Goal: Information Seeking & Learning: Learn about a topic

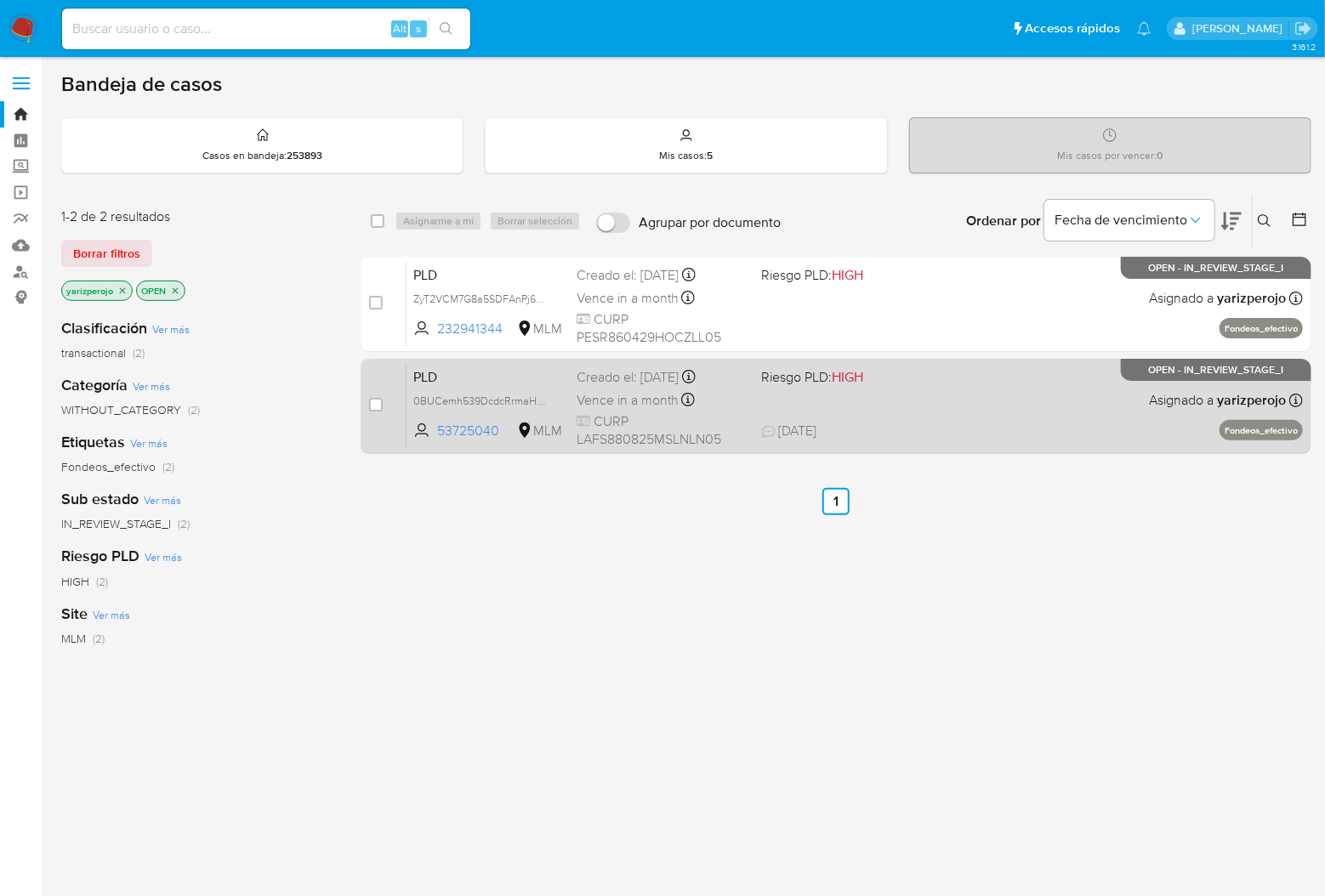
click at [907, 417] on div "PLD 0BUCemh539DcdcRrmaHSmccf 53725040 MLM Riesgo PLD: HIGH Creado el: 12/09/202…" at bounding box center [854, 406] width 896 height 86
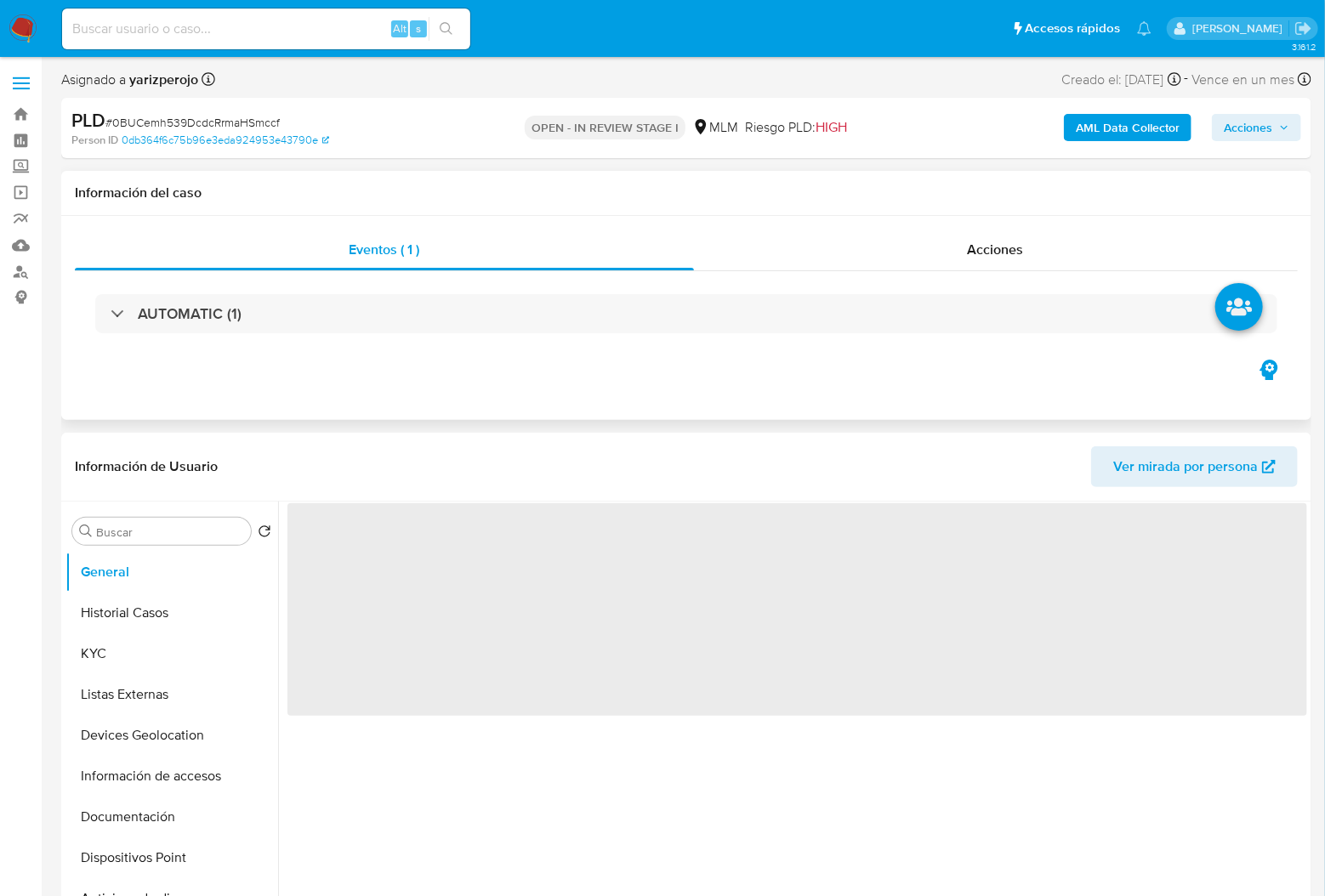
select select "10"
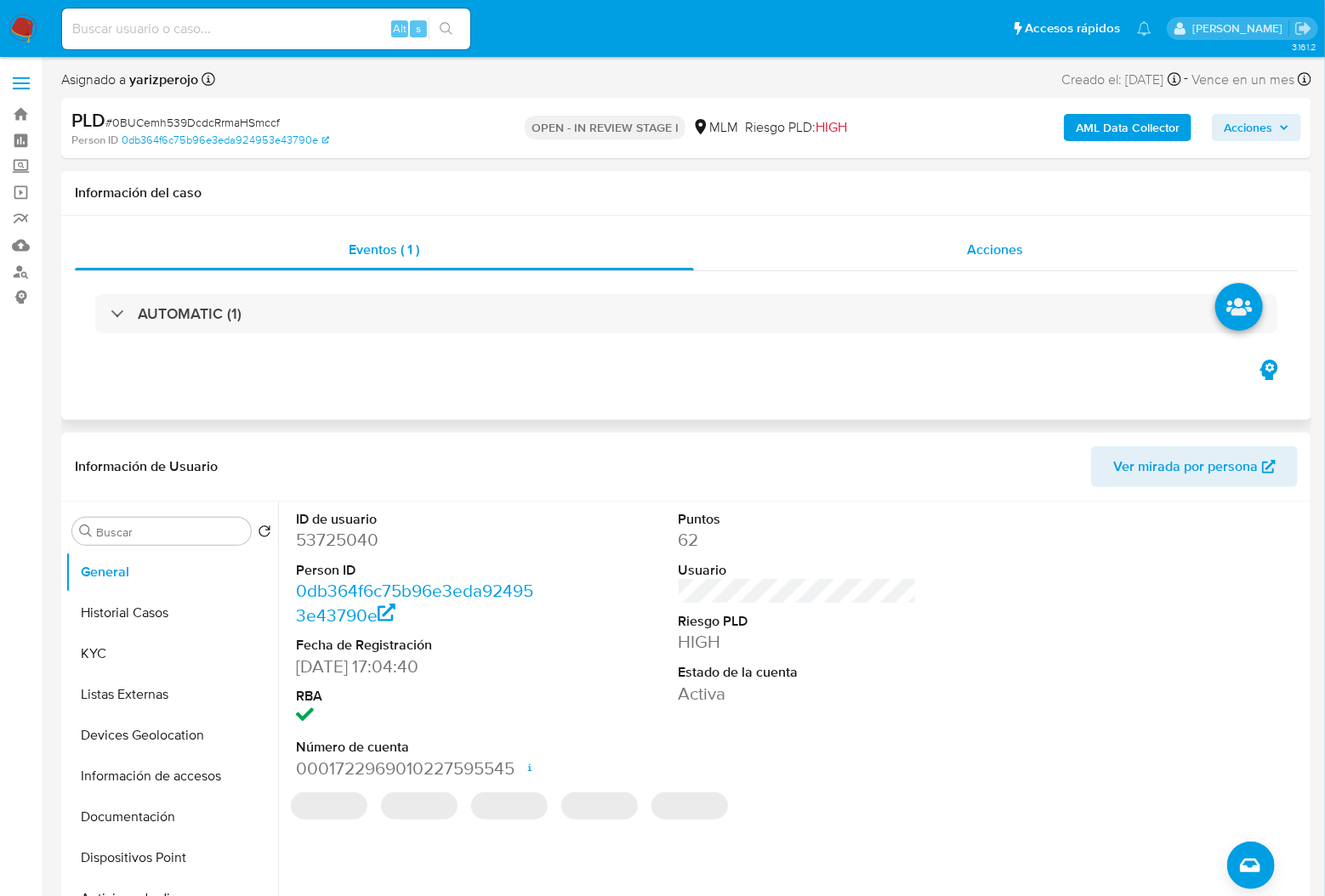
click at [912, 248] on div "Acciones" at bounding box center [996, 249] width 605 height 41
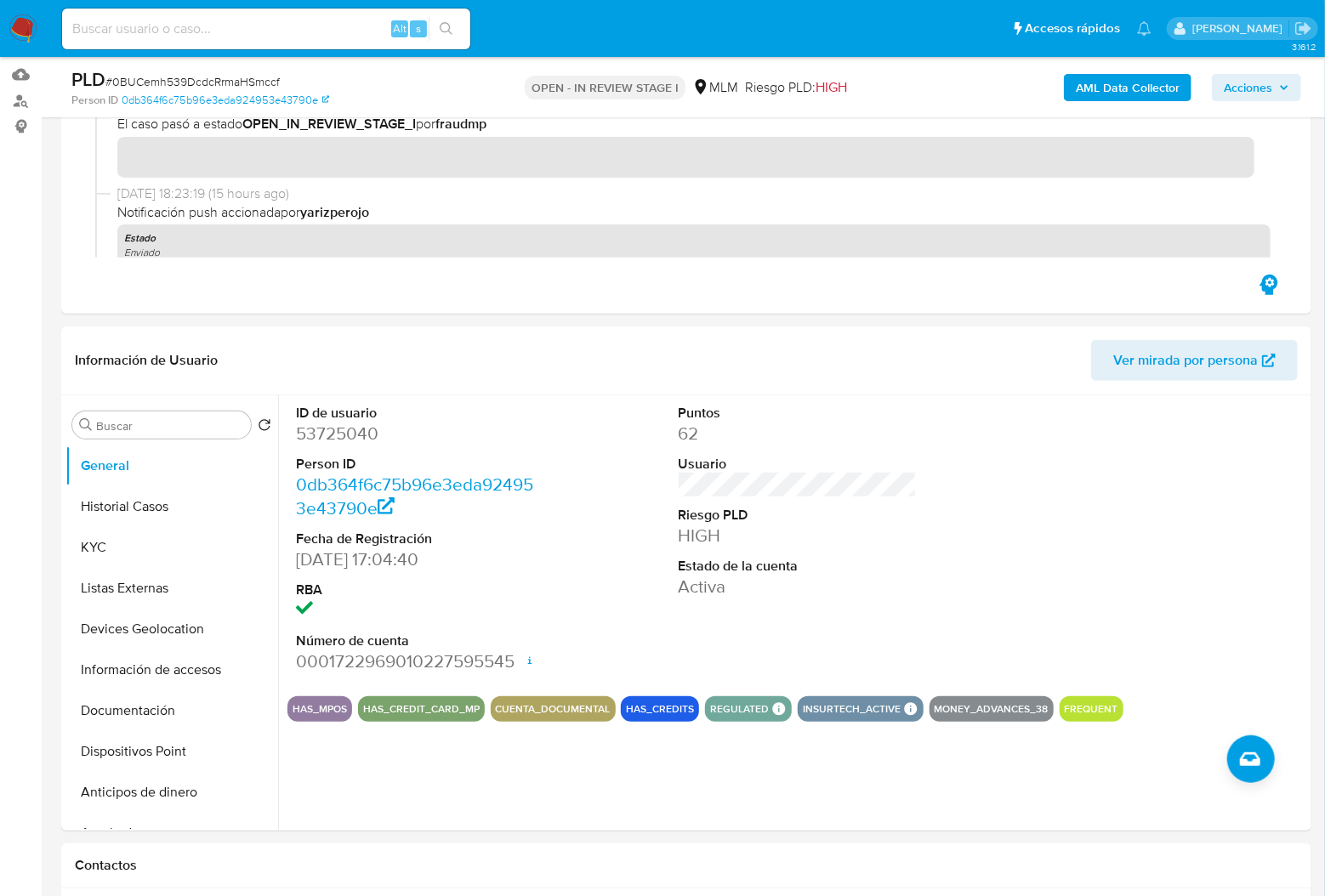
scroll to position [453, 0]
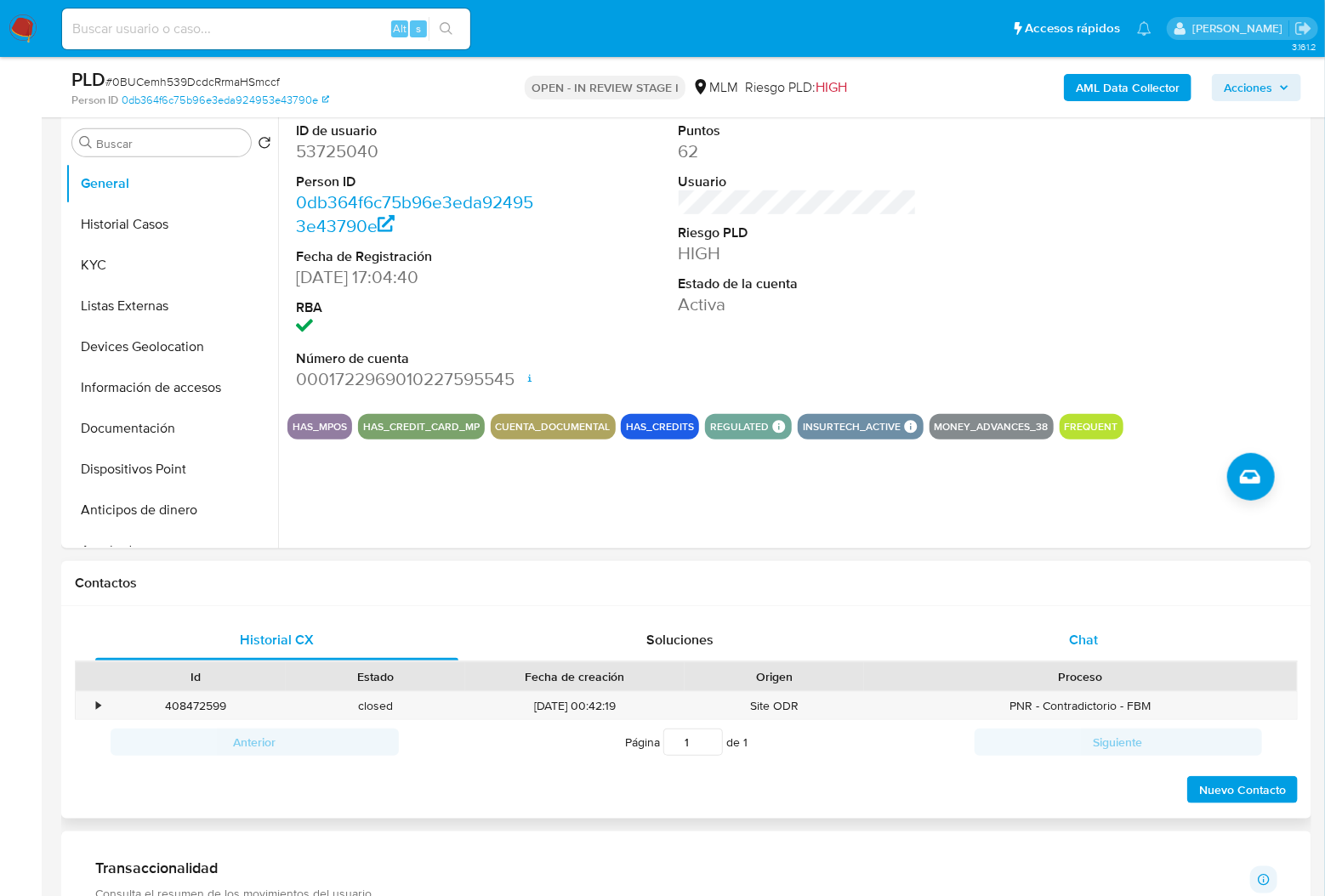
click at [1091, 636] on span "Chat" at bounding box center [1083, 641] width 29 height 20
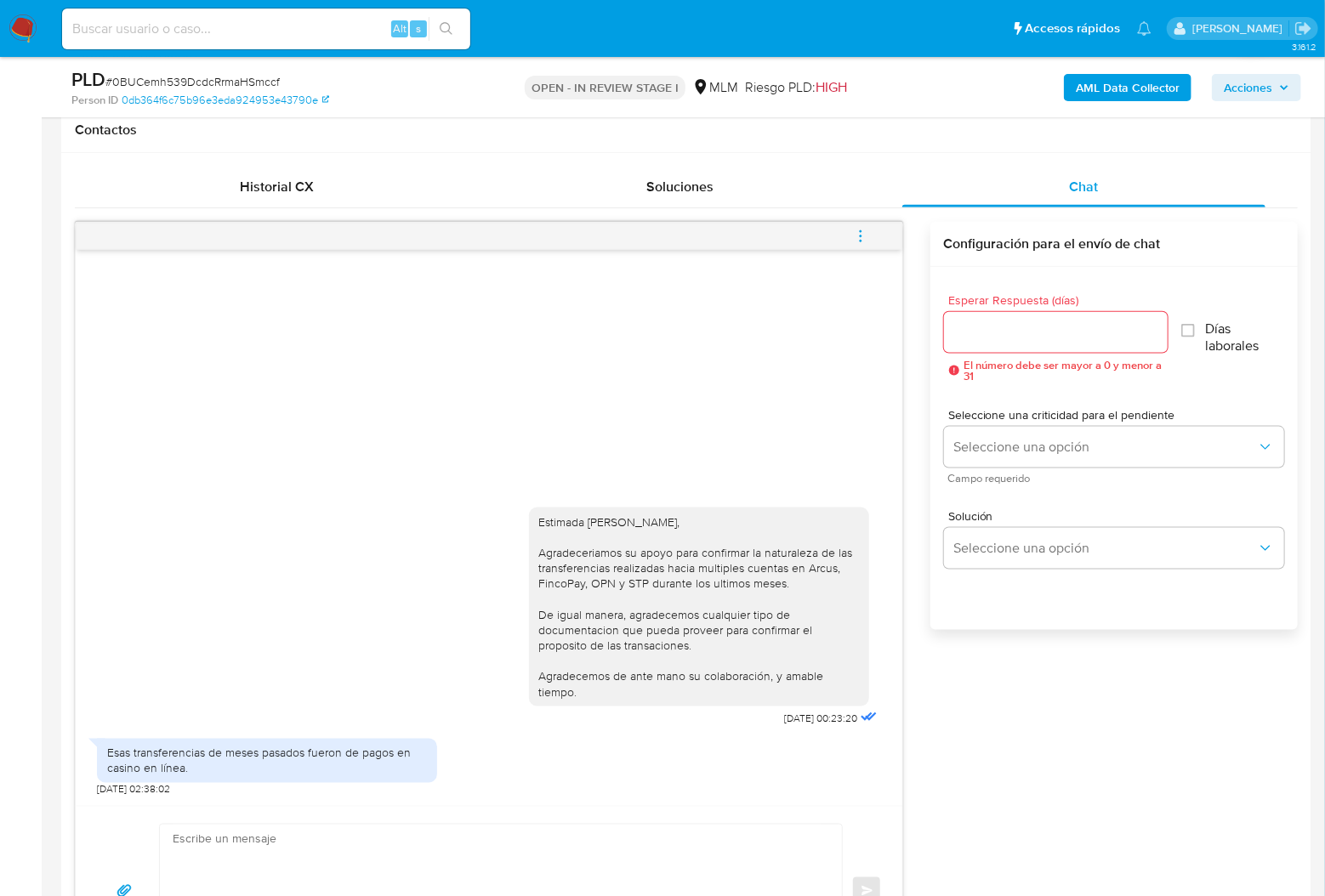
scroll to position [1021, 0]
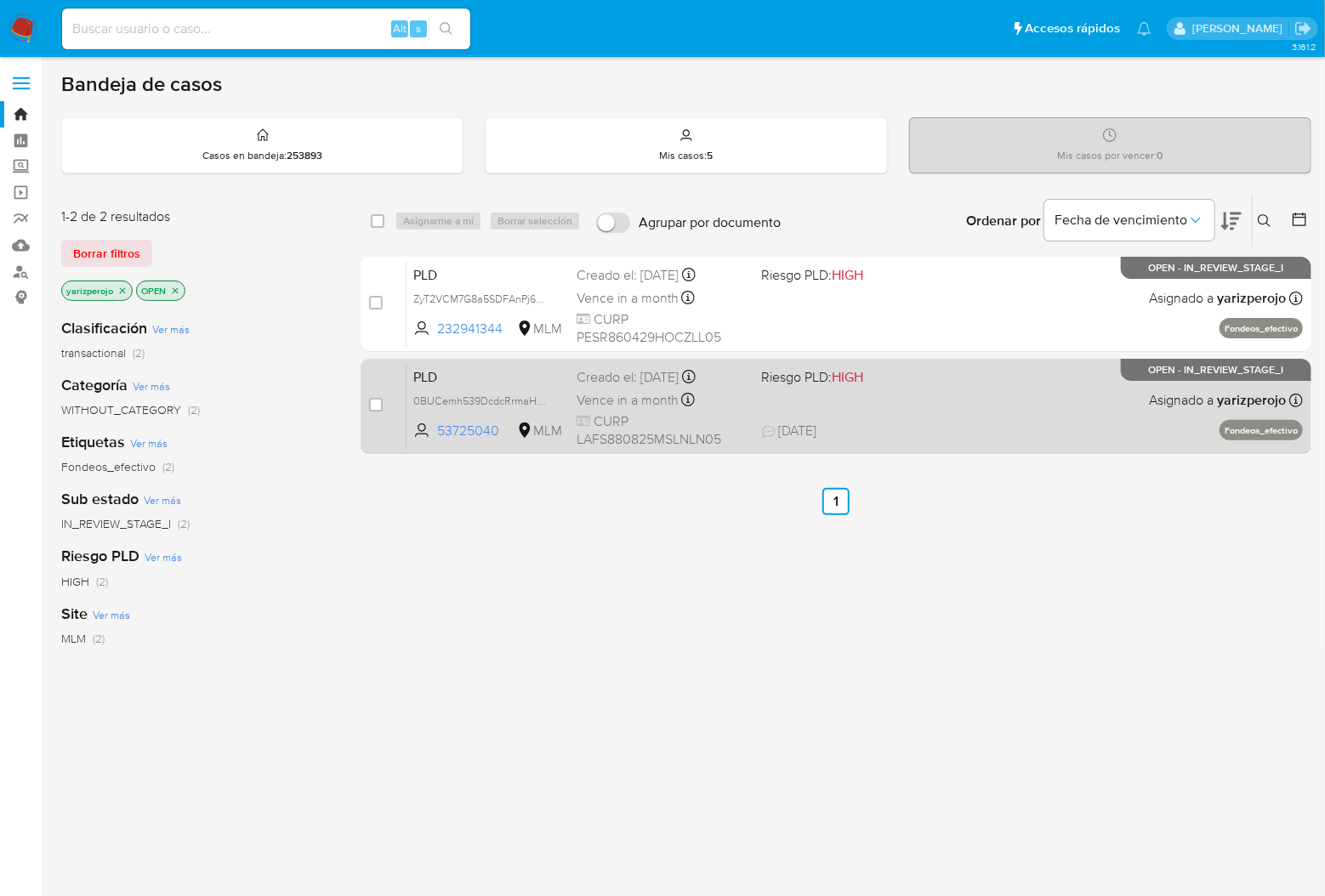
click at [659, 417] on span "CURP LAFS880825MSLNLN05" at bounding box center [662, 430] width 171 height 37
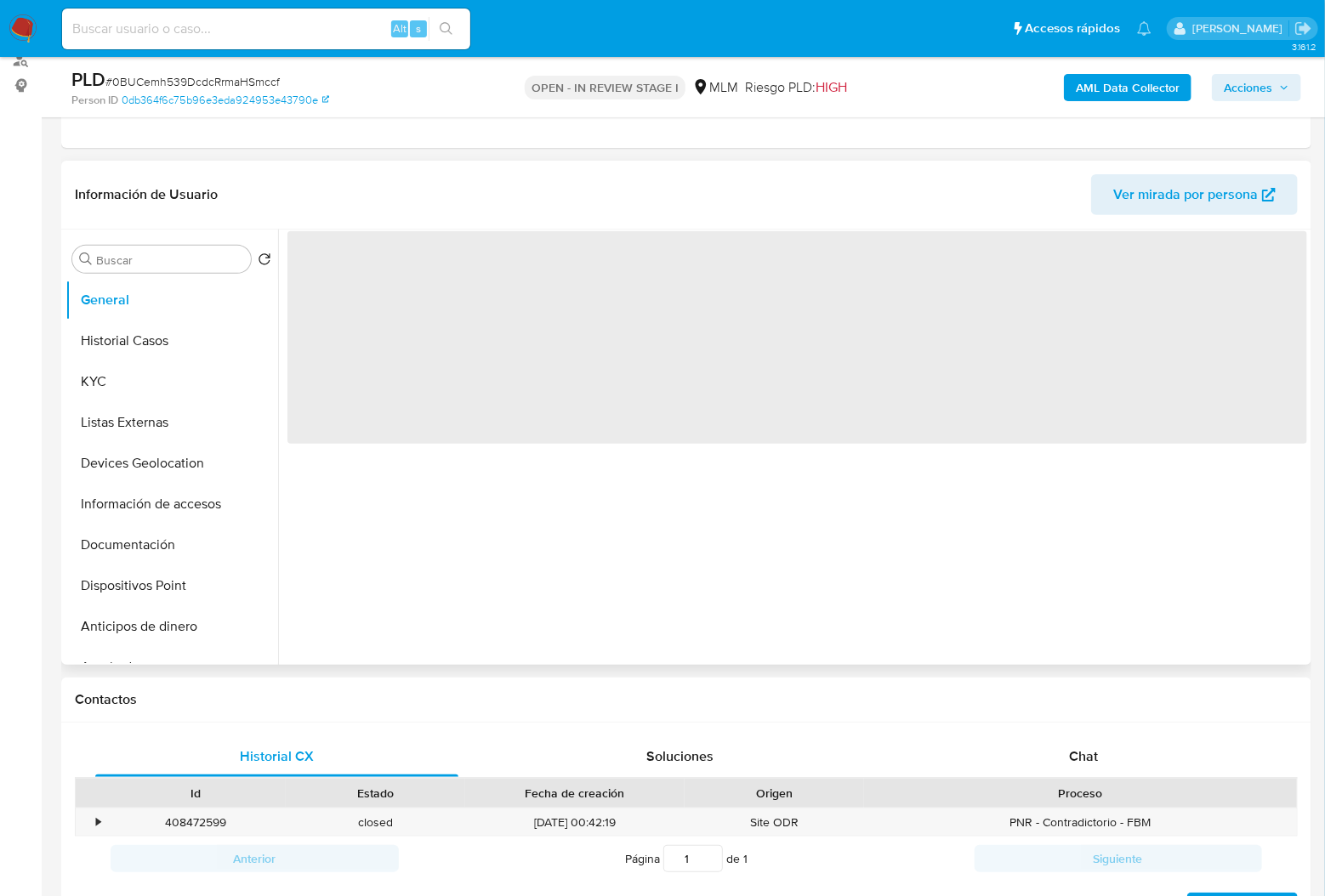
scroll to position [226, 0]
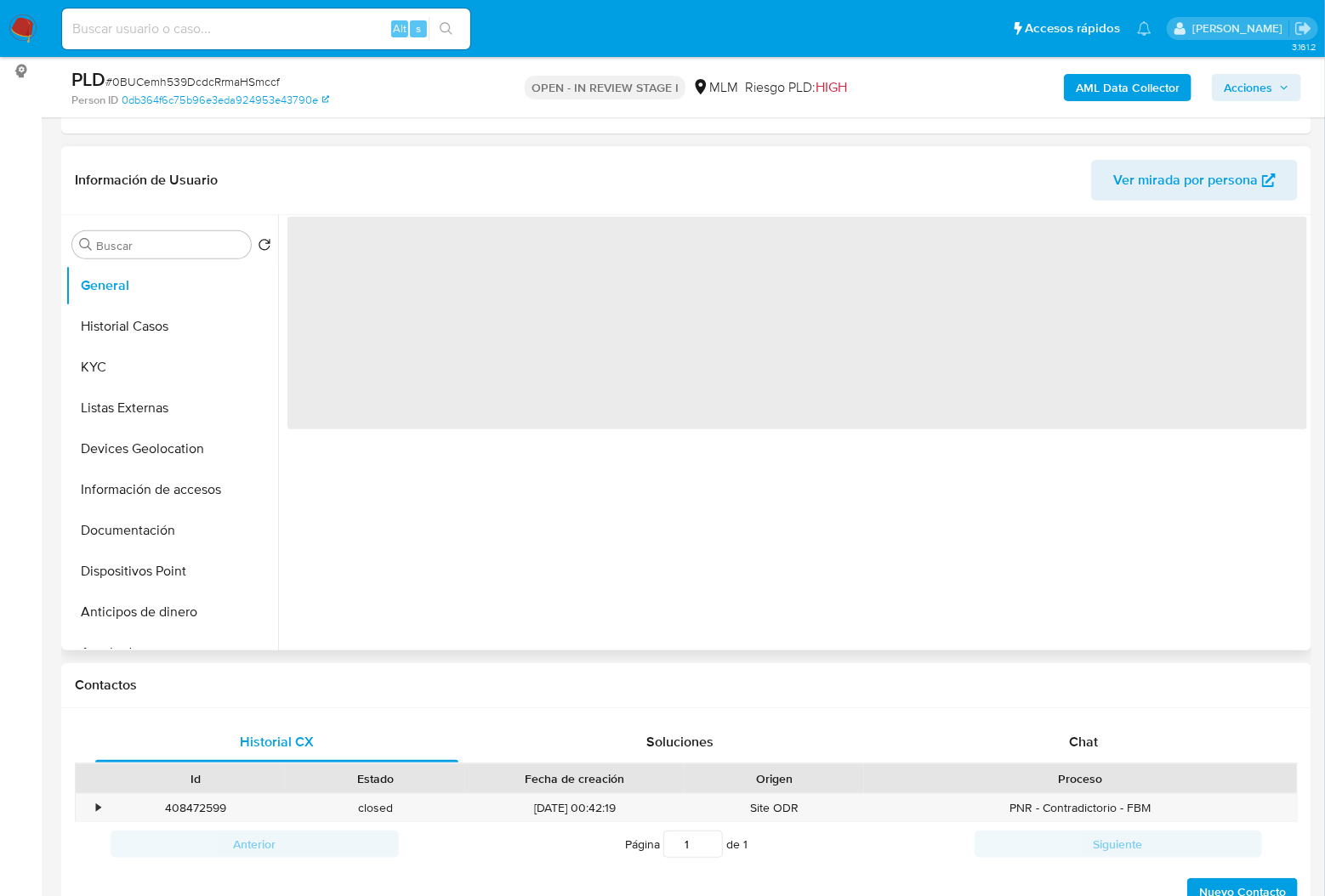
select select "10"
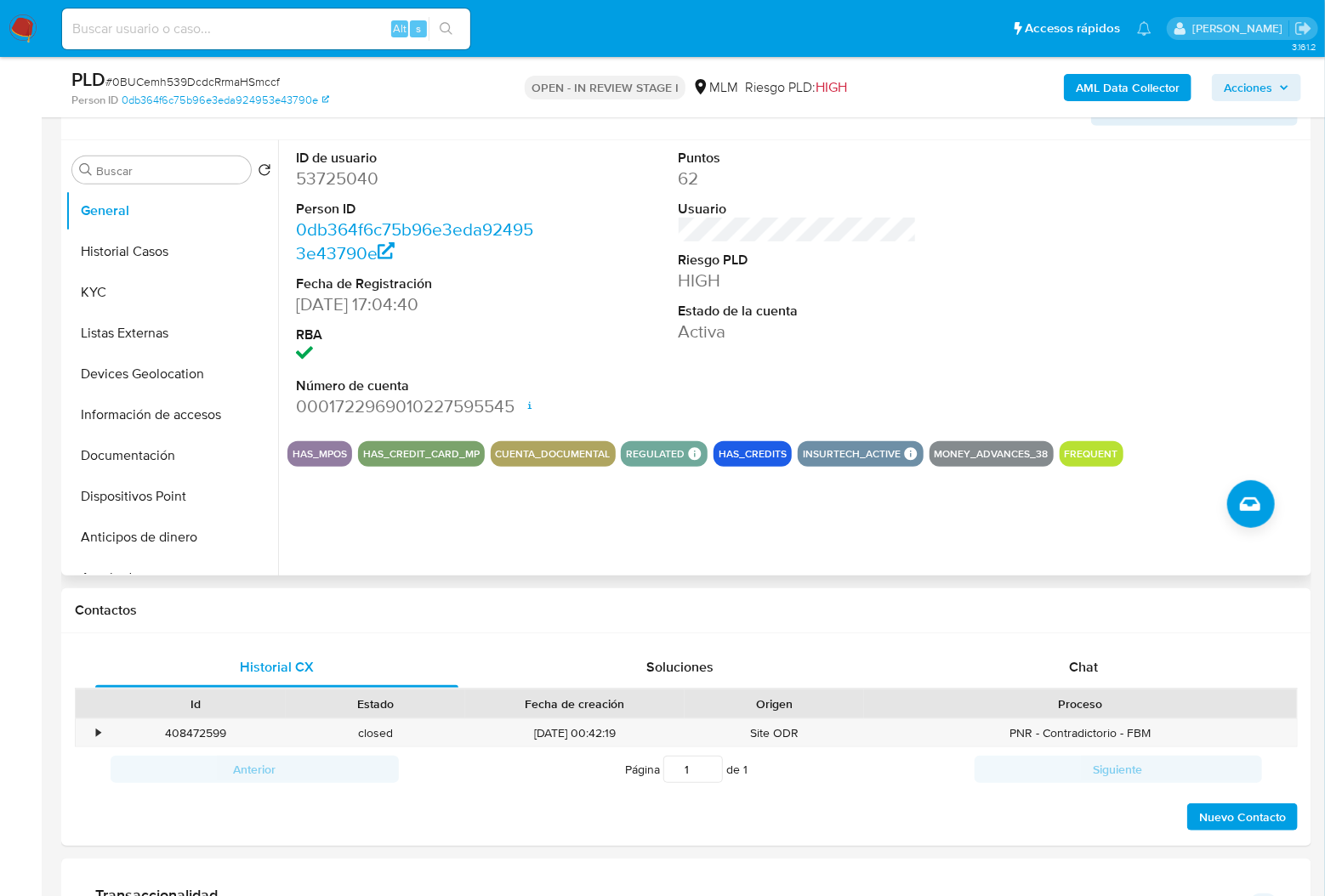
scroll to position [340, 0]
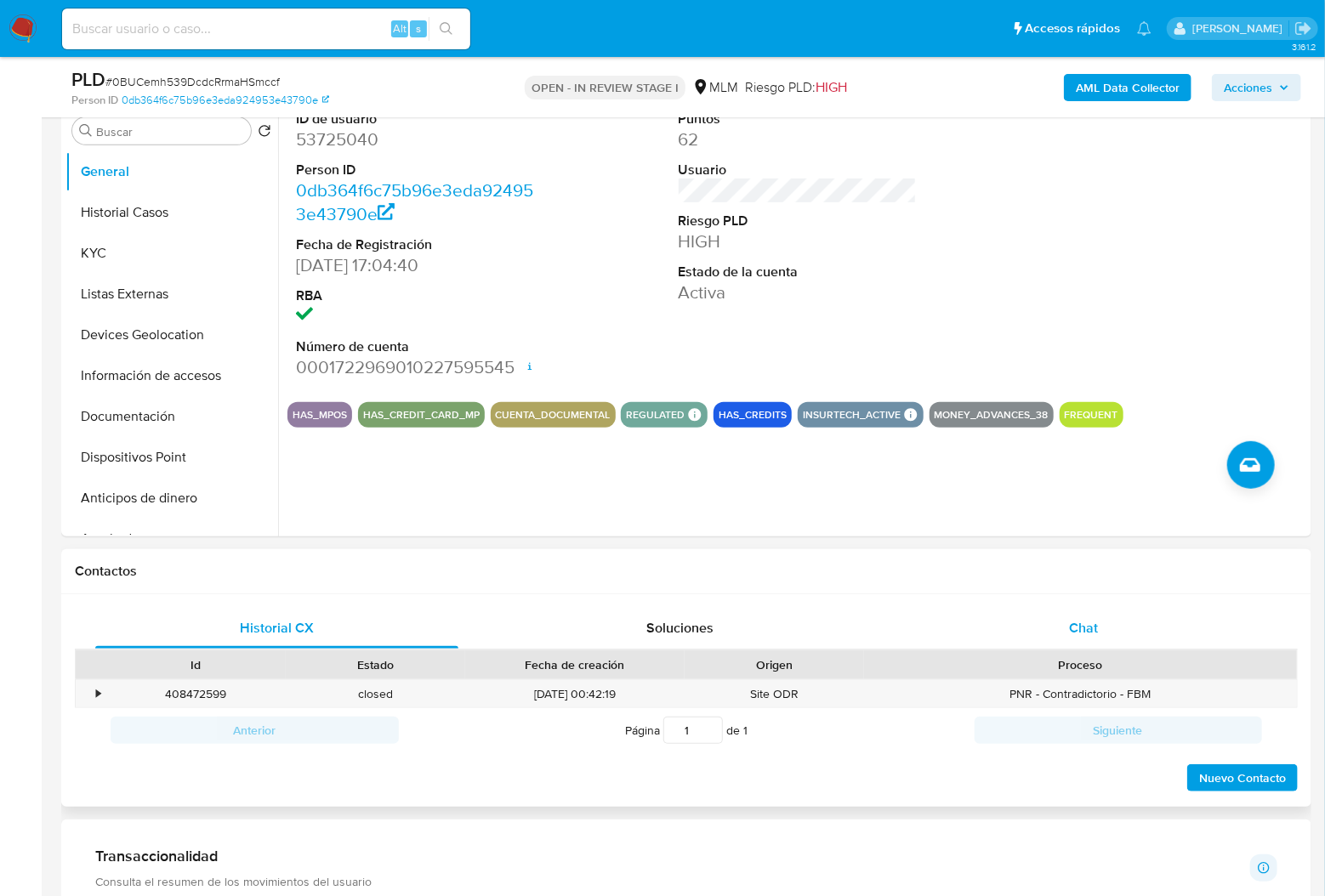
click at [1085, 634] on span "Chat" at bounding box center [1083, 629] width 29 height 20
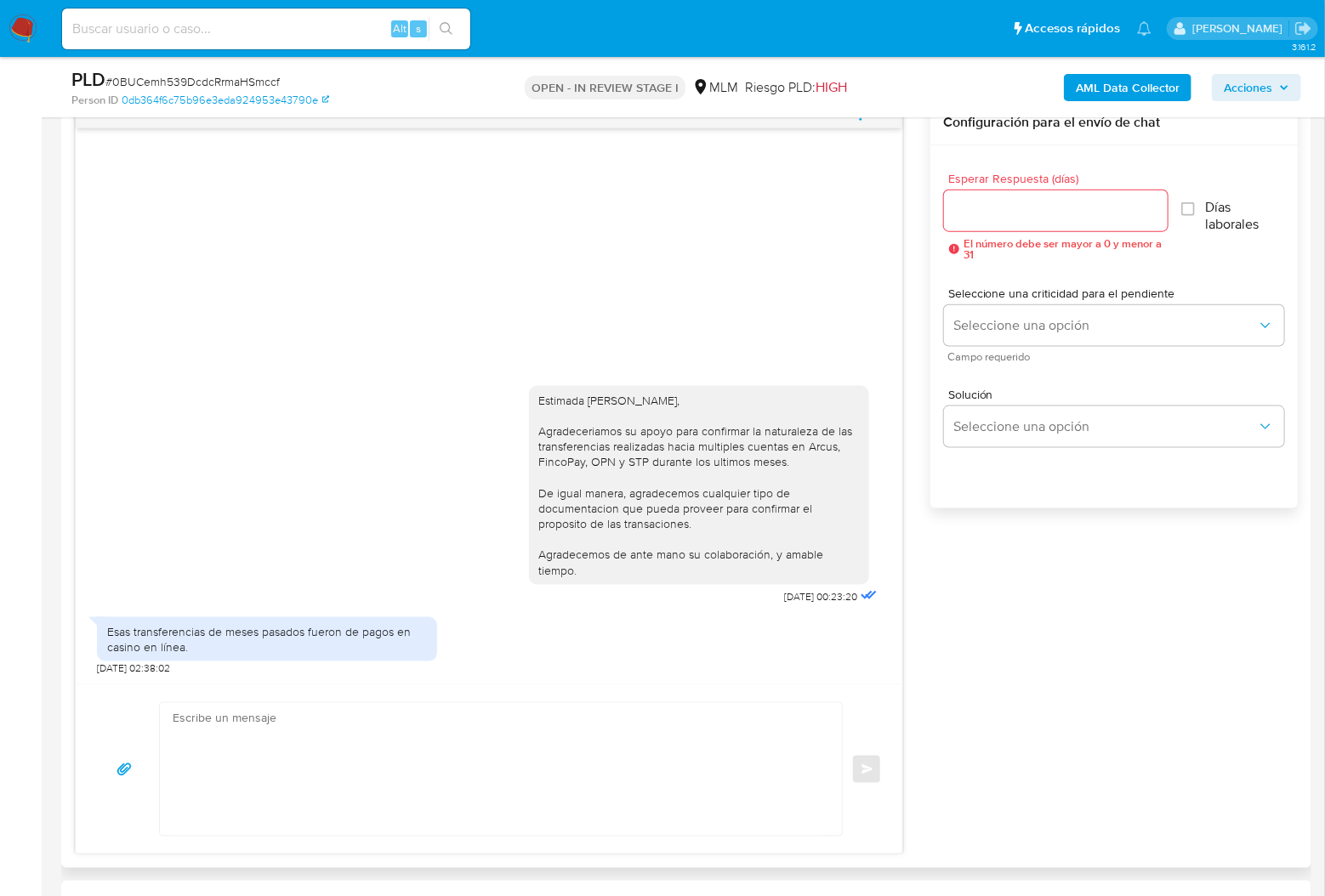
scroll to position [907, 0]
click at [1033, 218] on div at bounding box center [1056, 207] width 223 height 41
click at [1097, 211] on input "Esperar Respuesta (días)" at bounding box center [1056, 208] width 223 height 22
click at [1152, 201] on input "1" at bounding box center [1056, 208] width 223 height 22
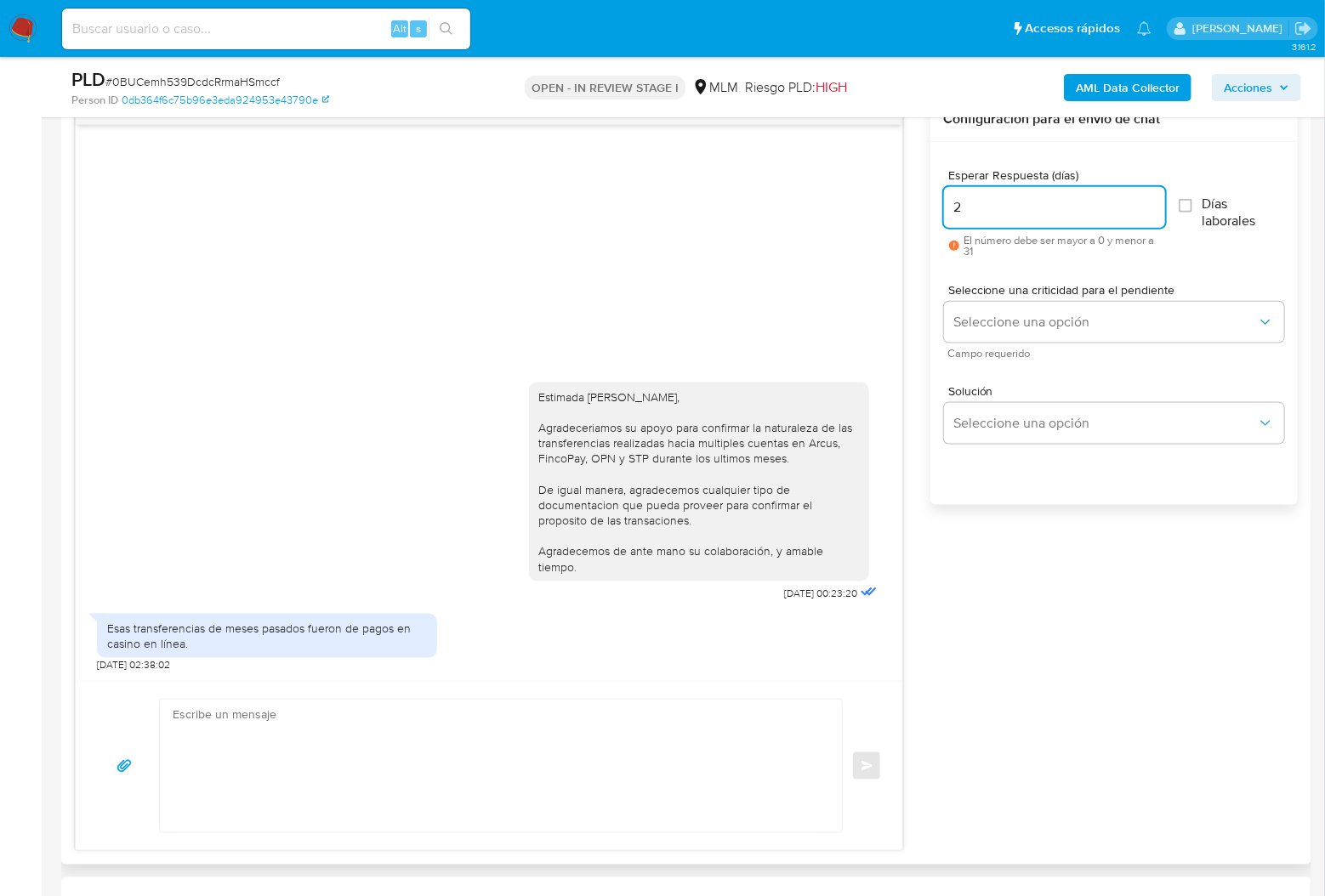
click at [1152, 201] on input "2" at bounding box center [1055, 208] width 221 height 22
click at [1152, 201] on input "3" at bounding box center [1055, 208] width 221 height 22
click at [1152, 201] on input "4" at bounding box center [1055, 208] width 221 height 22
type input "5"
click at [1152, 201] on input "5" at bounding box center [1055, 208] width 221 height 22
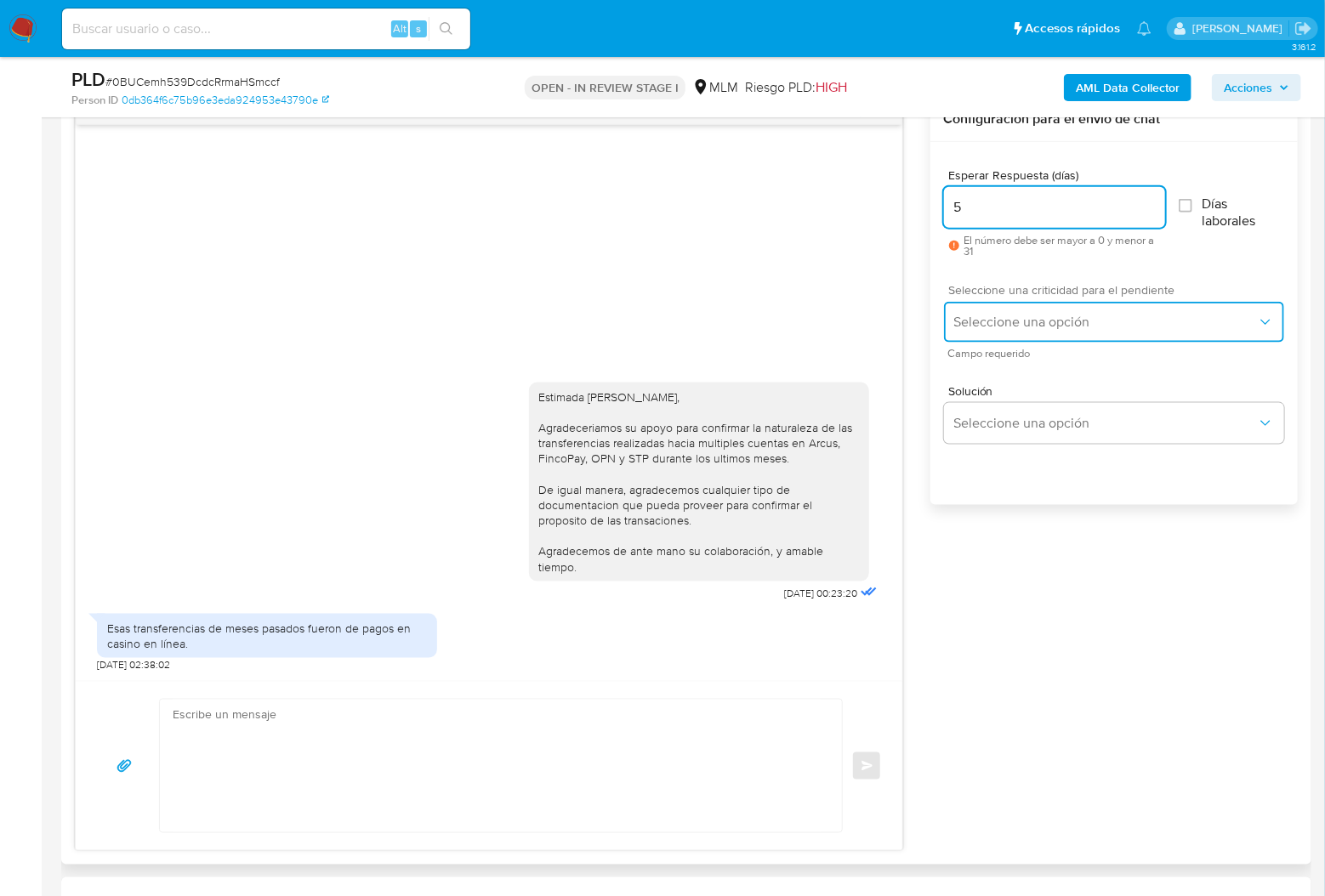
click at [1048, 323] on span "Seleccione una opción" at bounding box center [1104, 321] width 302 height 17
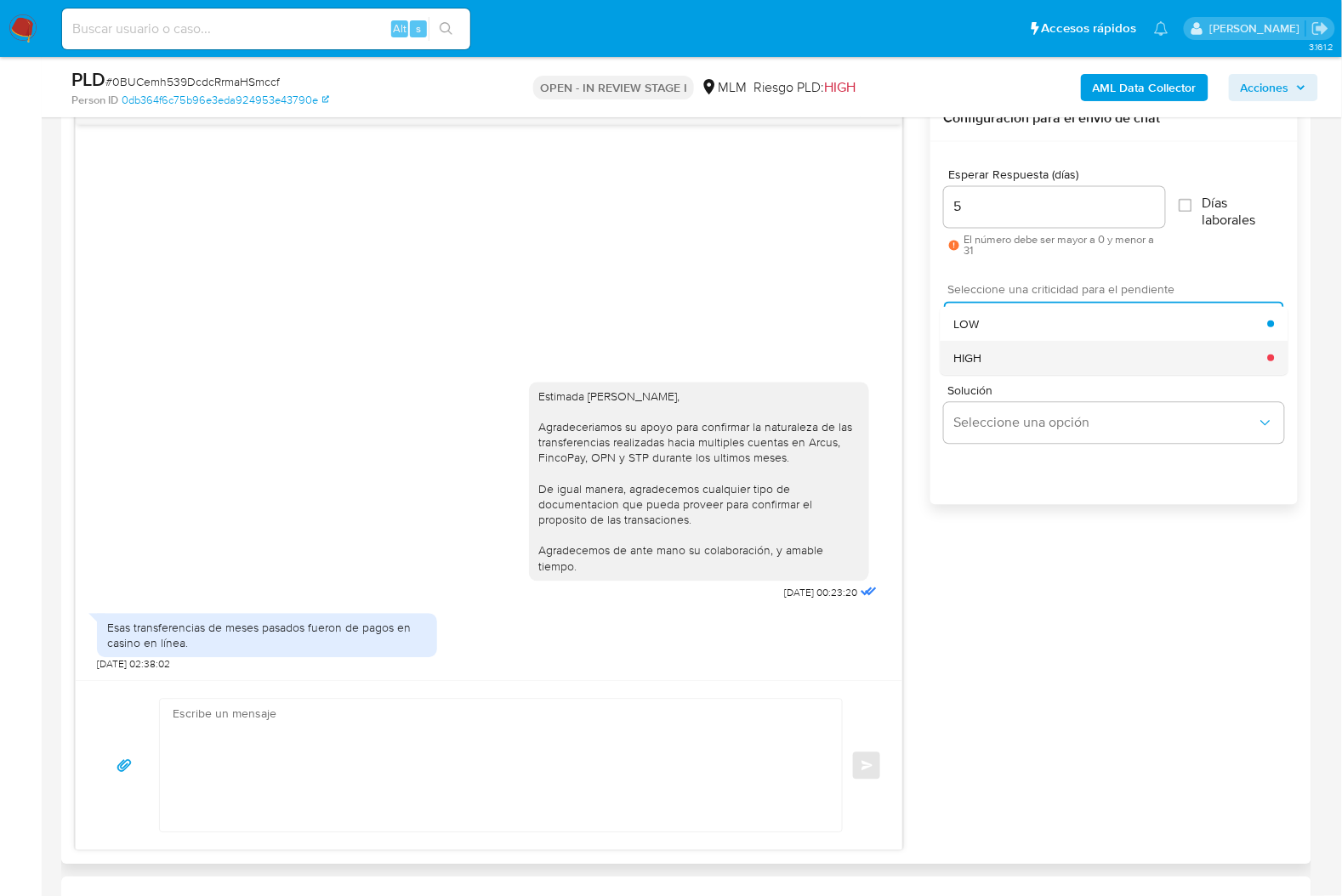
click at [1052, 359] on div "HIGH" at bounding box center [1110, 358] width 313 height 34
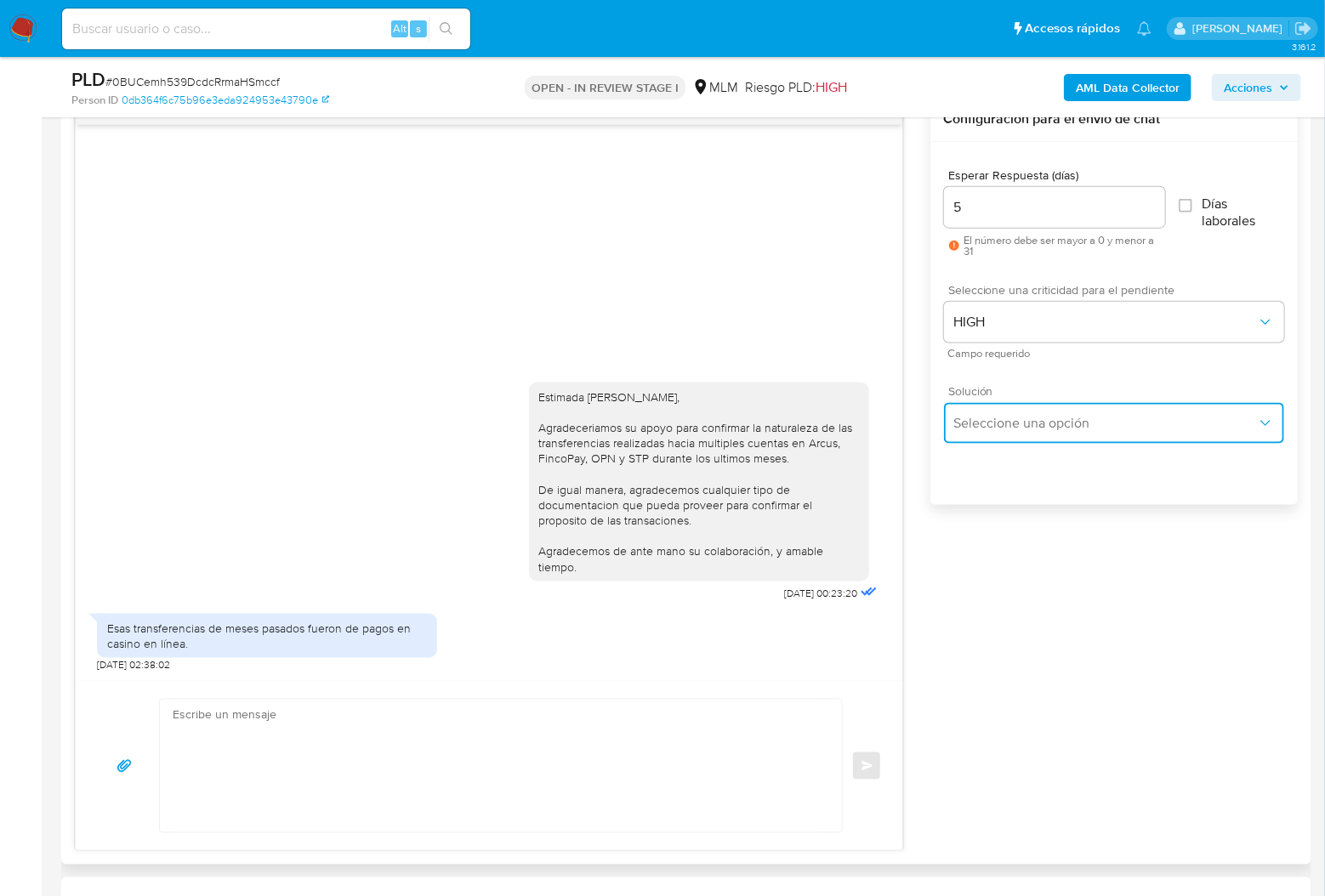
click at [1042, 415] on span "Seleccione una opción" at bounding box center [1104, 423] width 302 height 17
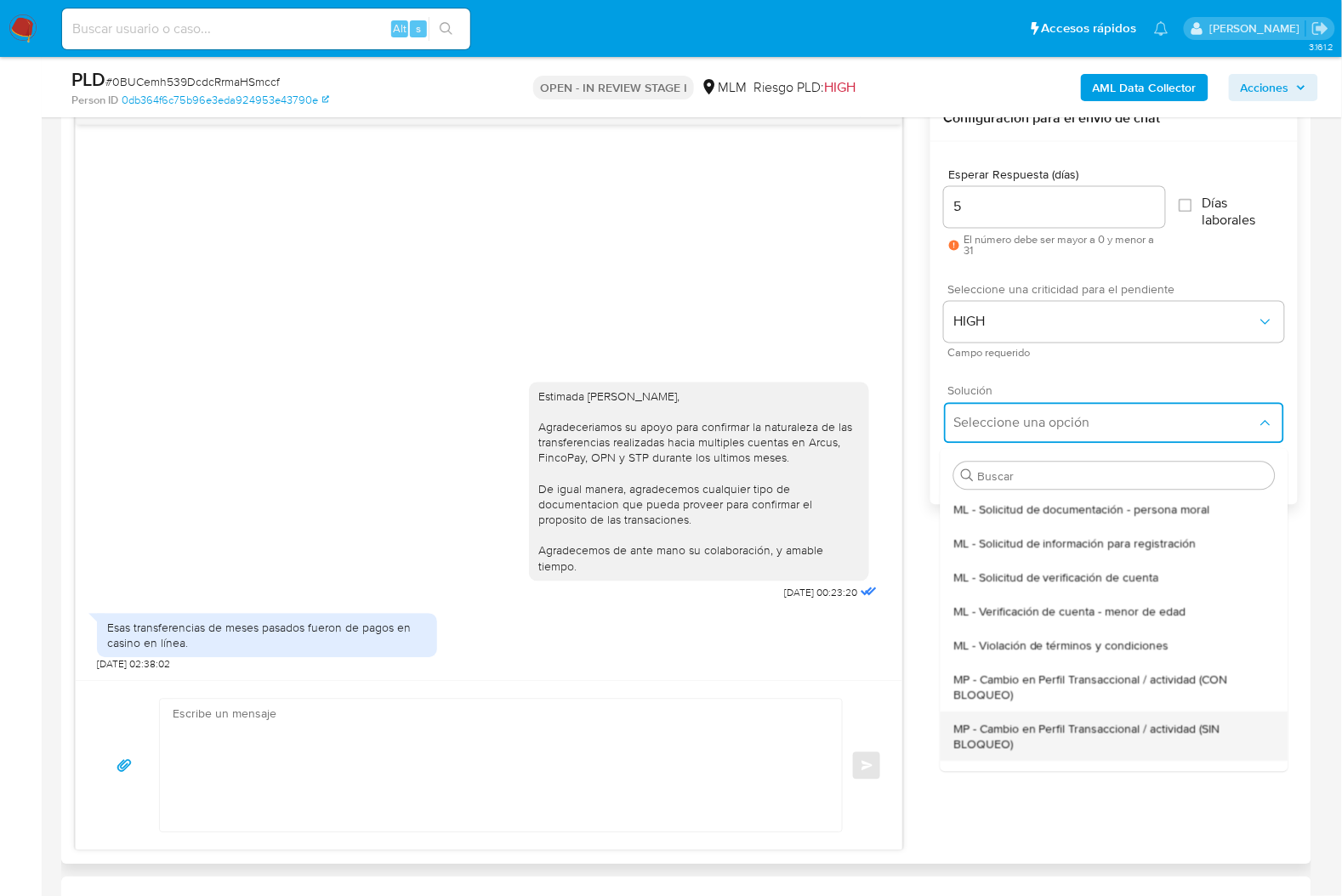
click at [1158, 724] on span "MP - Cambio en Perfil Transaccional / actividad (SIN BLOQUEO)" at bounding box center [1113, 737] width 320 height 31
type textarea "Estimado ,Te comunicamos que se ha identificado un cambio en el uso habitual de…"
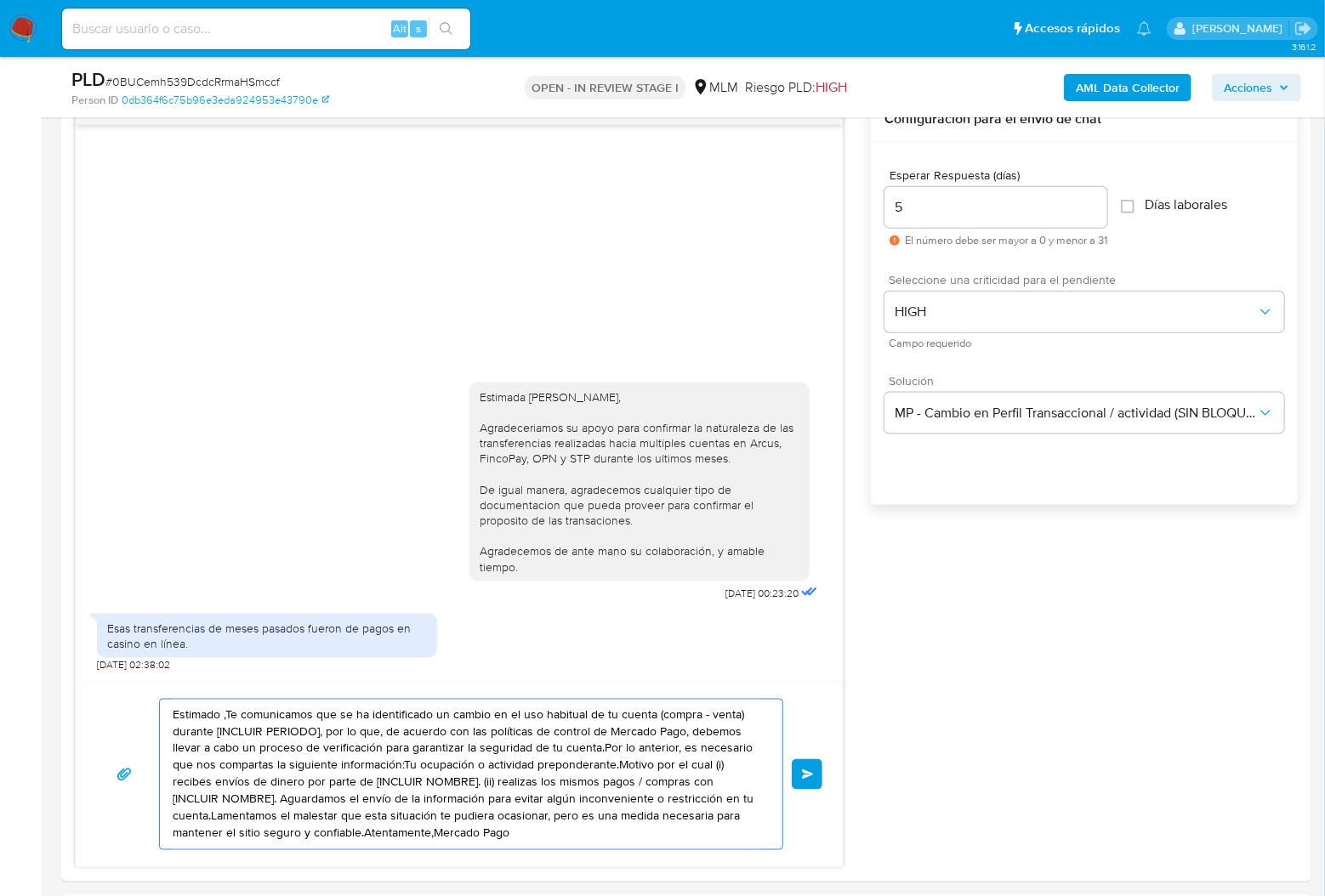
drag, startPoint x: 550, startPoint y: 837, endPoint x: 53, endPoint y: 625, distance: 540.3
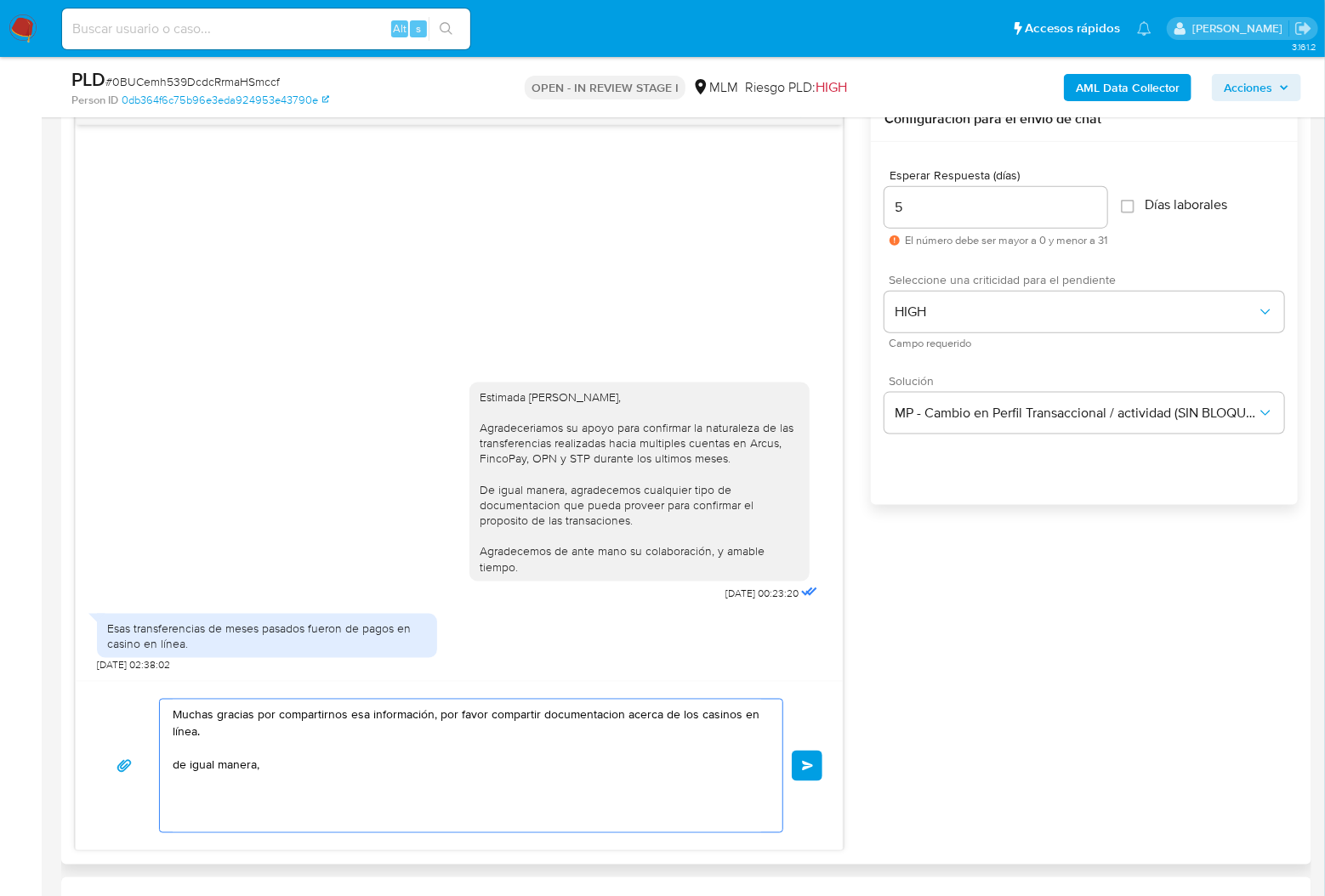
paste textarea "Declaras tener un comercio de XXXX ¿cuentas con documentación de tu actividad? …"
click at [272, 768] on textarea "Muchas gracias por compartirnos esa información, por favor compartir documentac…" at bounding box center [467, 765] width 589 height 133
click at [180, 763] on textarea "Muchas gracias por compartirnos esa información, por favor compartir documentac…" at bounding box center [467, 765] width 589 height 133
click at [444, 761] on textarea "Muchas gracias por compartirnos esa información, por favor compartir documentac…" at bounding box center [467, 765] width 589 height 133
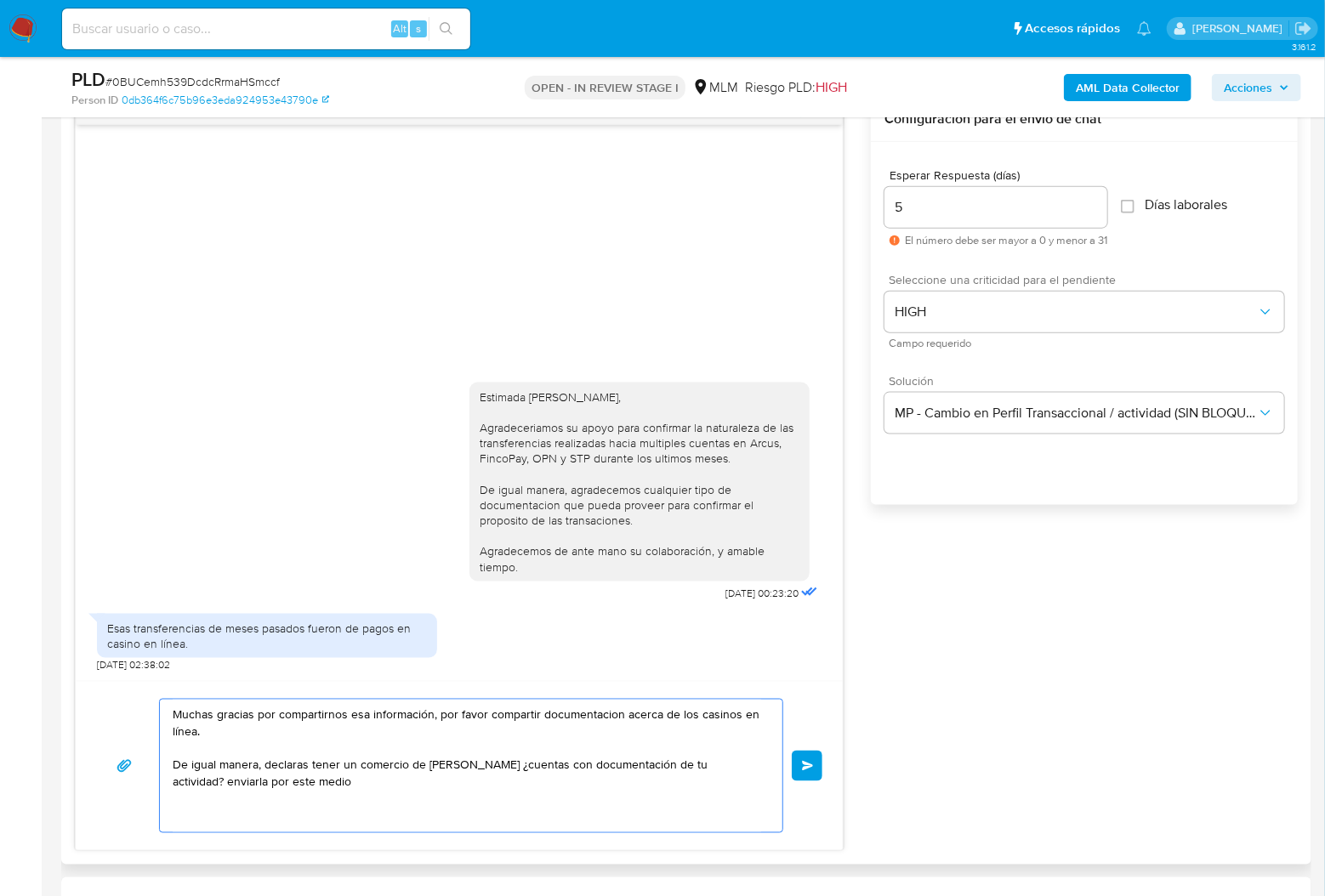
click at [514, 789] on textarea "Muchas gracias por compartirnos esa información, por favor compartir documentac…" at bounding box center [467, 765] width 589 height 133
type textarea "Muchas gracias por compartirnos esa información, por favor compartir documentac…"
click at [817, 768] on button "Enviar" at bounding box center [806, 766] width 31 height 31
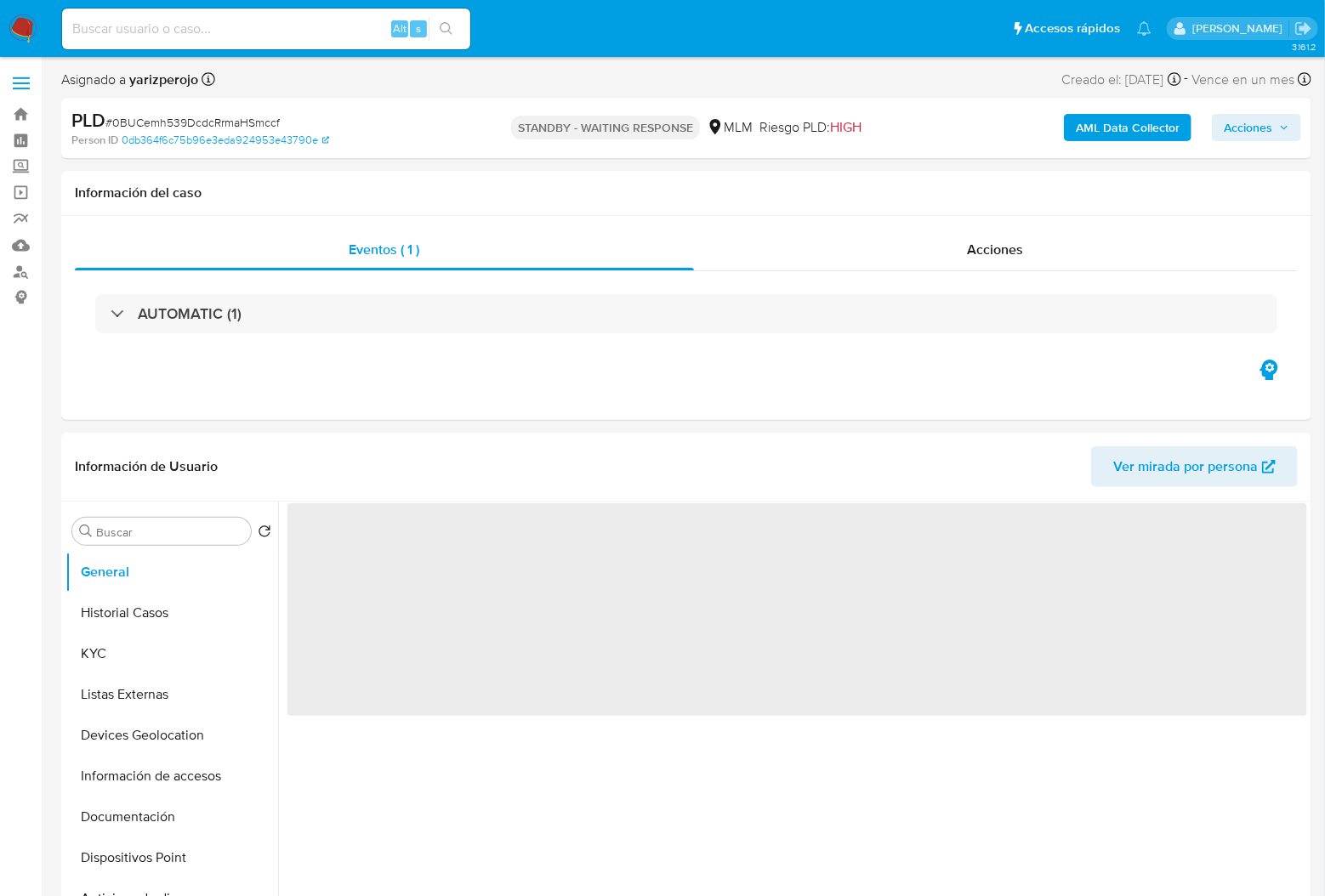
select select "10"
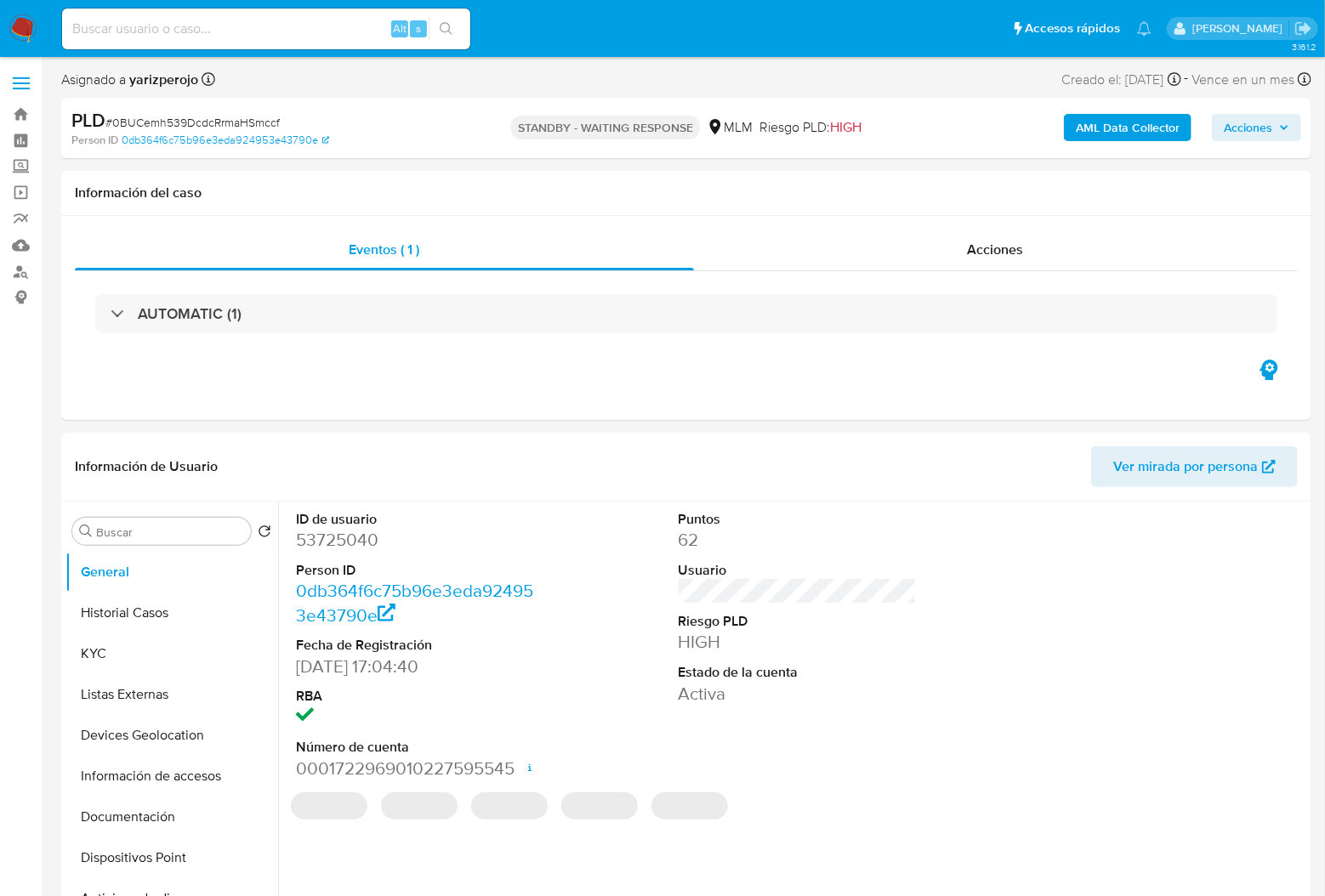
click at [27, 29] on img at bounding box center [23, 28] width 29 height 29
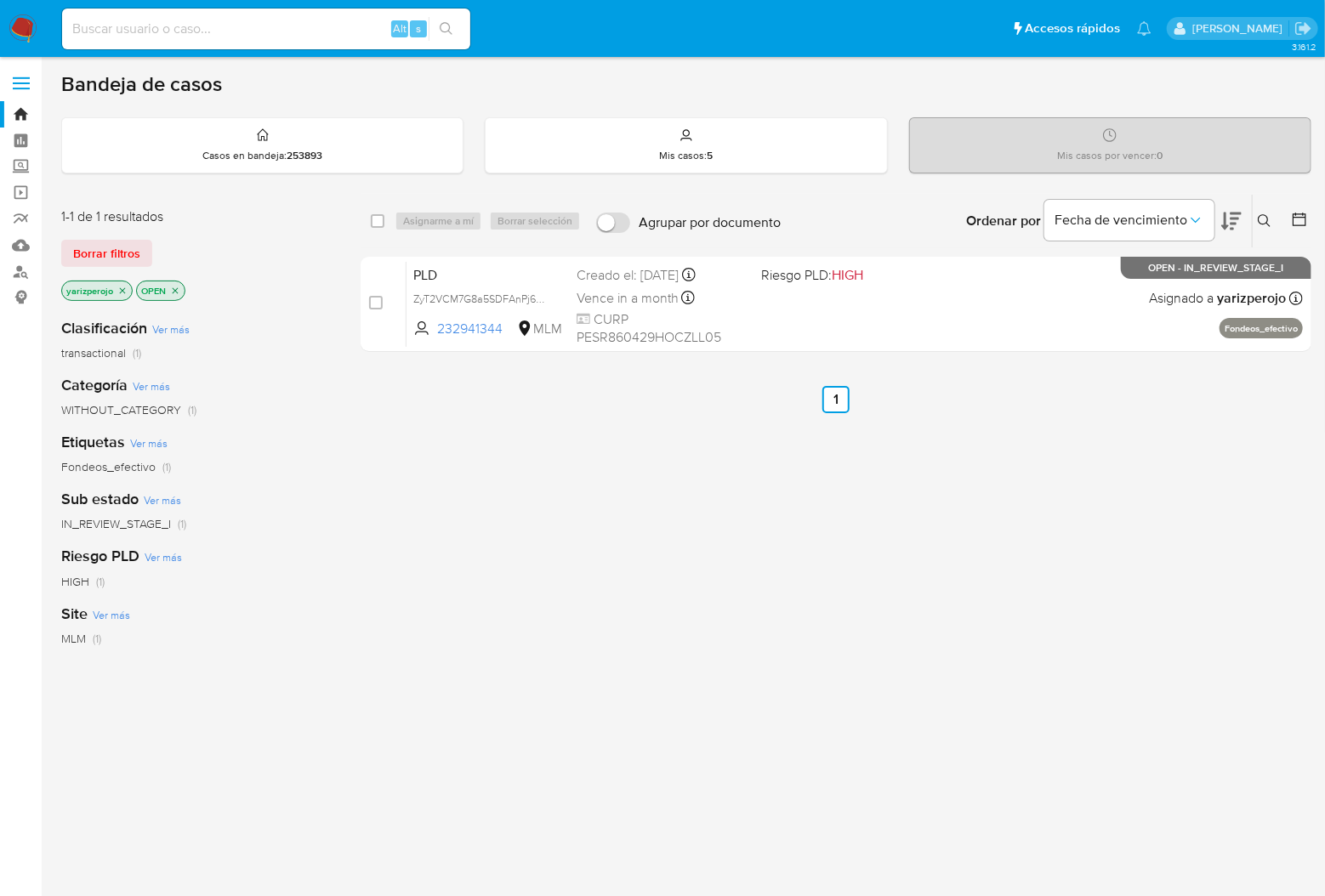
click at [126, 290] on icon "close-filter" at bounding box center [123, 290] width 10 height 10
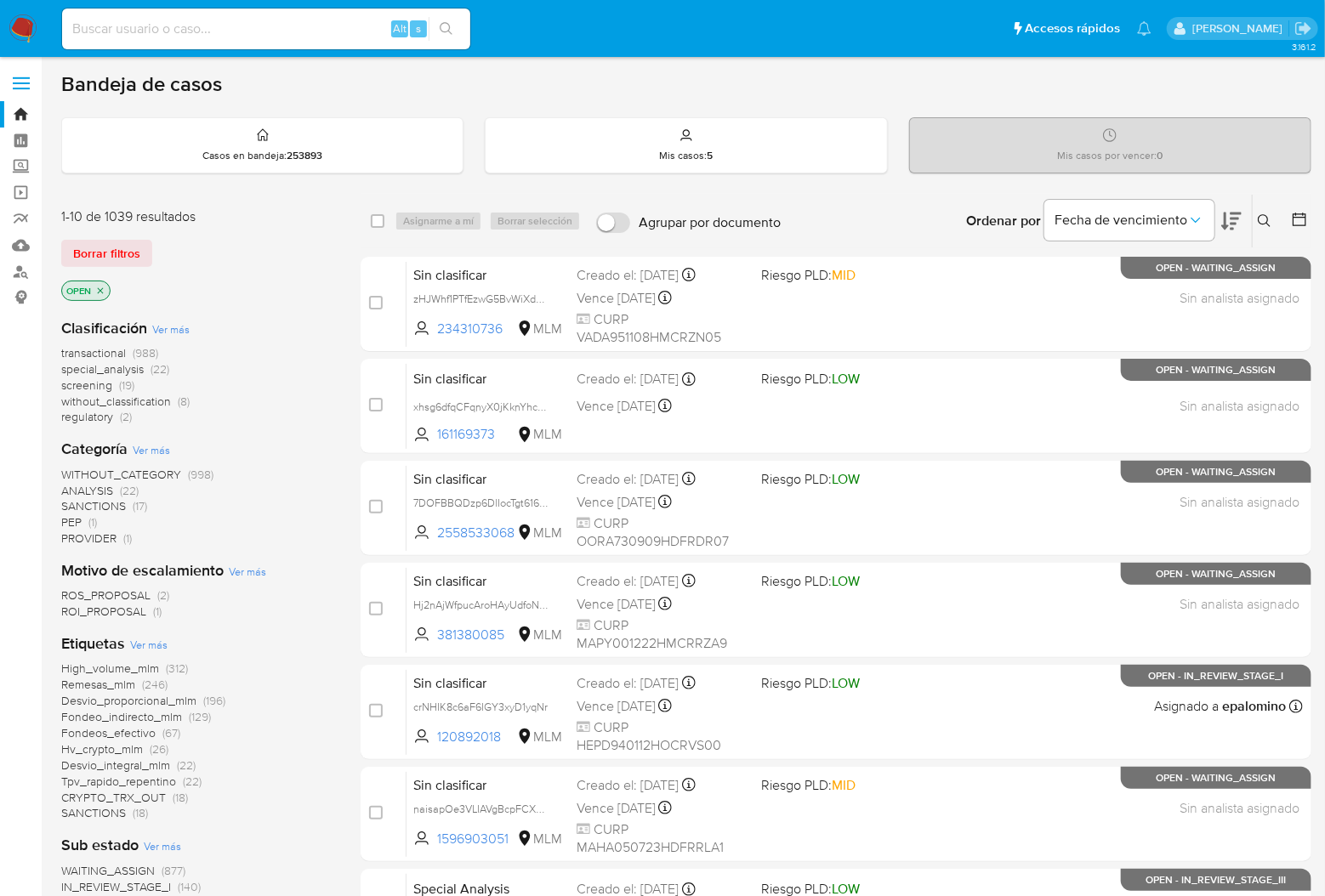
click at [329, 26] on input at bounding box center [265, 29] width 408 height 22
paste input "1495683085"
type input "1495683085"
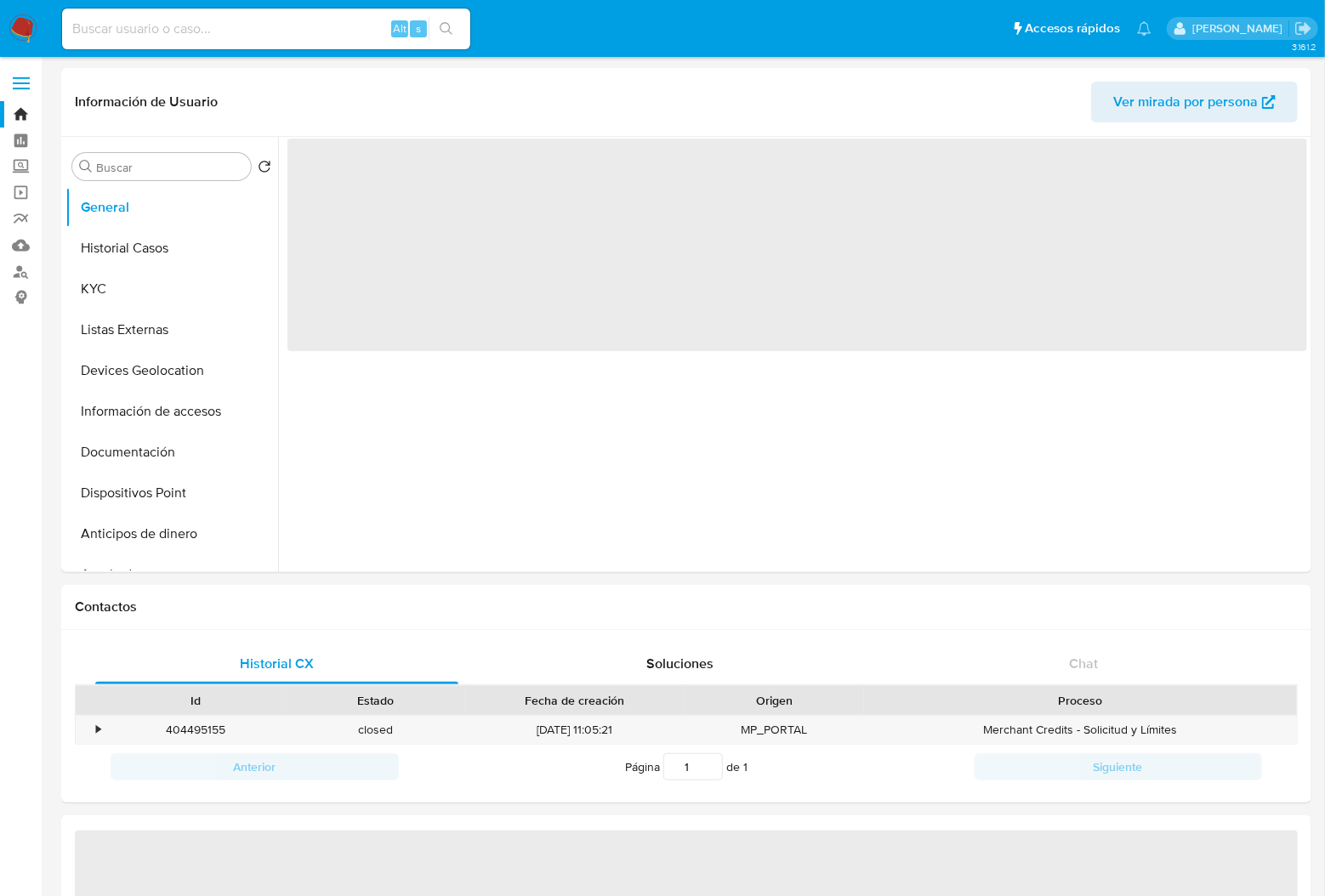
select select "10"
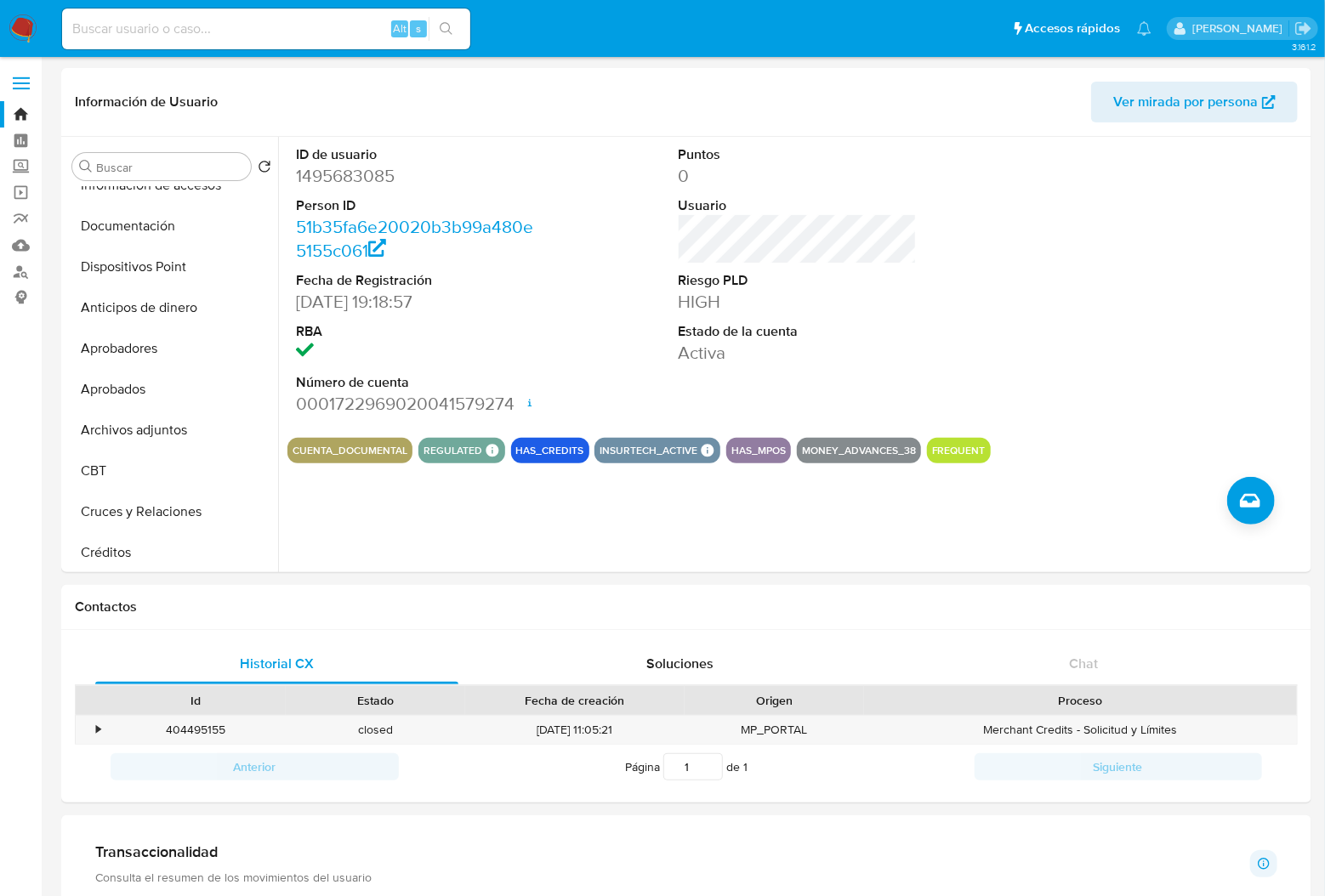
click at [20, 83] on span at bounding box center [21, 84] width 17 height 3
click at [0, 0] on input "checkbox" at bounding box center [0, 0] width 0 height 0
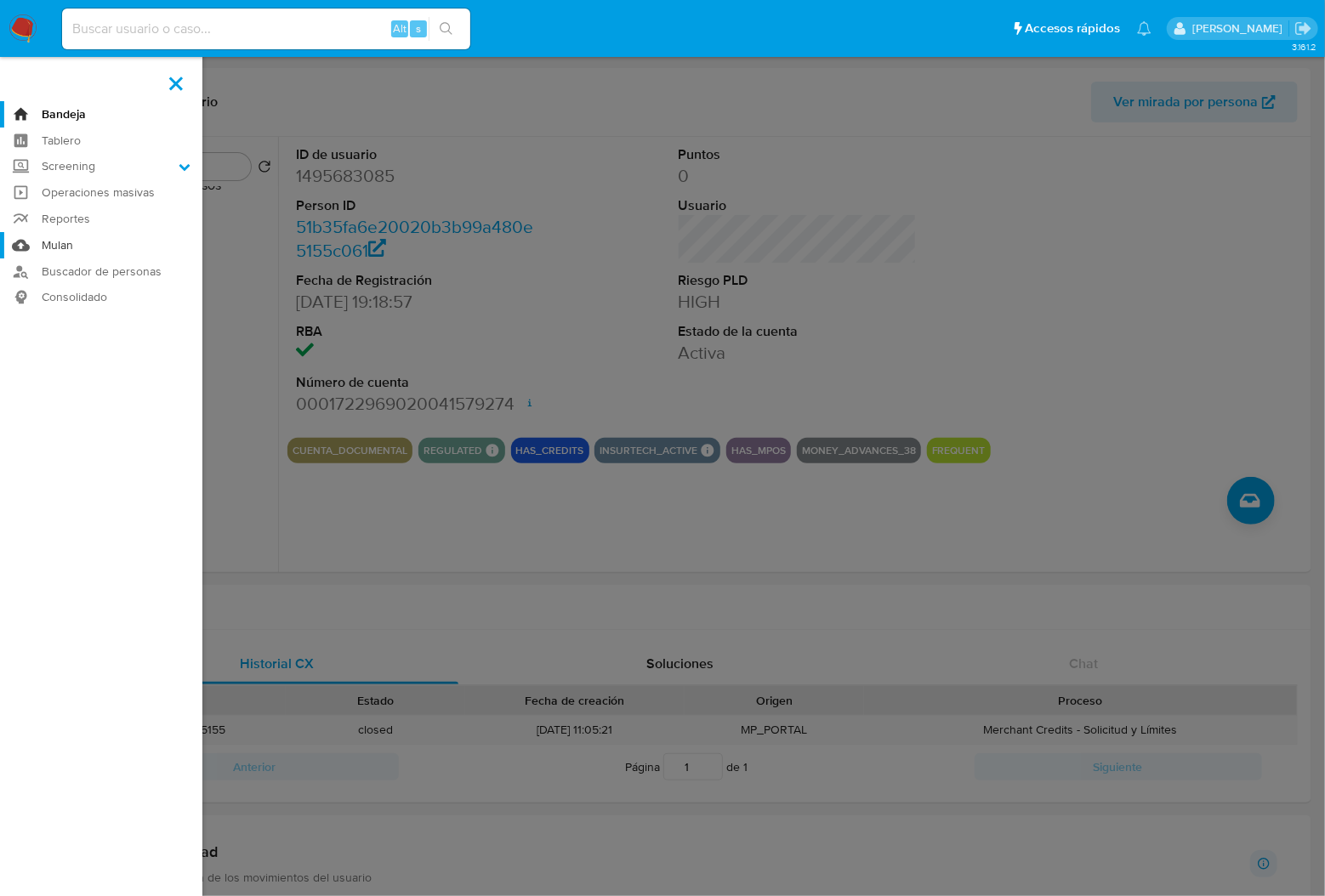
click at [94, 250] on link "Mulan" at bounding box center [101, 245] width 203 height 26
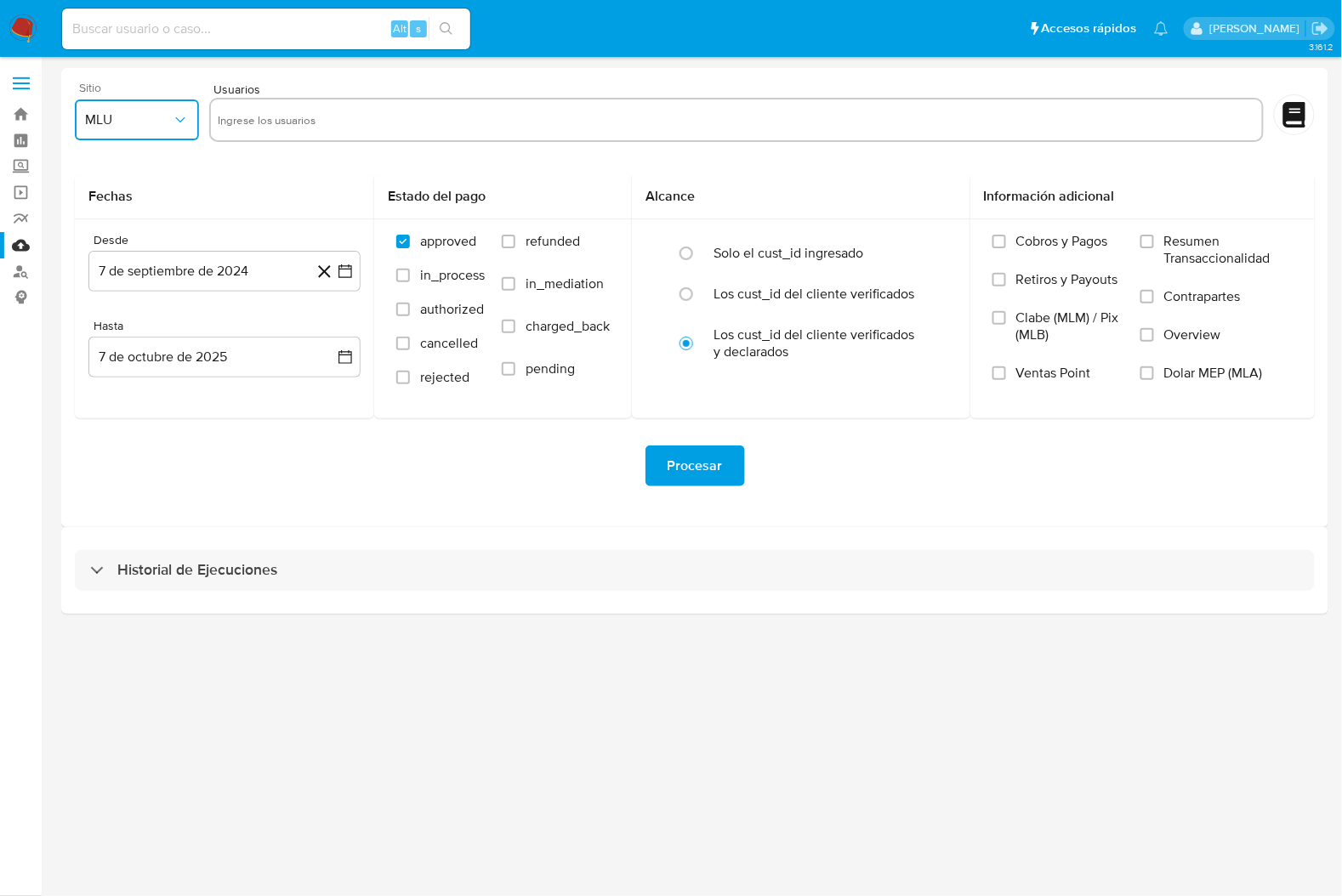
click at [113, 119] on span "MLU" at bounding box center [128, 120] width 87 height 17
click at [119, 375] on div "MLM" at bounding box center [132, 369] width 94 height 41
click at [305, 109] on input "text" at bounding box center [735, 120] width 1037 height 27
type input "1495683085"
click at [265, 273] on button "7 de septiembre de 2024" at bounding box center [224, 270] width 272 height 41
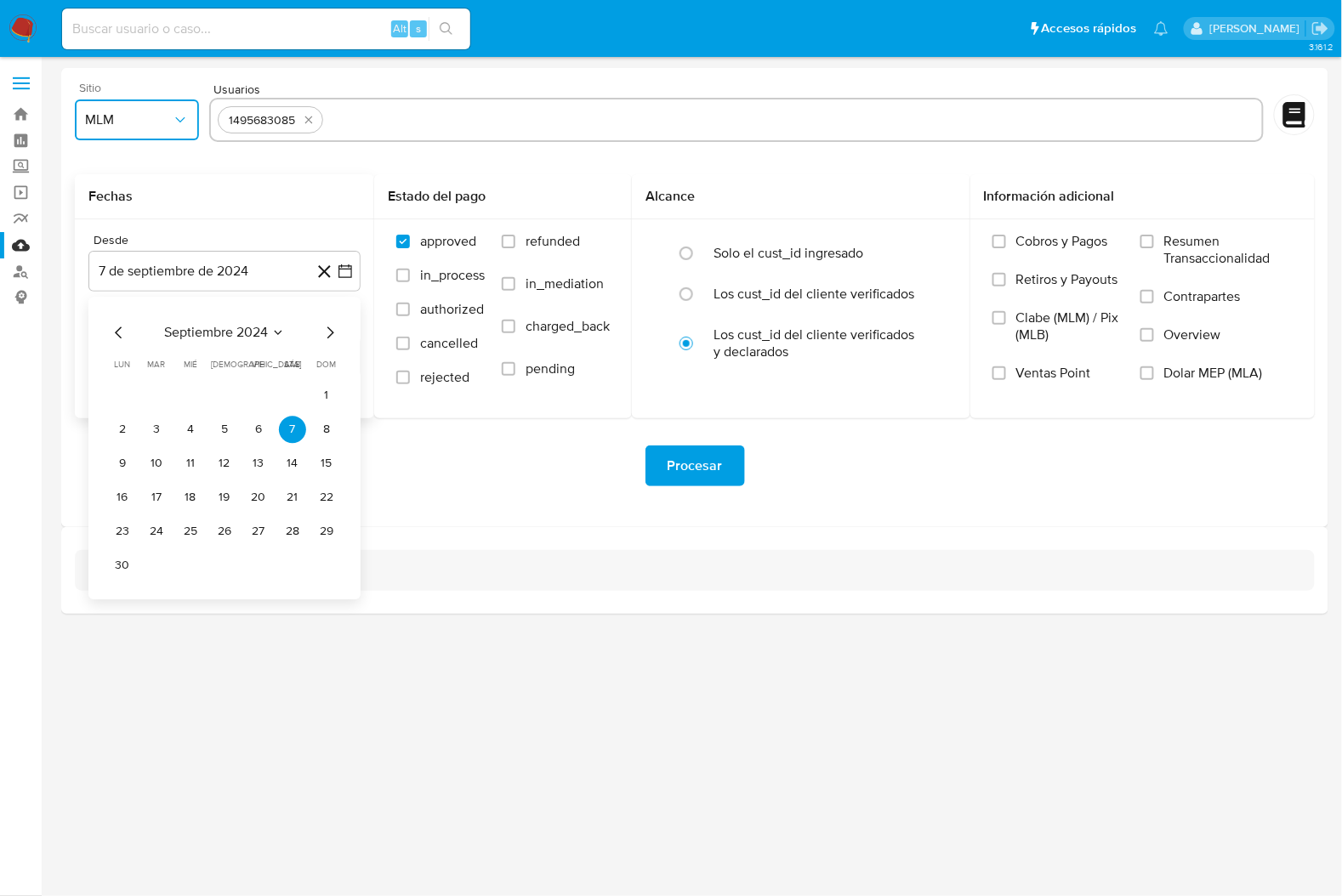
click at [112, 332] on icon "Mes anterior" at bounding box center [119, 332] width 20 height 20
click at [196, 396] on button "1" at bounding box center [190, 395] width 27 height 27
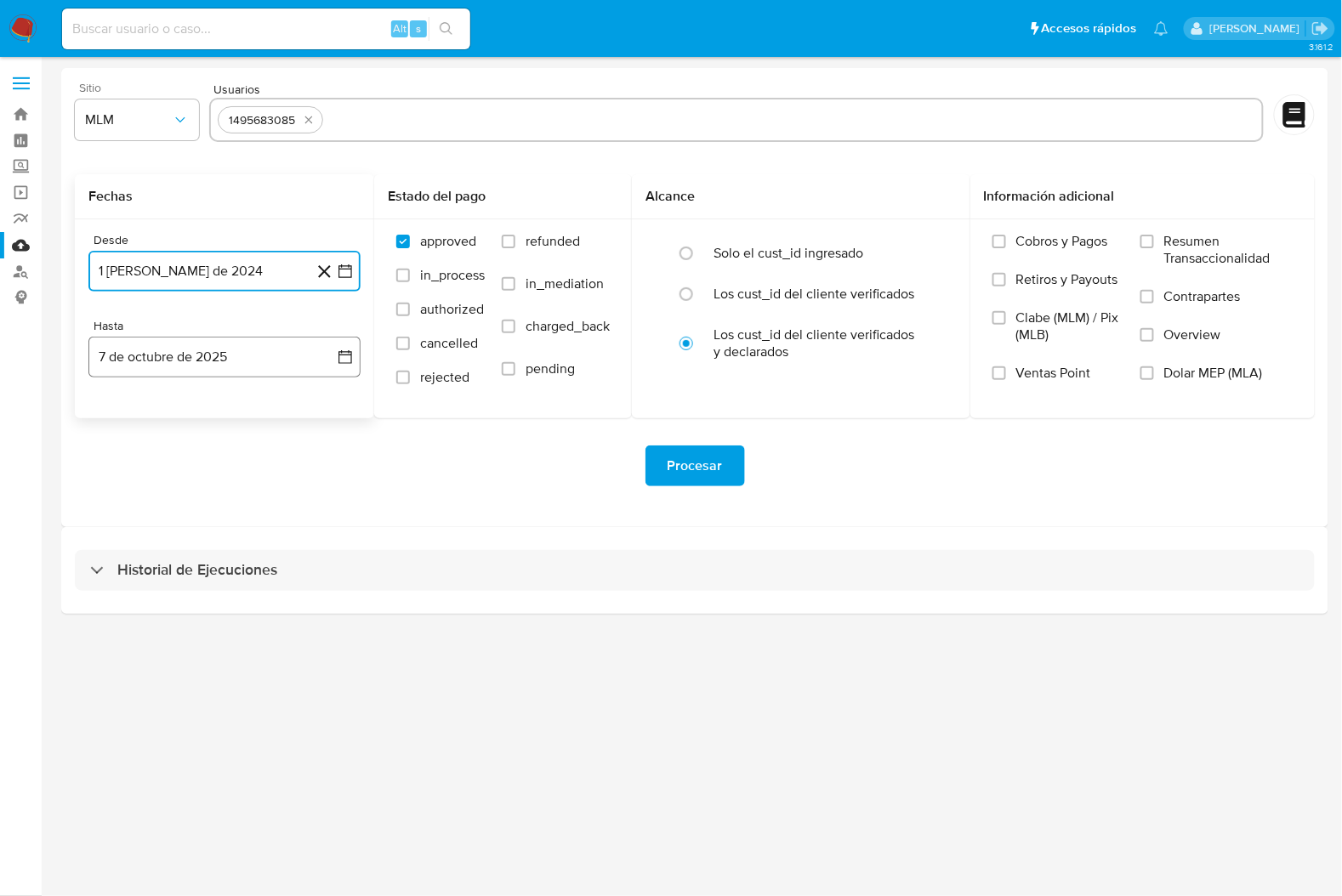
click at [315, 361] on button "7 de octubre de 2025" at bounding box center [224, 356] width 272 height 41
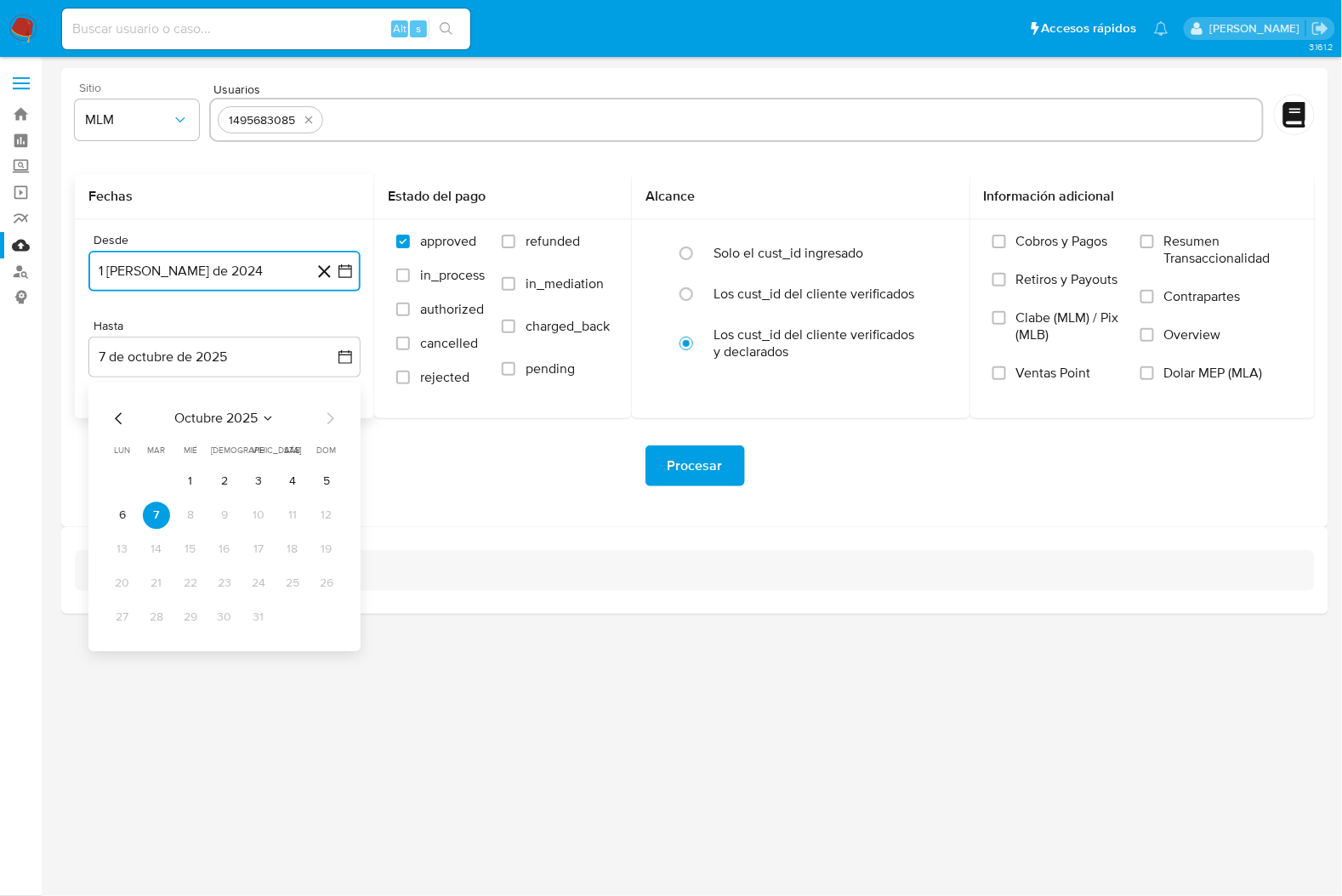
click at [129, 417] on icon "Mes anterior" at bounding box center [119, 418] width 20 height 20
click at [117, 414] on icon "Mes anterior" at bounding box center [119, 418] width 20 height 20
click at [331, 619] on button "31" at bounding box center [326, 617] width 27 height 27
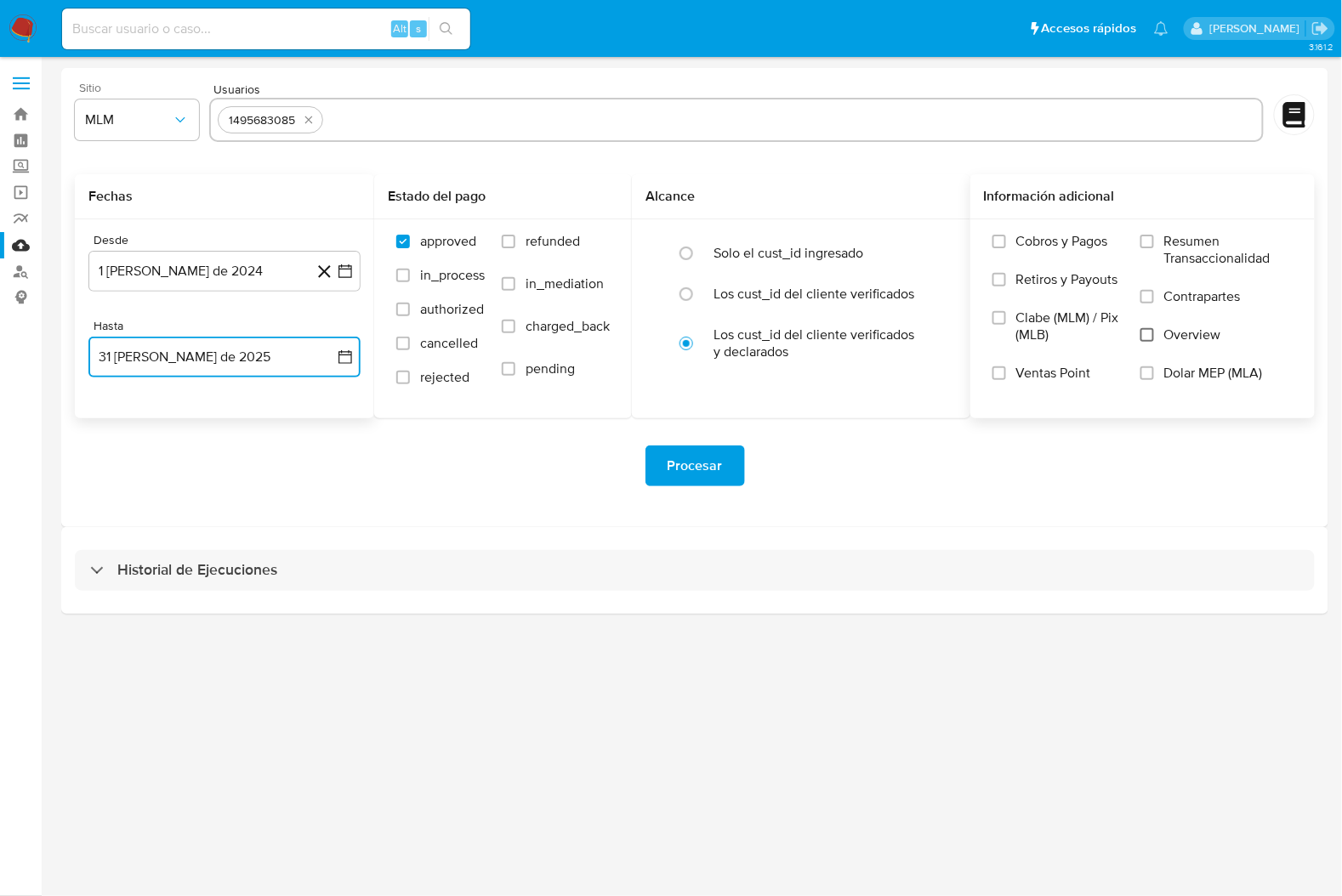
click at [1154, 333] on input "Overview" at bounding box center [1147, 335] width 14 height 14
click at [693, 467] on span "Procesar" at bounding box center [694, 465] width 55 height 37
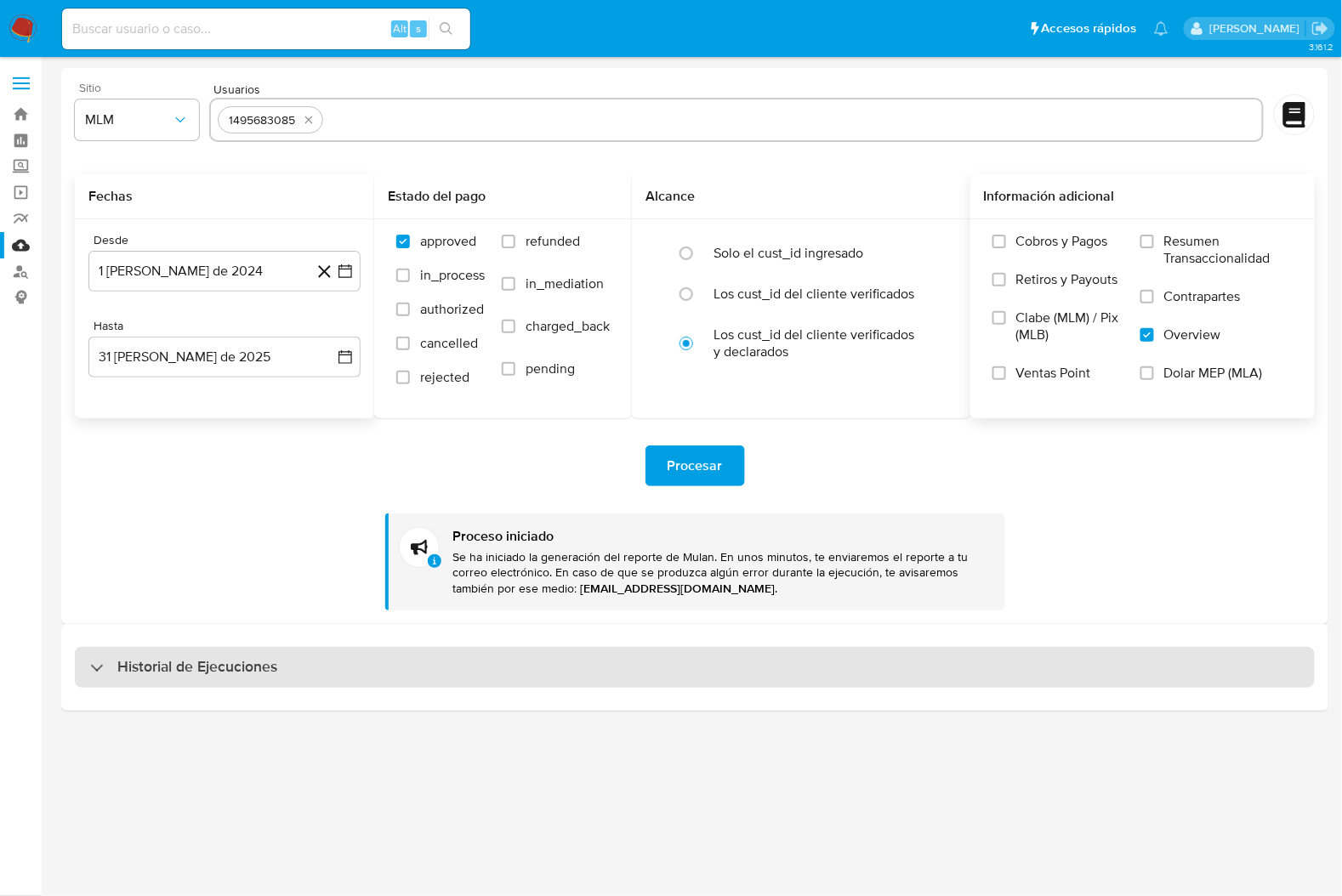
click at [118, 666] on h3 "Historial de Ejecuciones" at bounding box center [198, 668] width 160 height 20
select select "10"
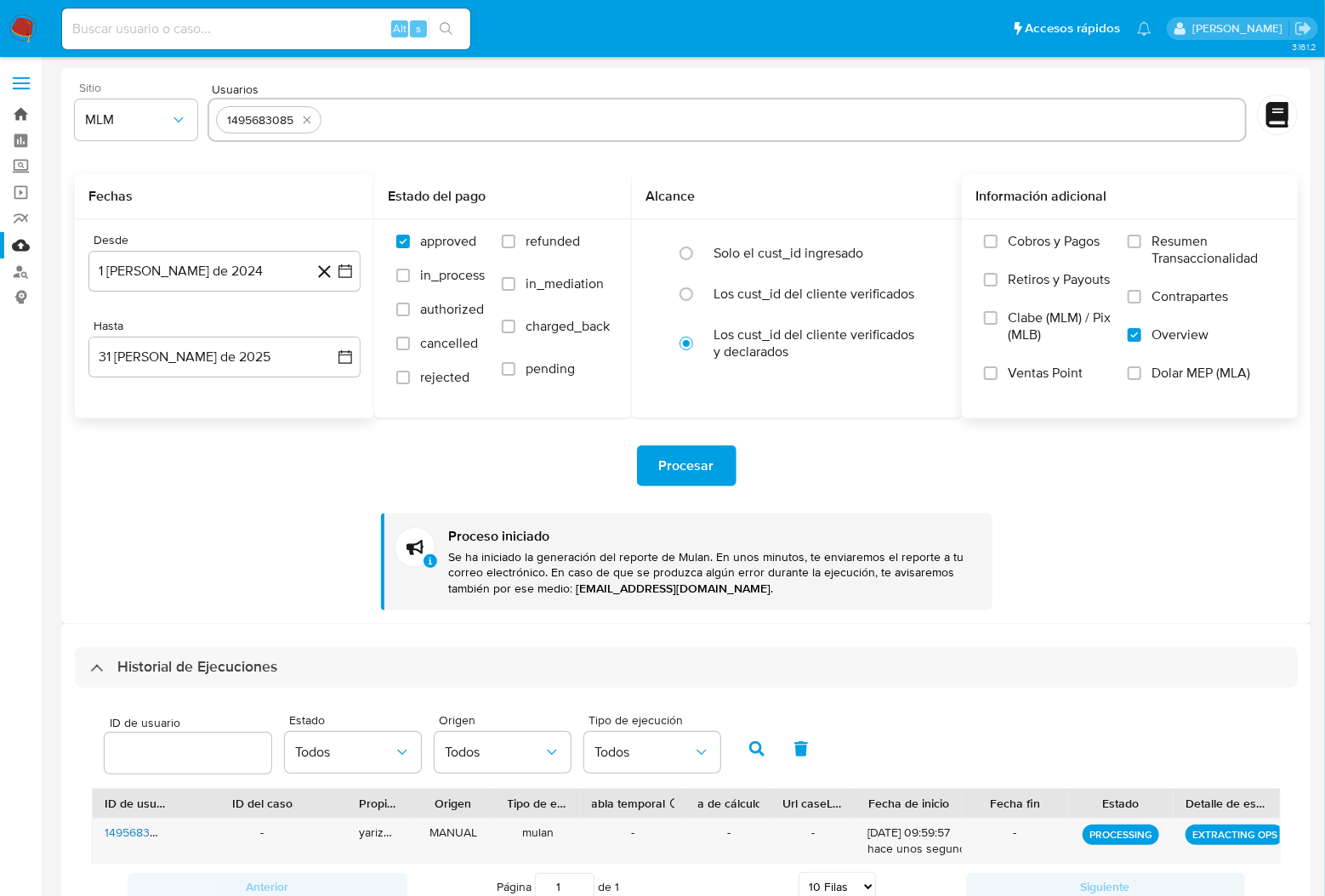
click at [16, 118] on link "Bandeja" at bounding box center [101, 114] width 203 height 26
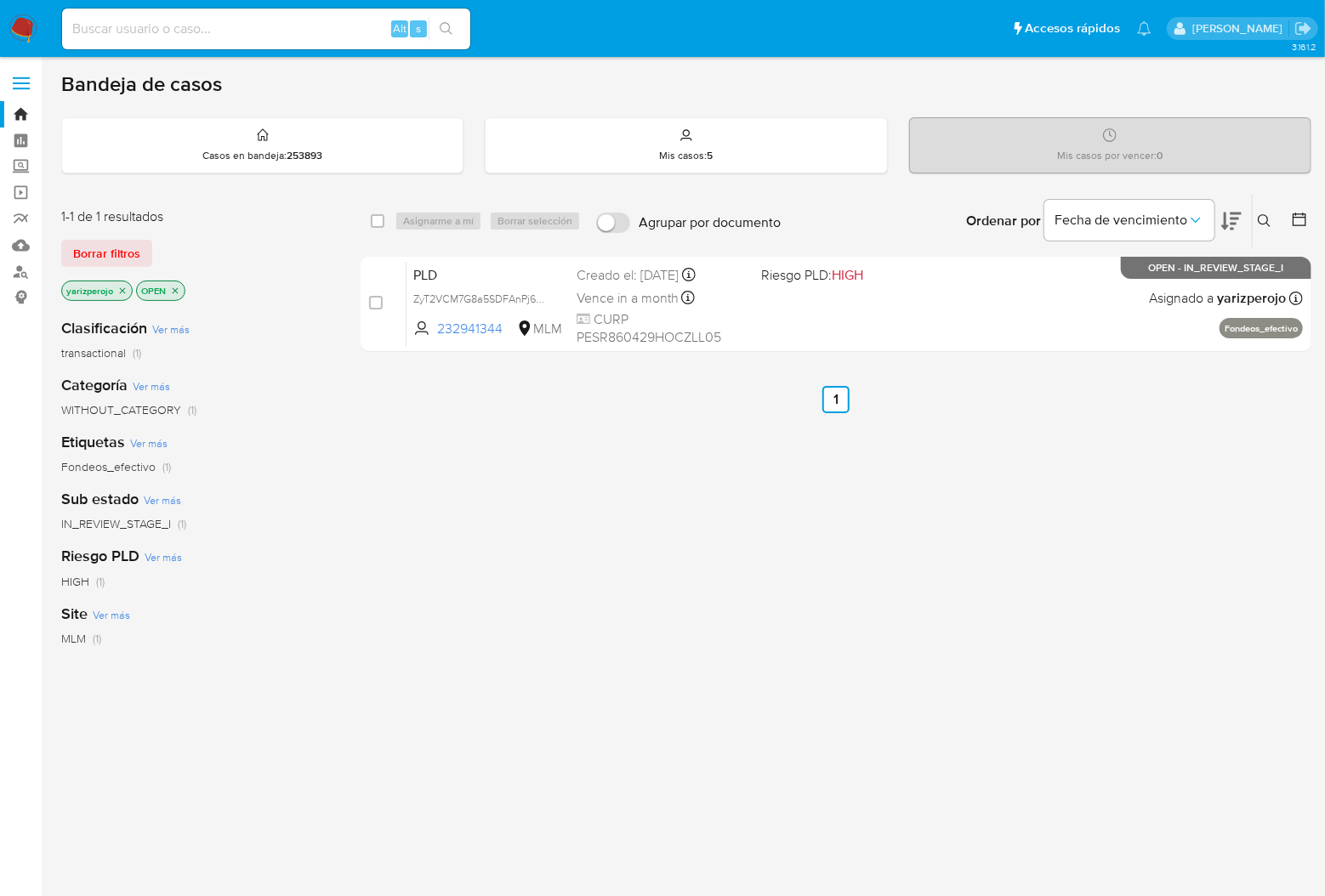
click at [221, 32] on input at bounding box center [265, 29] width 408 height 22
paste input "1495683085"
type input "1495683085"
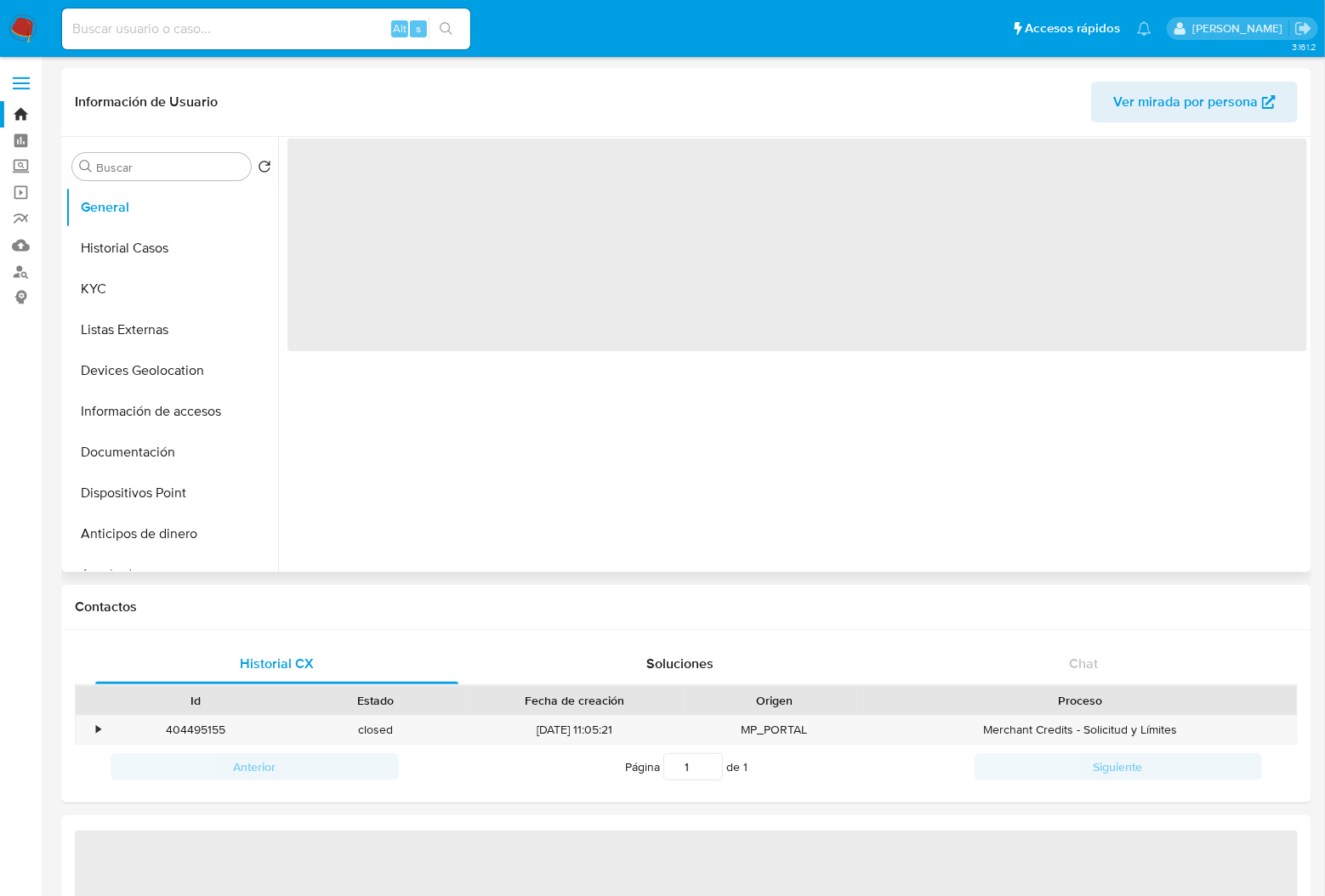
select select "10"
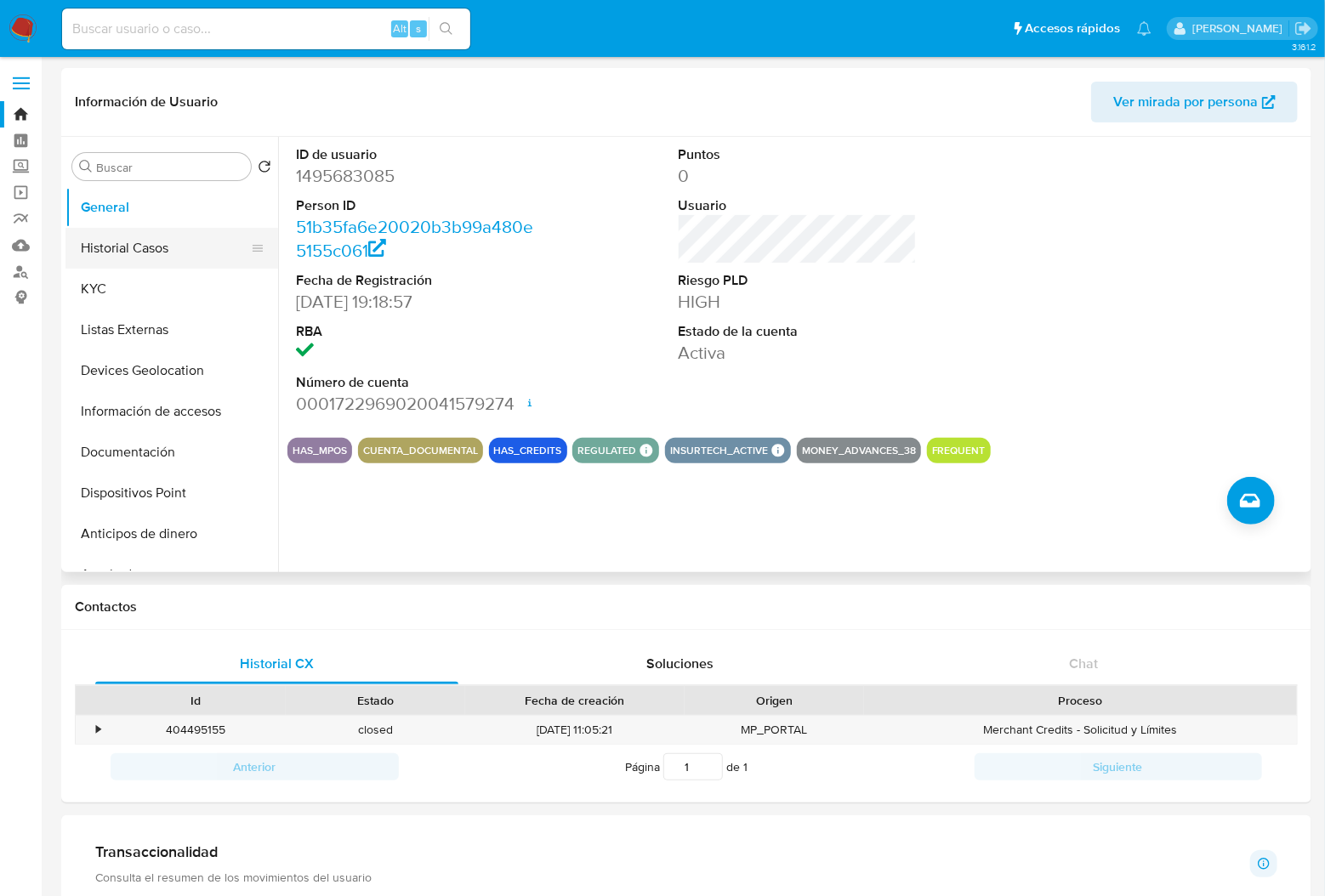
click at [105, 239] on button "Historial Casos" at bounding box center [165, 247] width 199 height 41
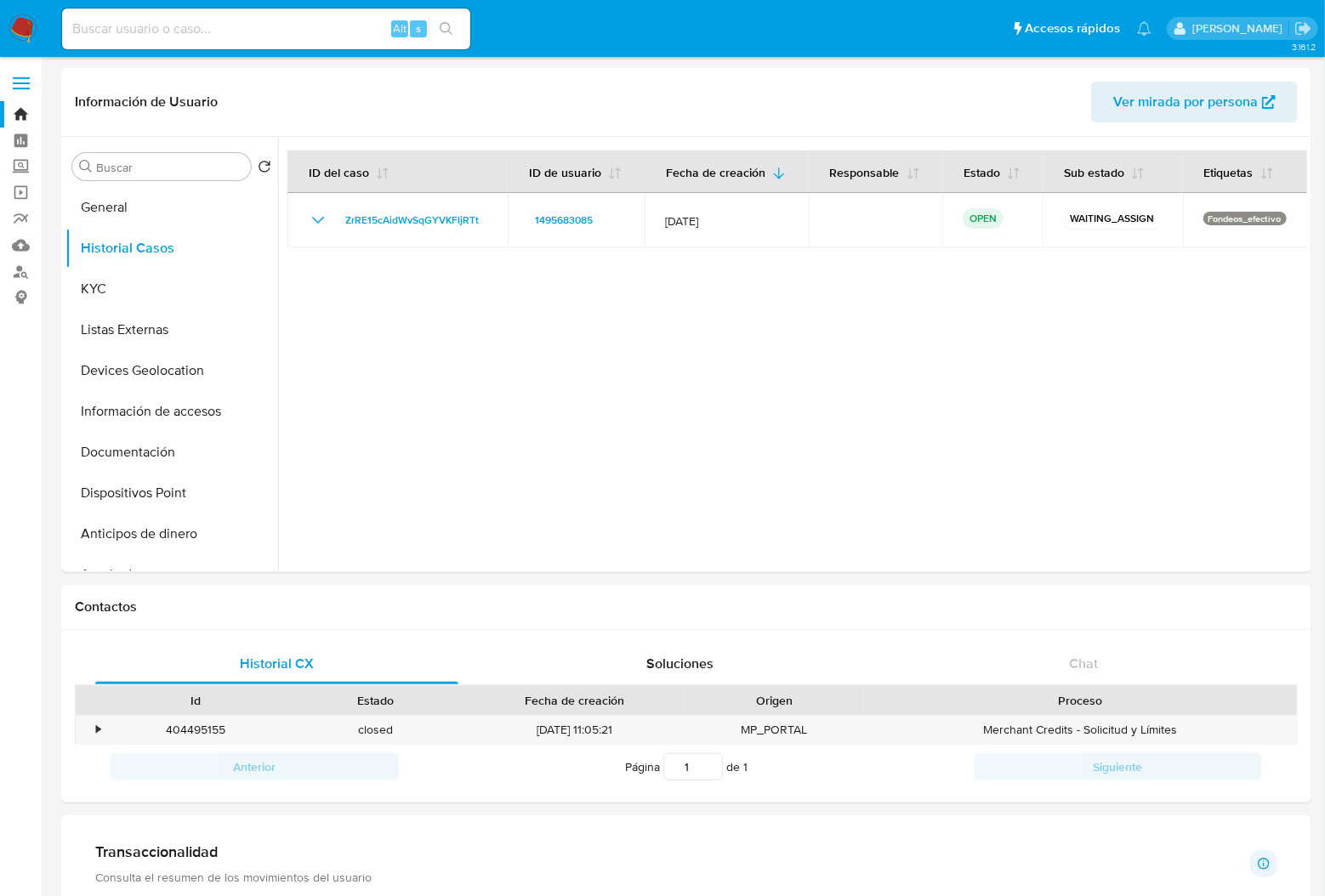
drag, startPoint x: 136, startPoint y: 216, endPoint x: 543, endPoint y: 11, distance: 455.7
click at [136, 214] on button "General" at bounding box center [172, 207] width 213 height 41
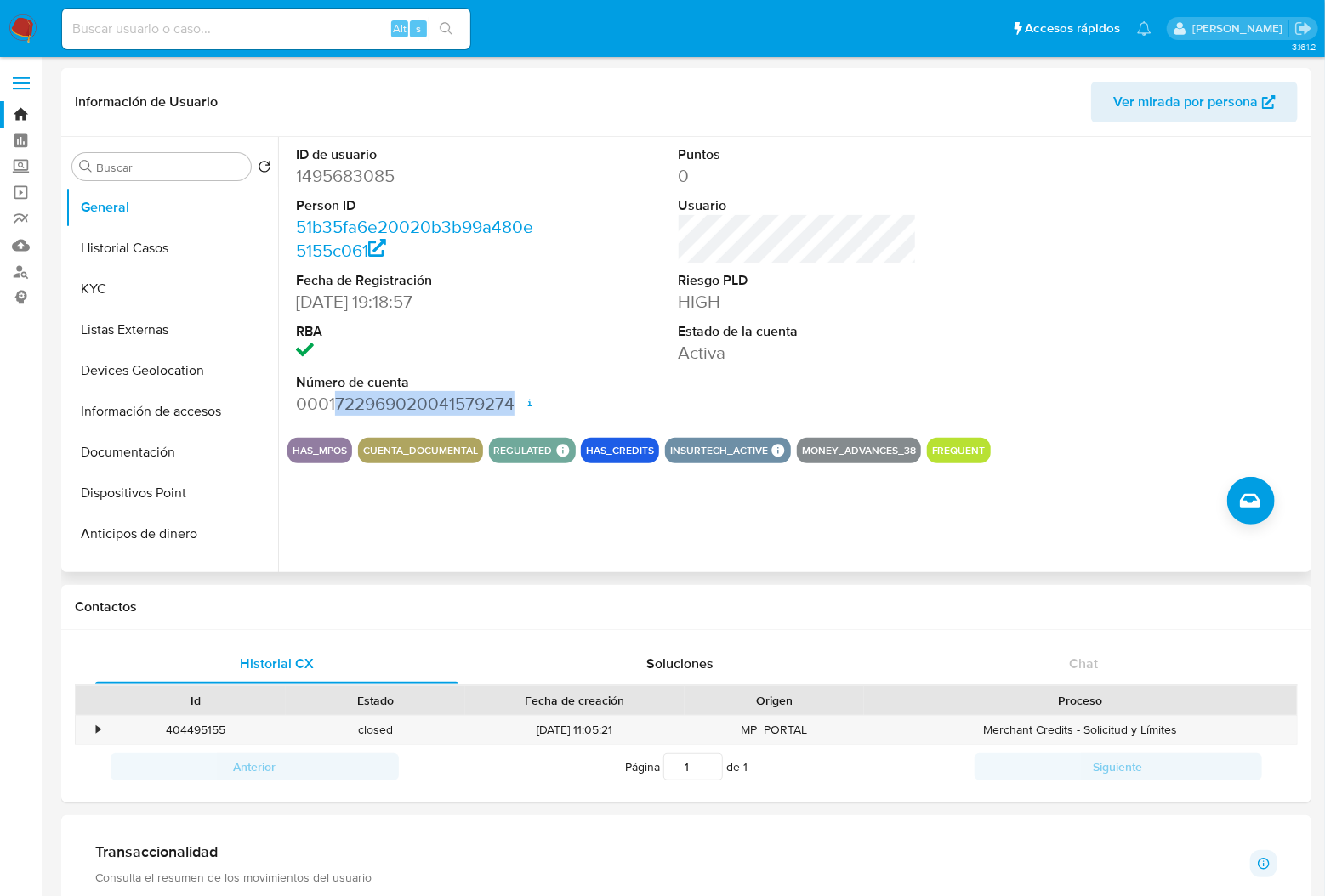
drag, startPoint x: 513, startPoint y: 405, endPoint x: 332, endPoint y: 398, distance: 181.1
click at [332, 398] on dd "0001722969020041579274 Fecha de apertura 27/01/2025 15:36 Estado ACTIVE" at bounding box center [415, 404] width 238 height 24
copy dd "722969020041579274"
click at [112, 260] on button "Historial Casos" at bounding box center [165, 247] width 199 height 41
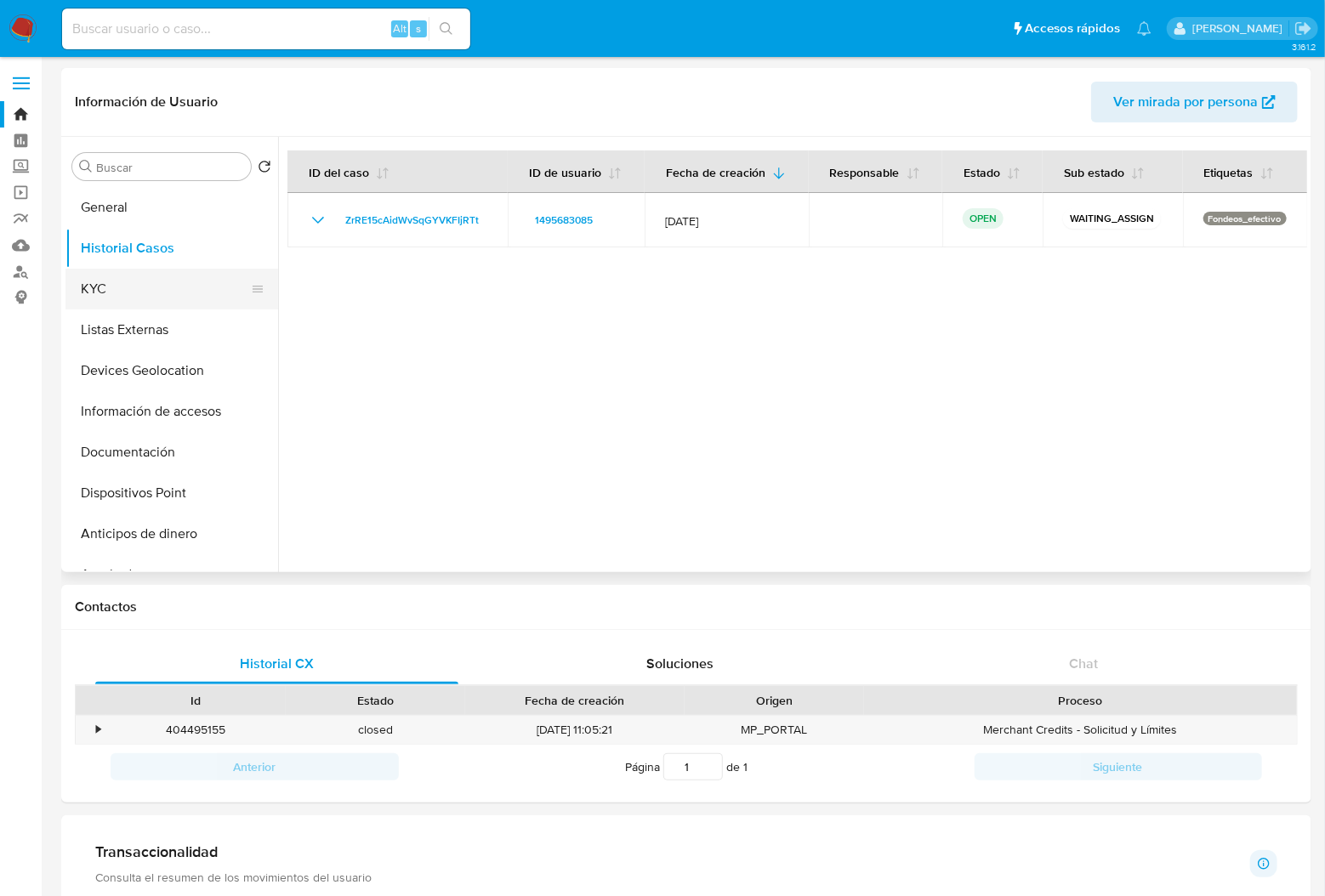
click at [126, 293] on button "KYC" at bounding box center [165, 288] width 199 height 41
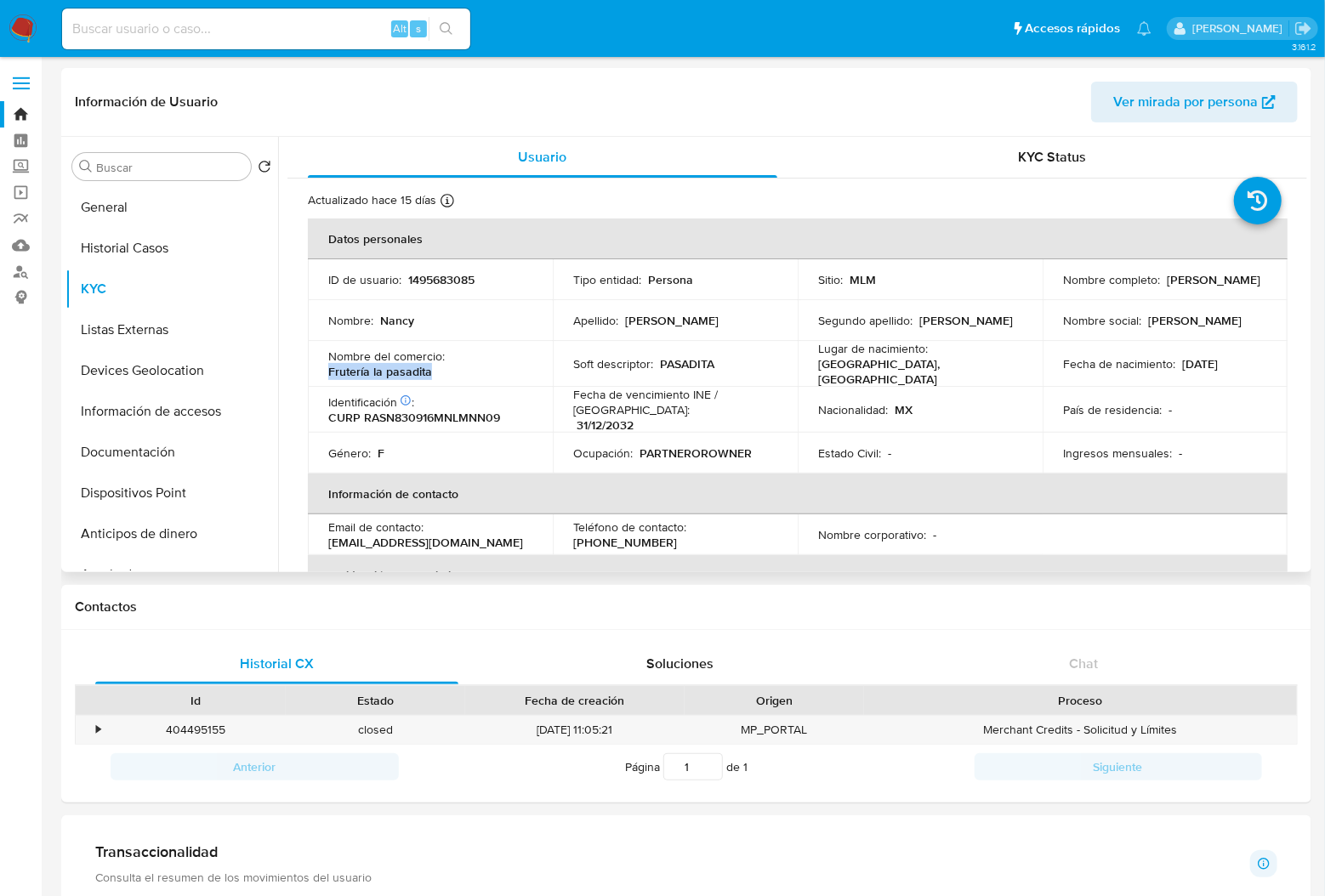
drag, startPoint x: 439, startPoint y: 361, endPoint x: 313, endPoint y: 368, distance: 126.2
click at [313, 368] on td "Nombre del comercio : Frutería la pasadita" at bounding box center [430, 364] width 244 height 46
copy p "Frutería la pasadita"
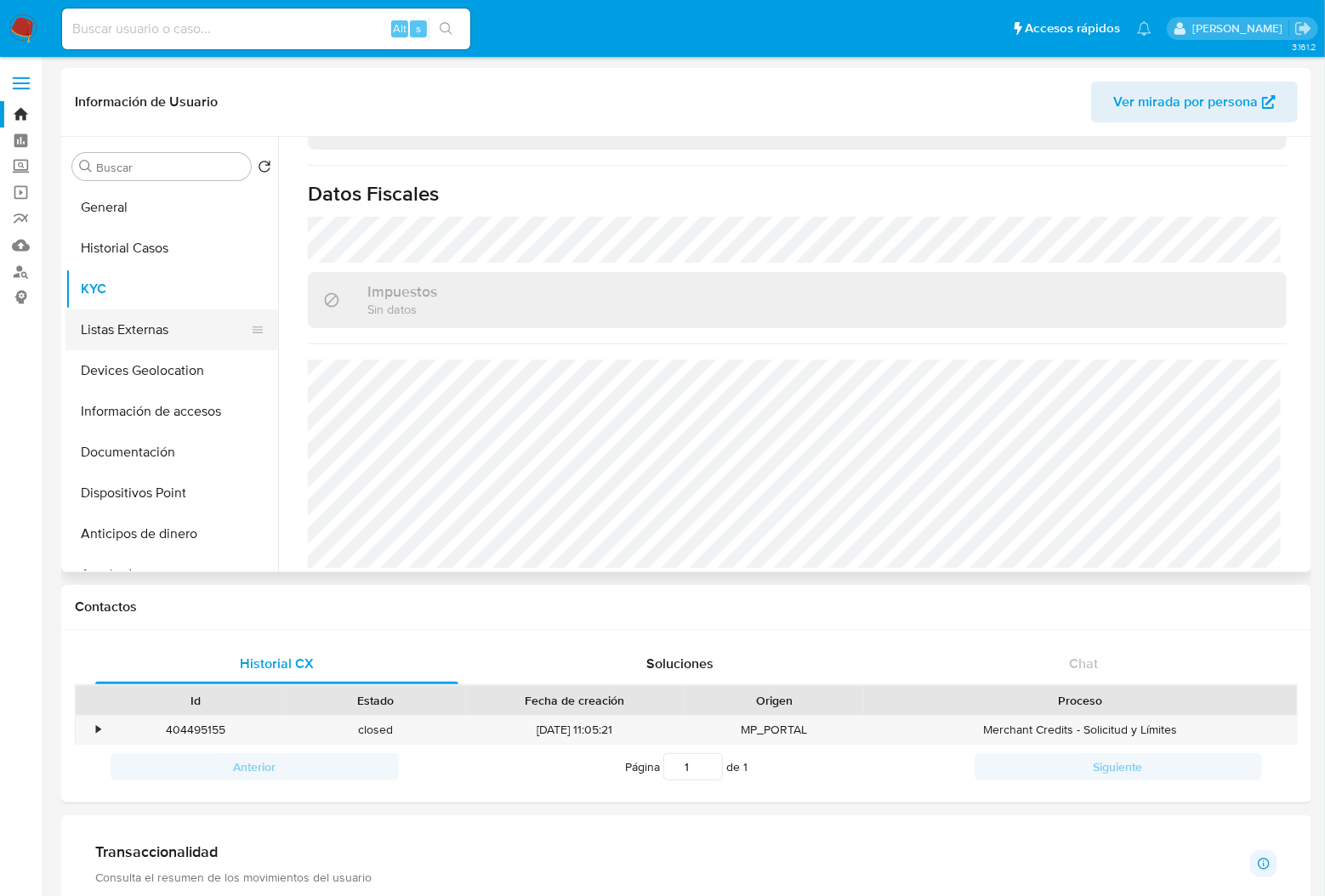
click at [130, 333] on button "Listas Externas" at bounding box center [165, 329] width 199 height 41
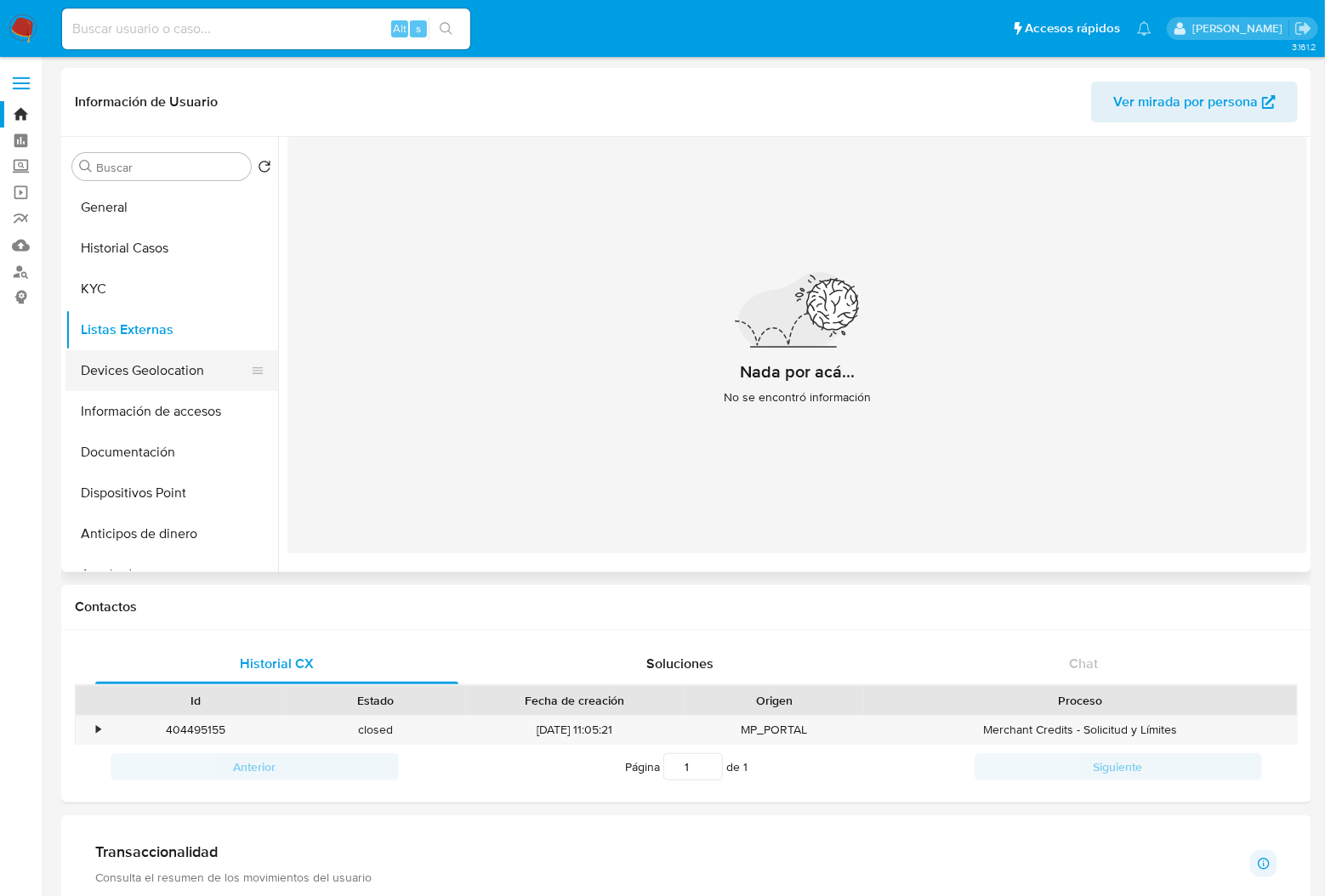
click at [170, 366] on button "Devices Geolocation" at bounding box center [165, 370] width 199 height 41
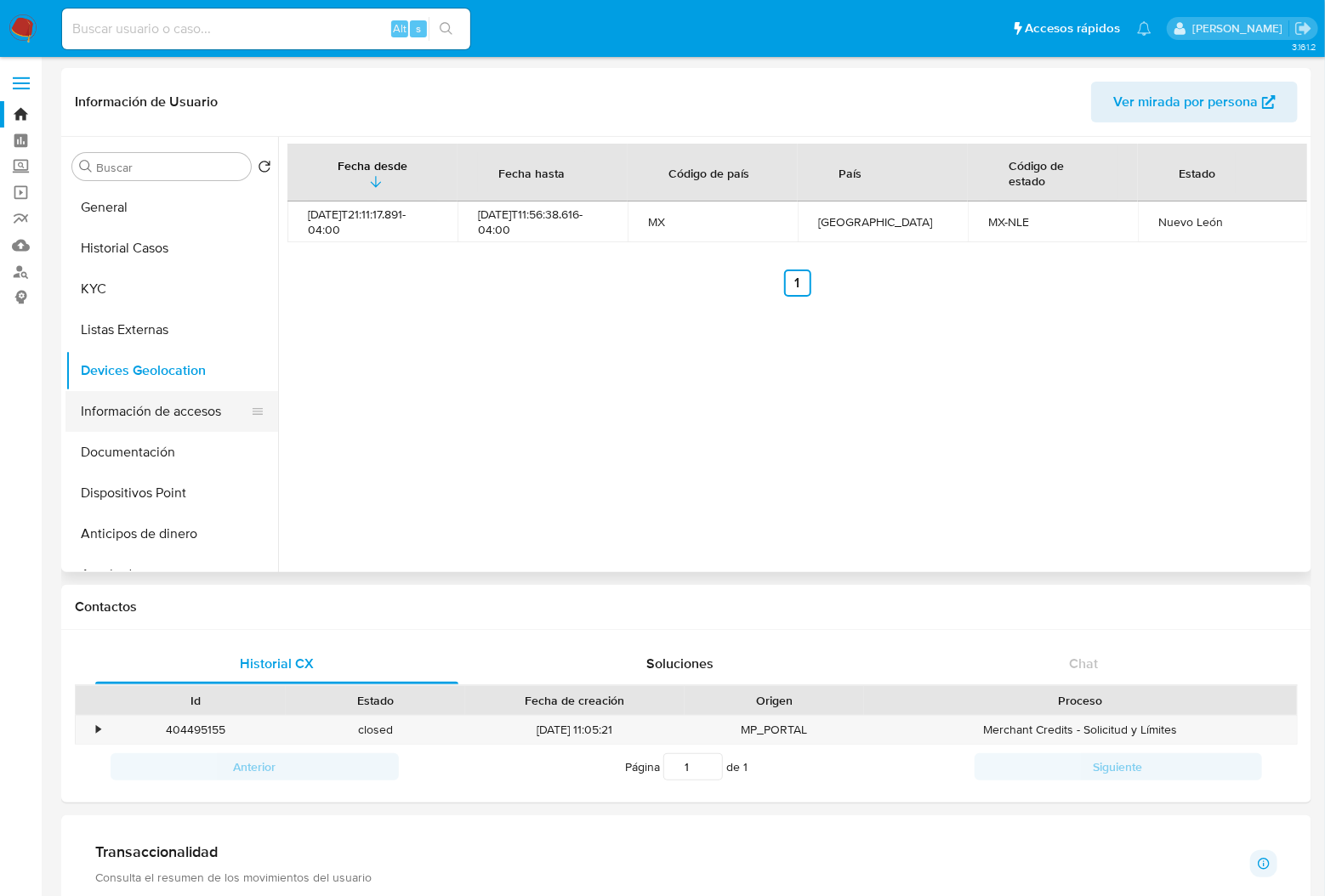
click at [136, 416] on button "Información de accesos" at bounding box center [165, 411] width 199 height 41
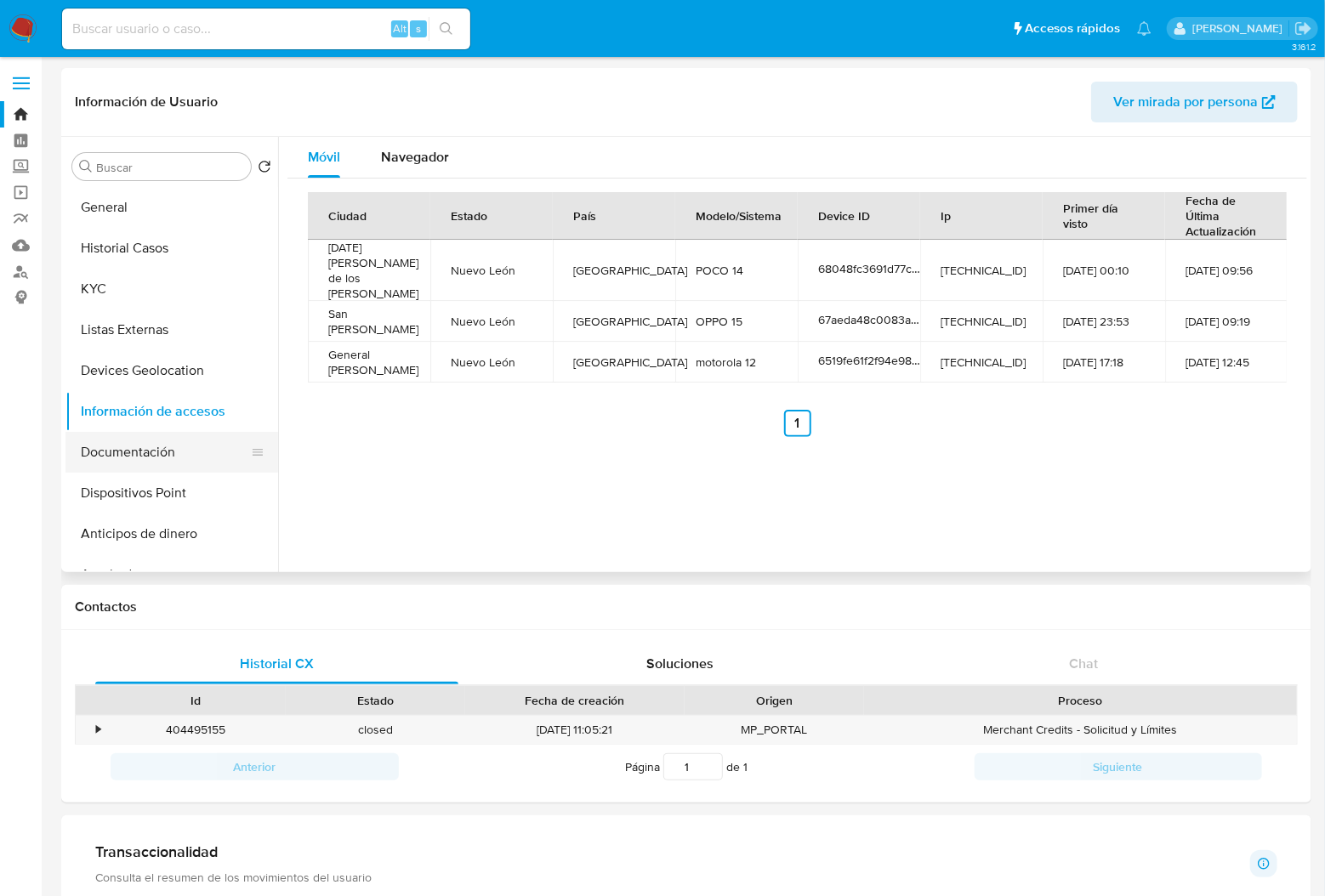
click at [145, 453] on button "Documentación" at bounding box center [165, 452] width 199 height 41
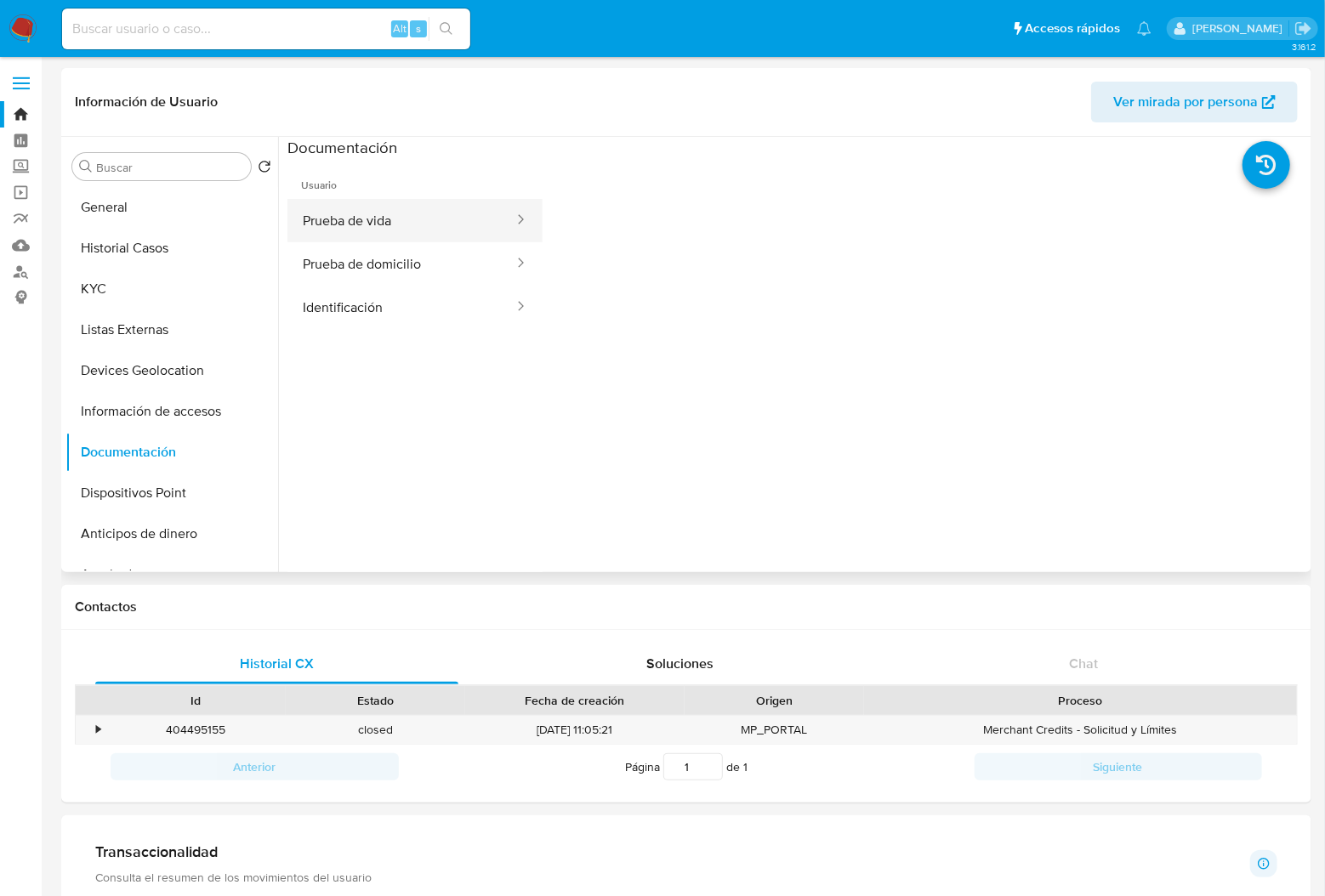
click at [398, 231] on button "Prueba de vida" at bounding box center [401, 220] width 227 height 43
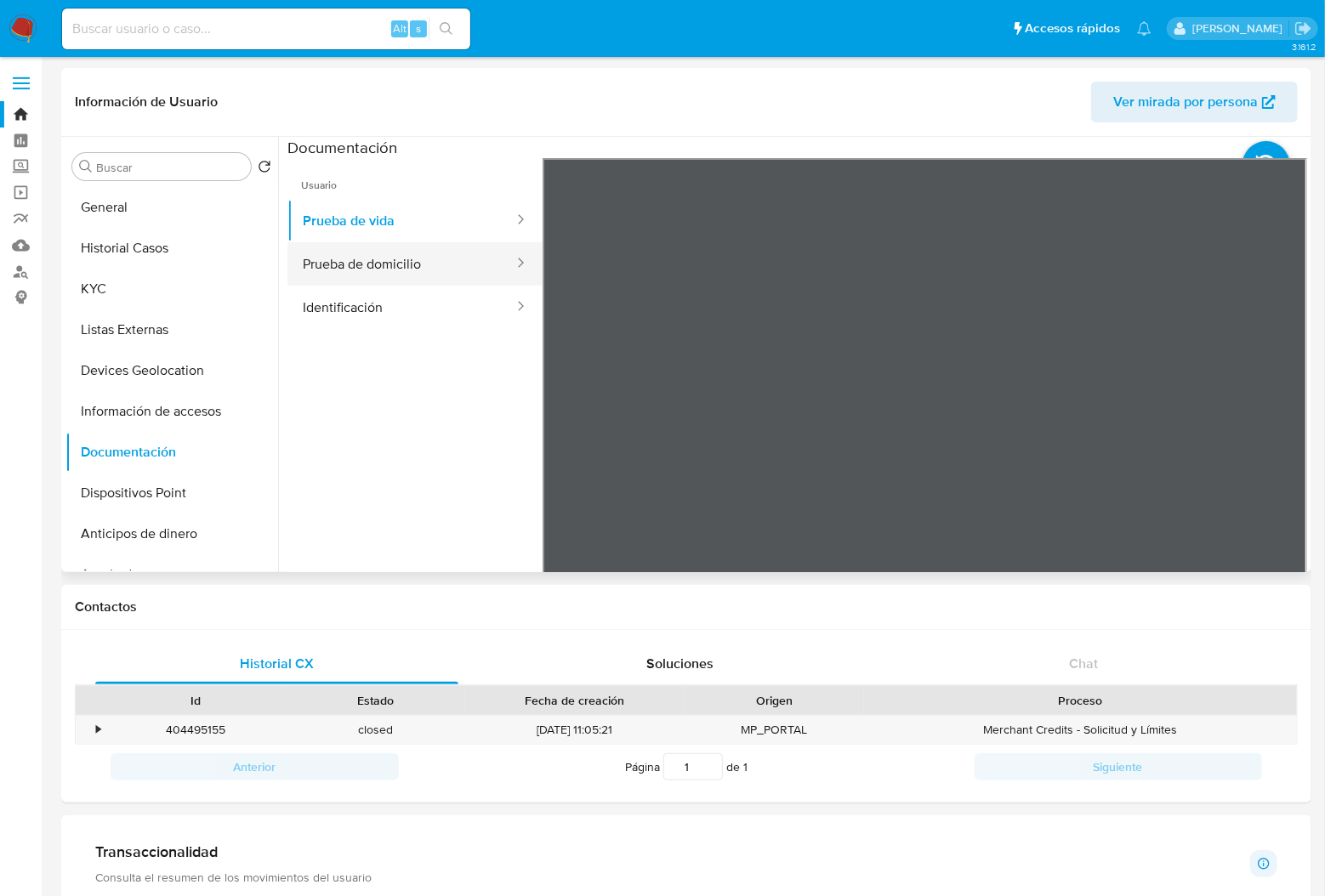
click at [375, 265] on button "Prueba de domicilio" at bounding box center [401, 263] width 227 height 43
click at [348, 292] on button "Identificación" at bounding box center [401, 306] width 227 height 43
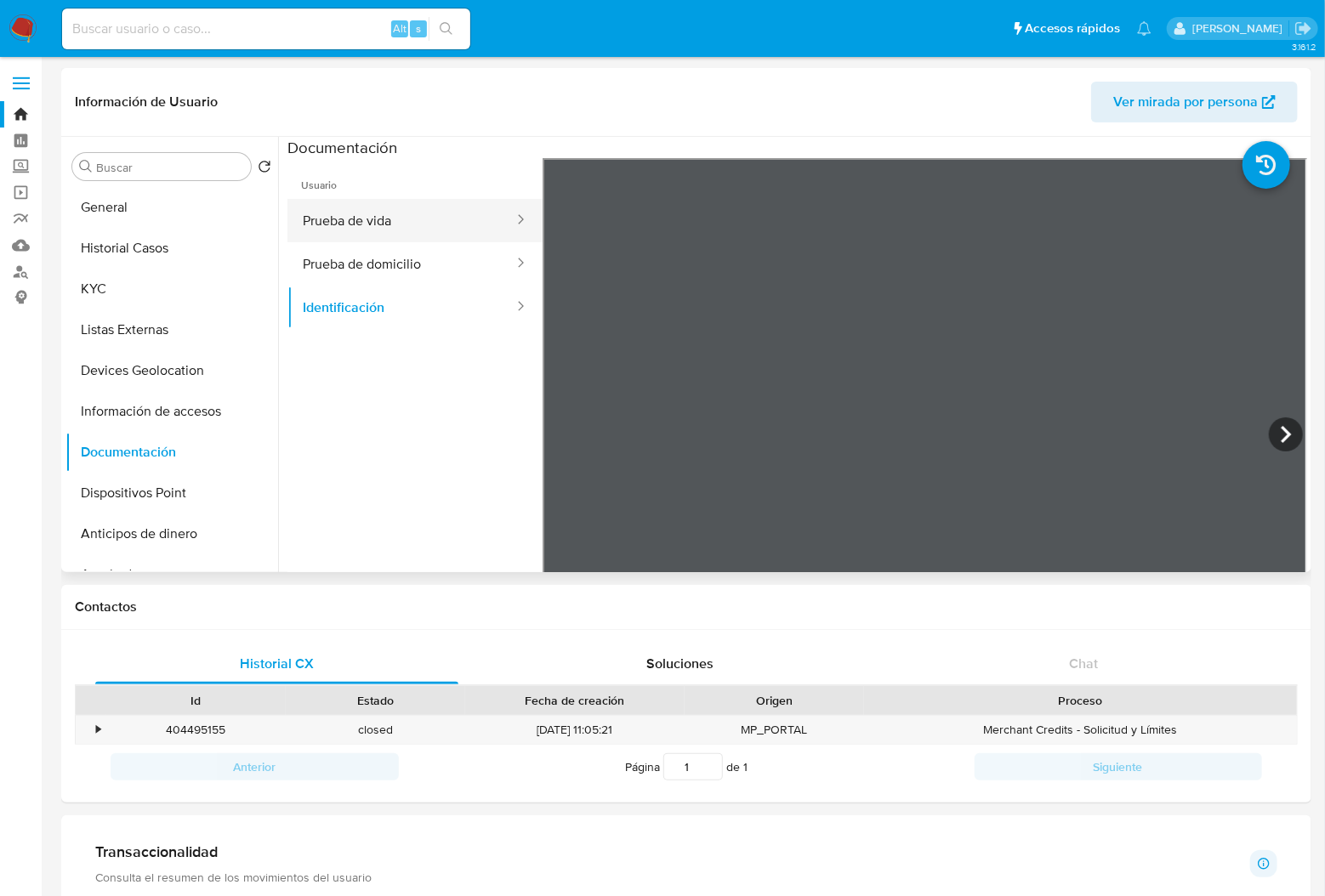
click at [359, 204] on button "Prueba de vida" at bounding box center [401, 220] width 227 height 43
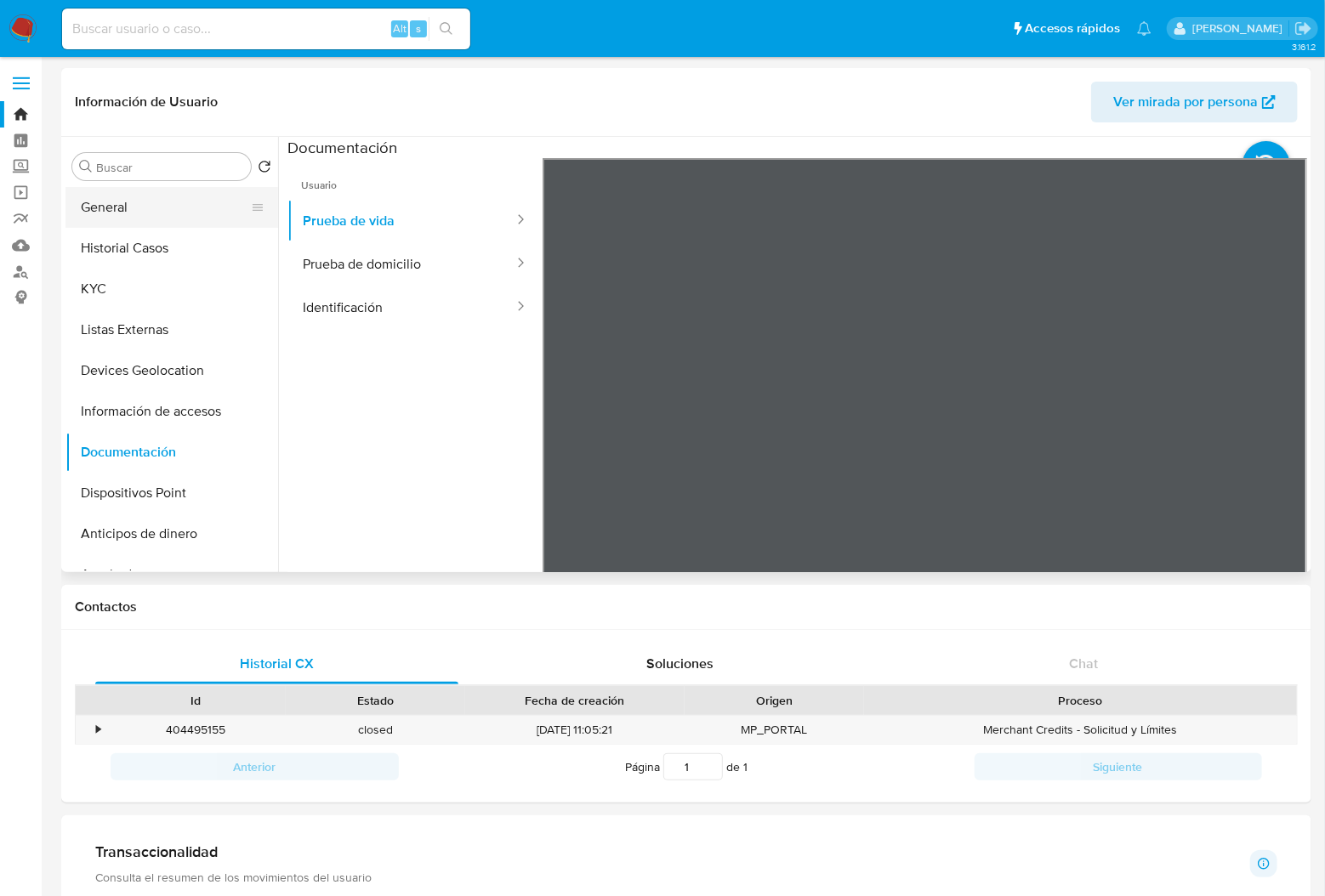
click at [140, 199] on button "General" at bounding box center [165, 207] width 199 height 41
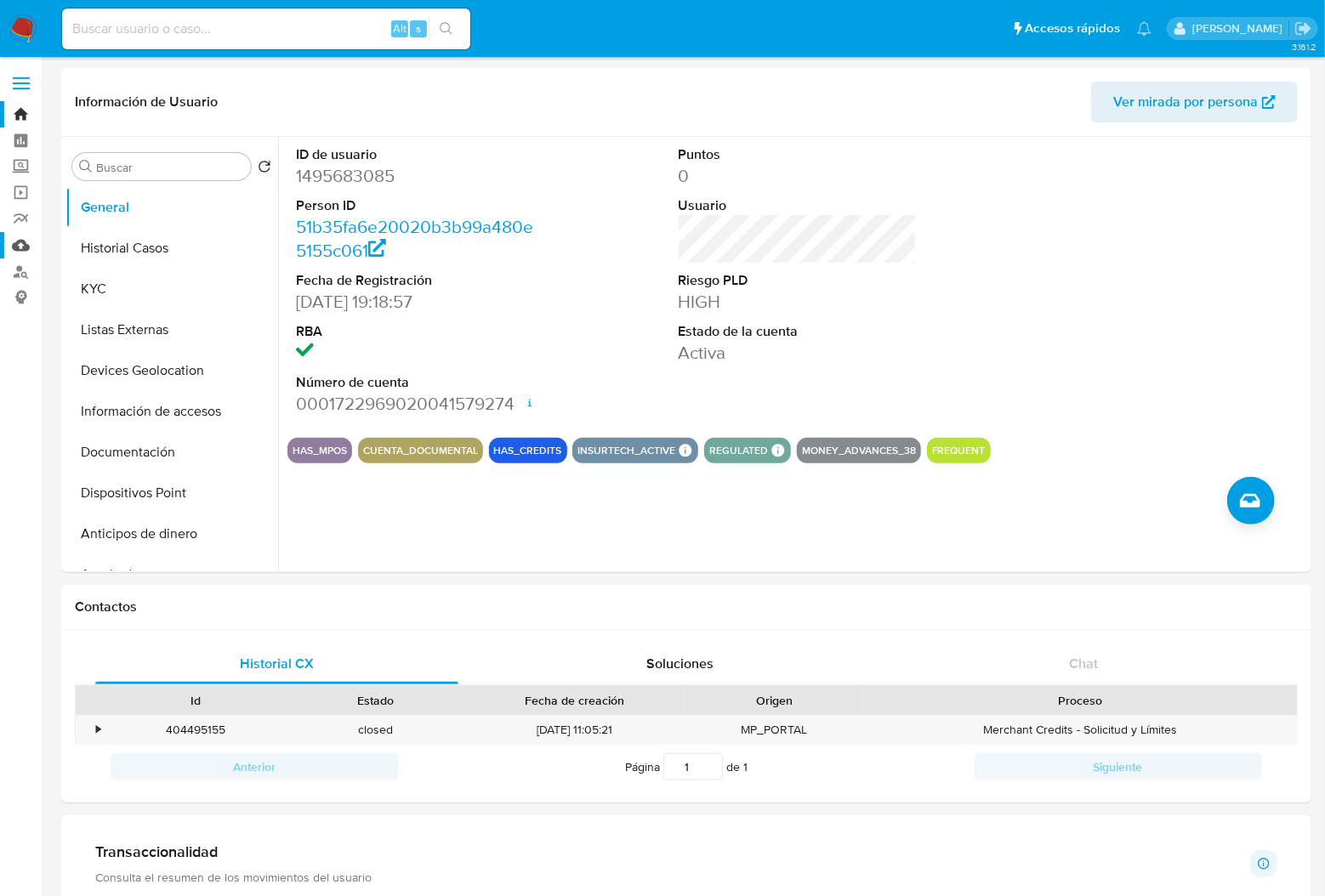
drag, startPoint x: 17, startPoint y: 242, endPoint x: 31, endPoint y: 256, distance: 19.8
click at [17, 242] on link "Mulan" at bounding box center [101, 245] width 203 height 26
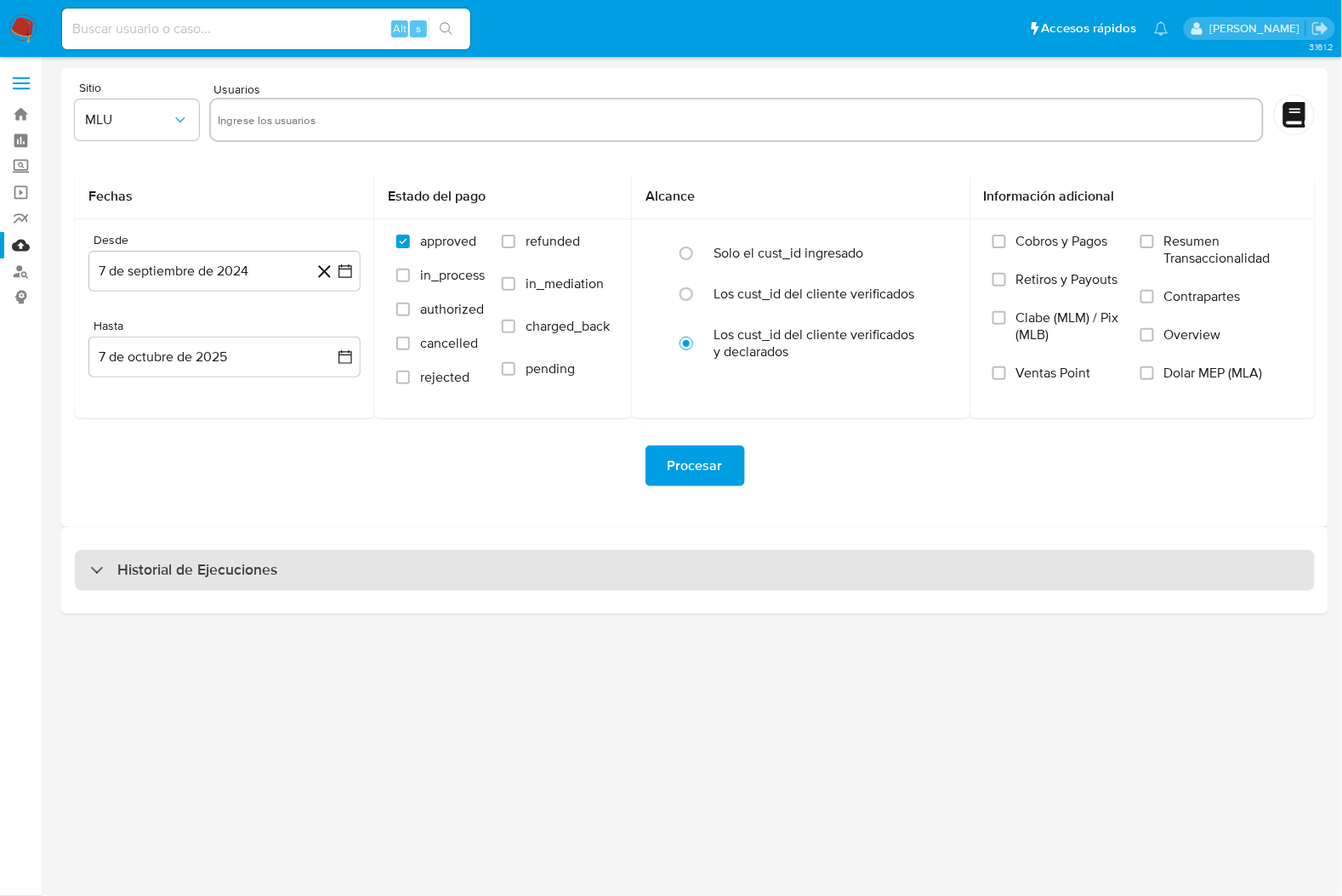
click at [290, 584] on div "Historial de Ejecuciones" at bounding box center [694, 570] width 1240 height 41
select select "10"
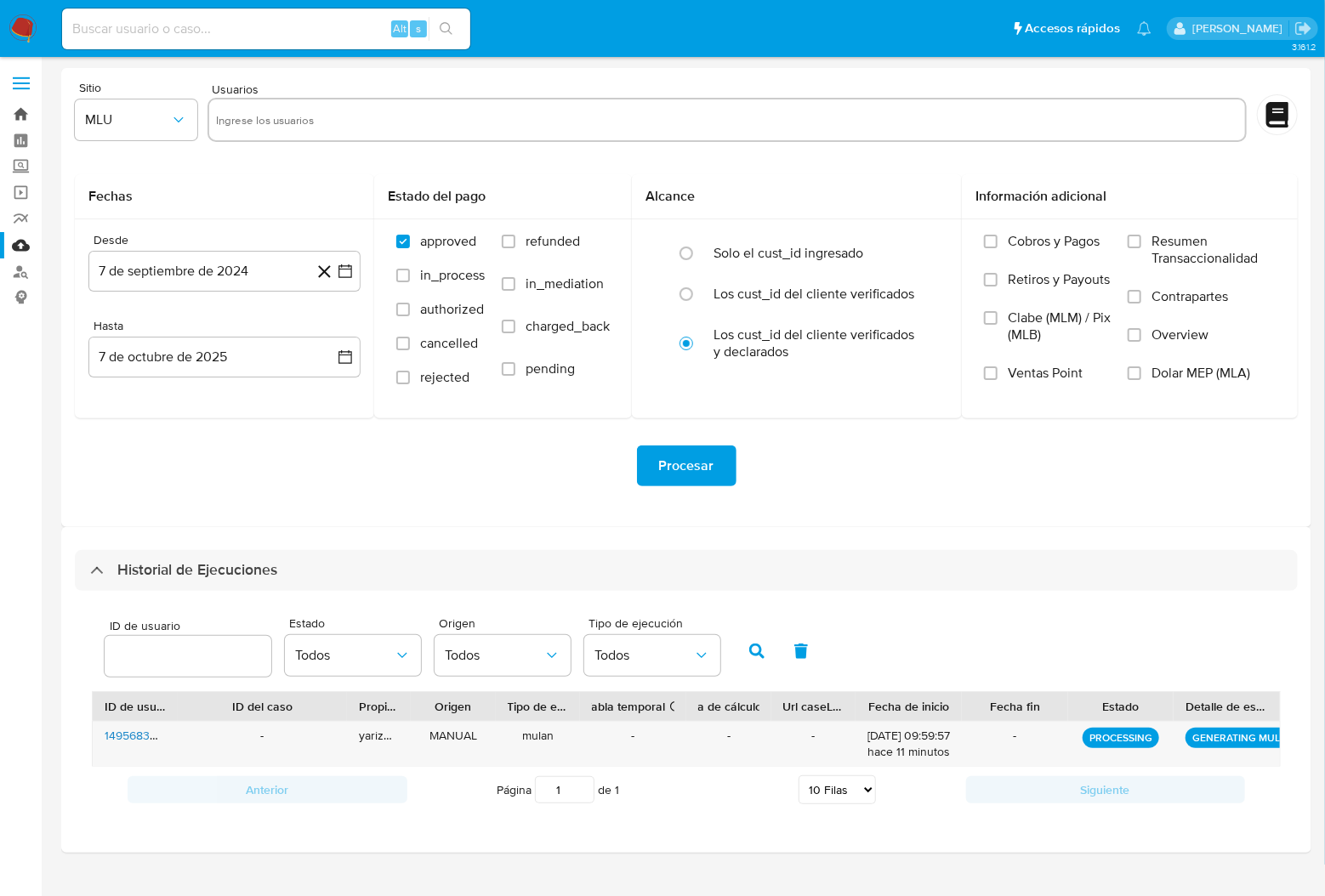
click at [22, 112] on link "Bandeja" at bounding box center [101, 114] width 203 height 26
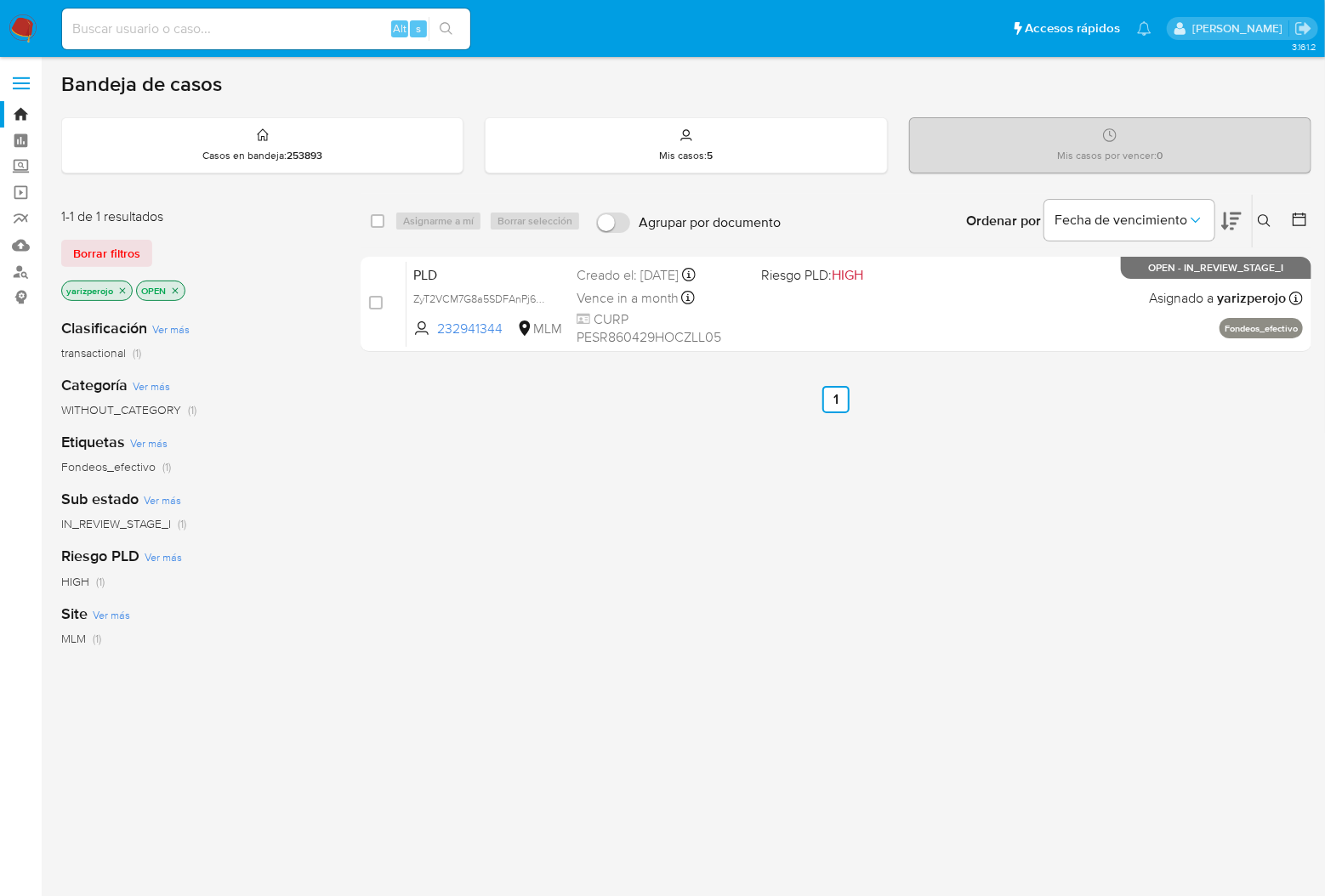
click at [273, 33] on input at bounding box center [265, 29] width 408 height 22
paste input "1495683085"
type input "1495683085"
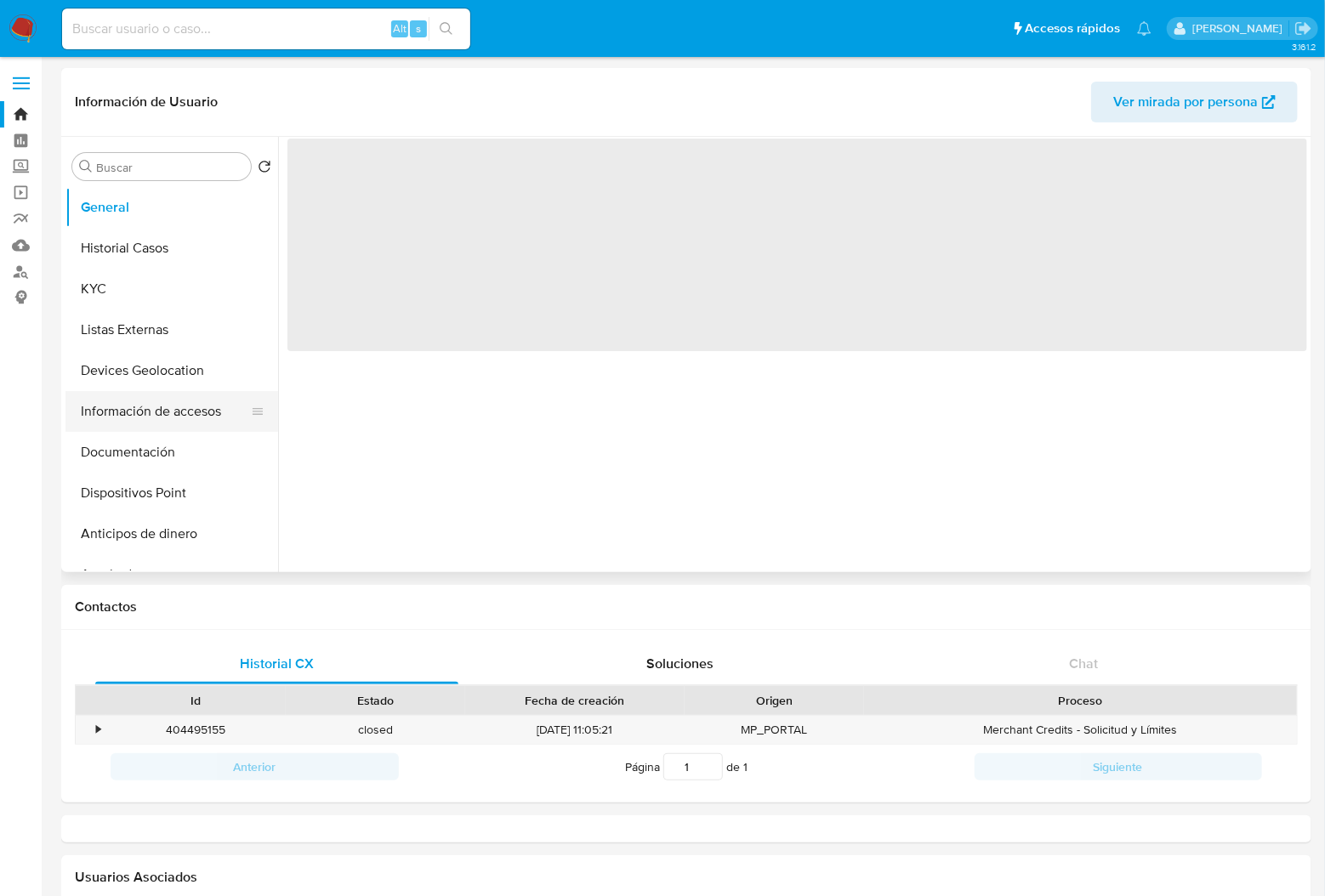
select select "10"
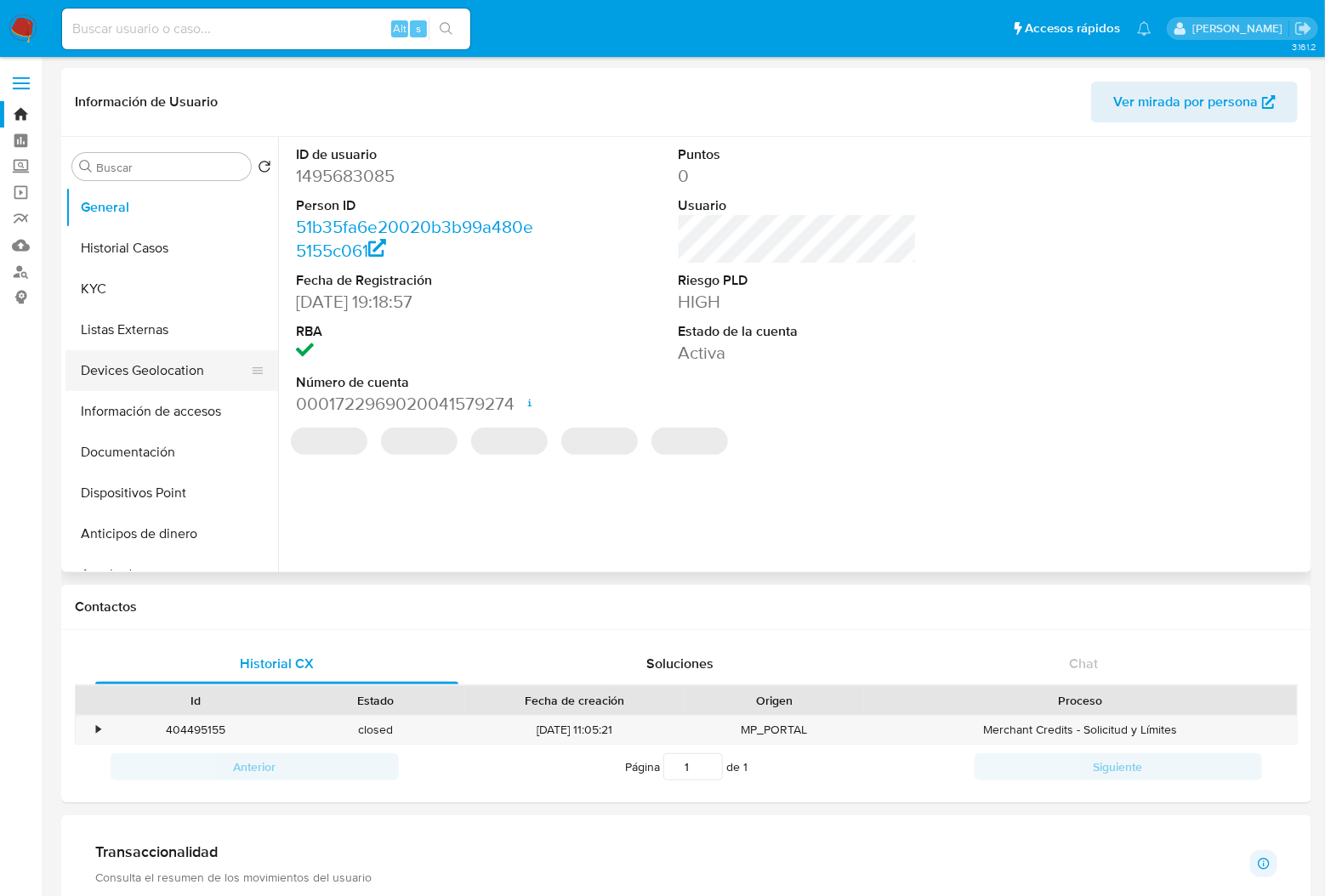
click at [157, 377] on button "Devices Geolocation" at bounding box center [165, 370] width 199 height 41
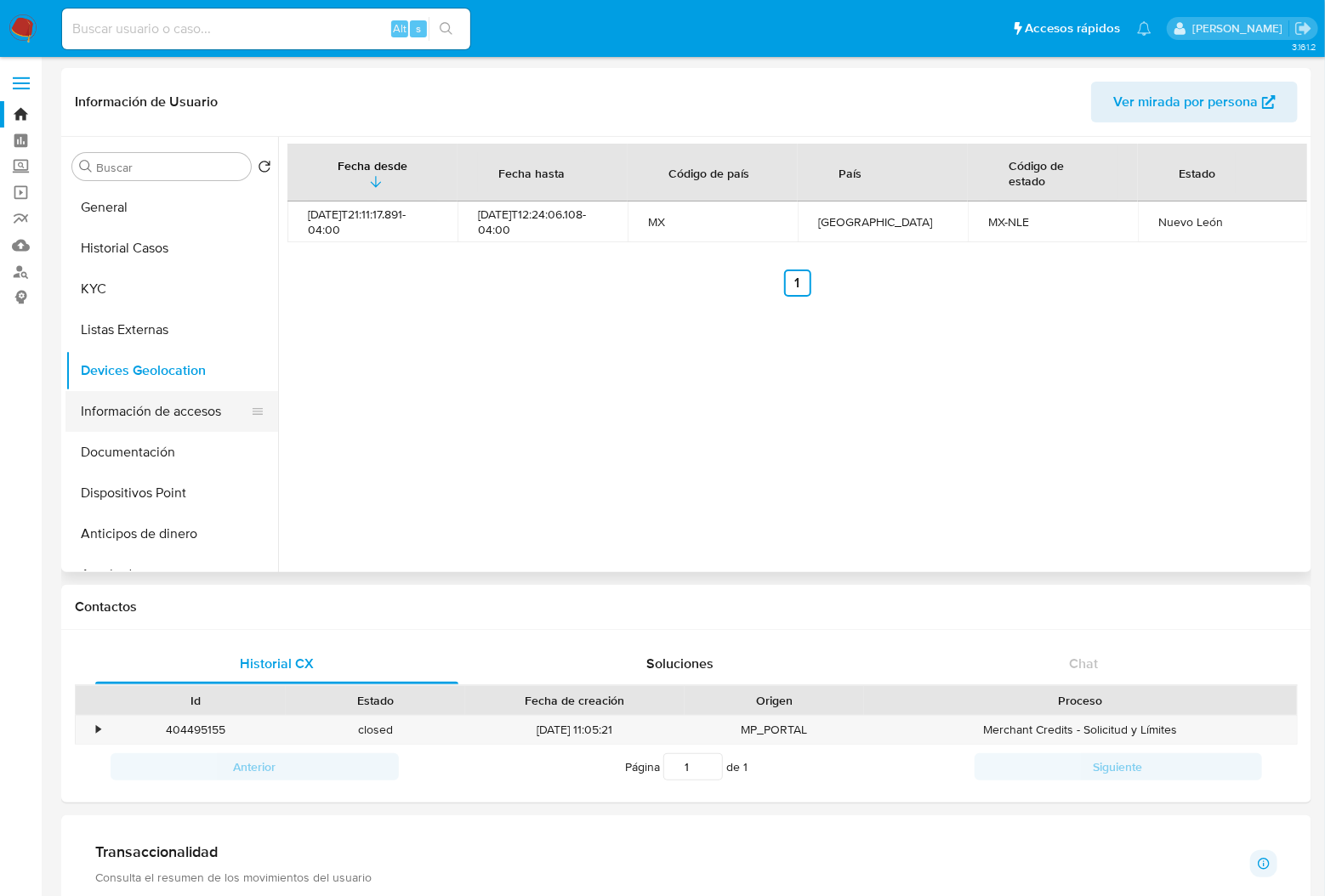
click at [148, 407] on button "Información de accesos" at bounding box center [165, 411] width 199 height 41
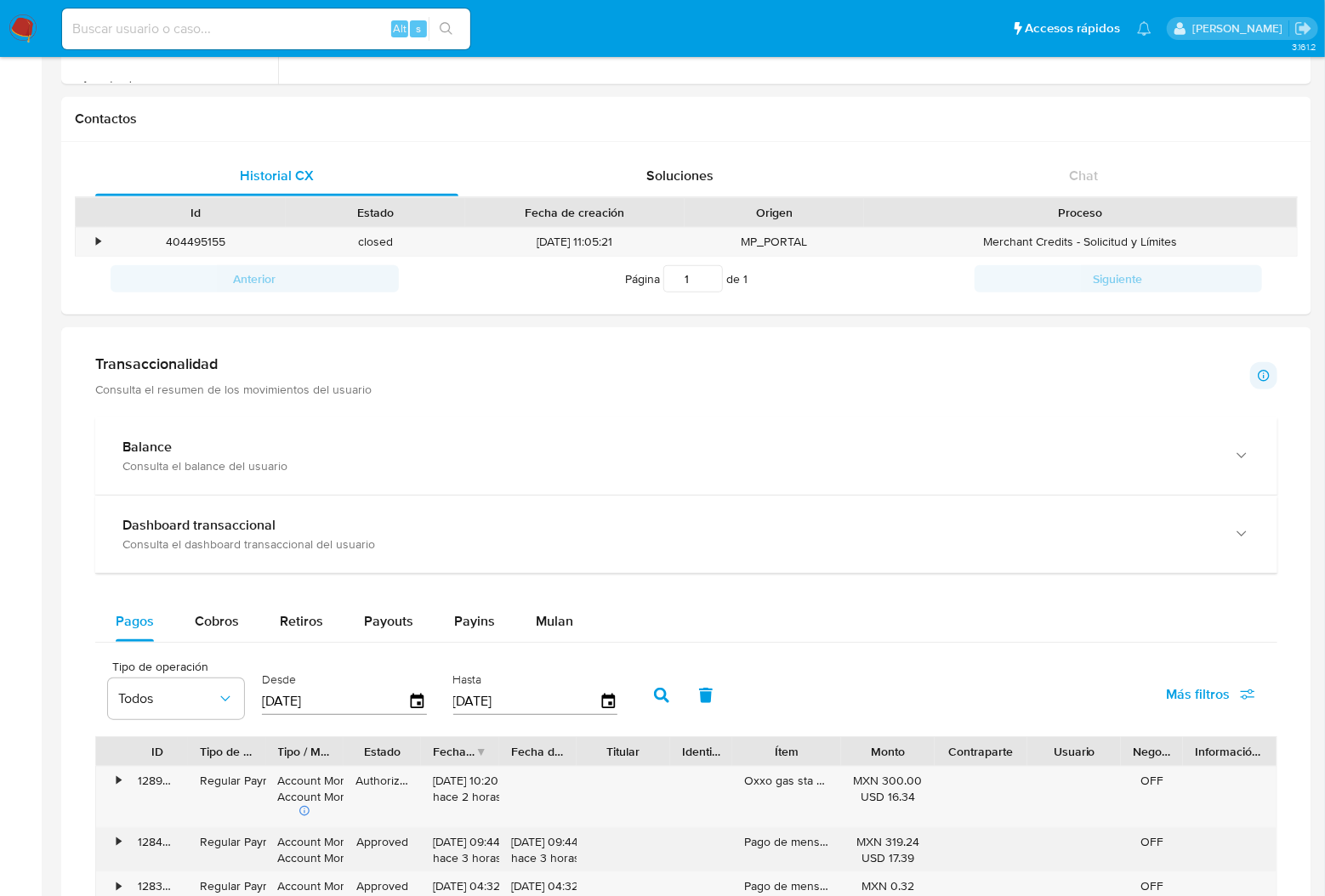
scroll to position [793, 0]
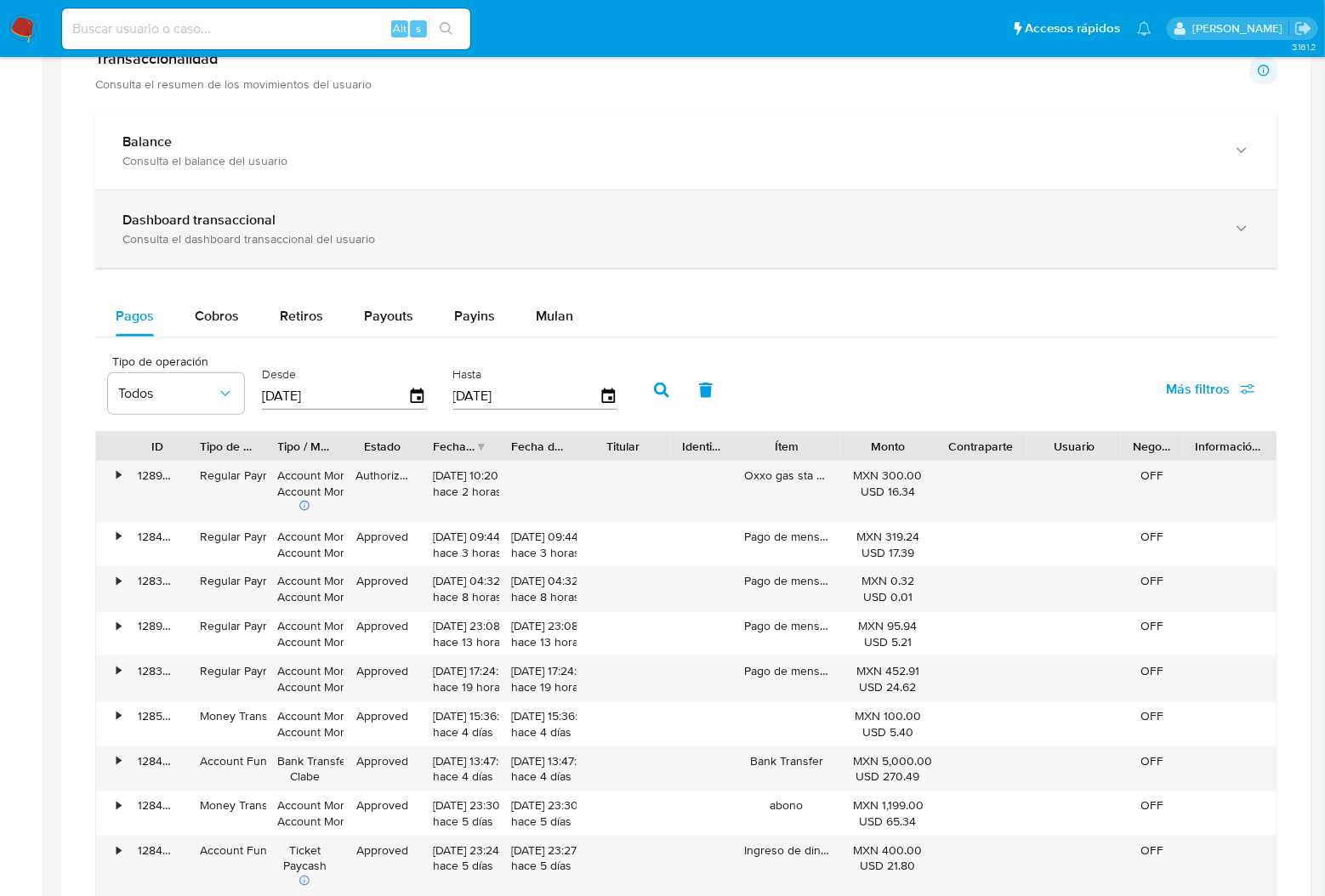
click at [282, 231] on div "Consulta el dashboard transaccional del usuario" at bounding box center [669, 238] width 1094 height 15
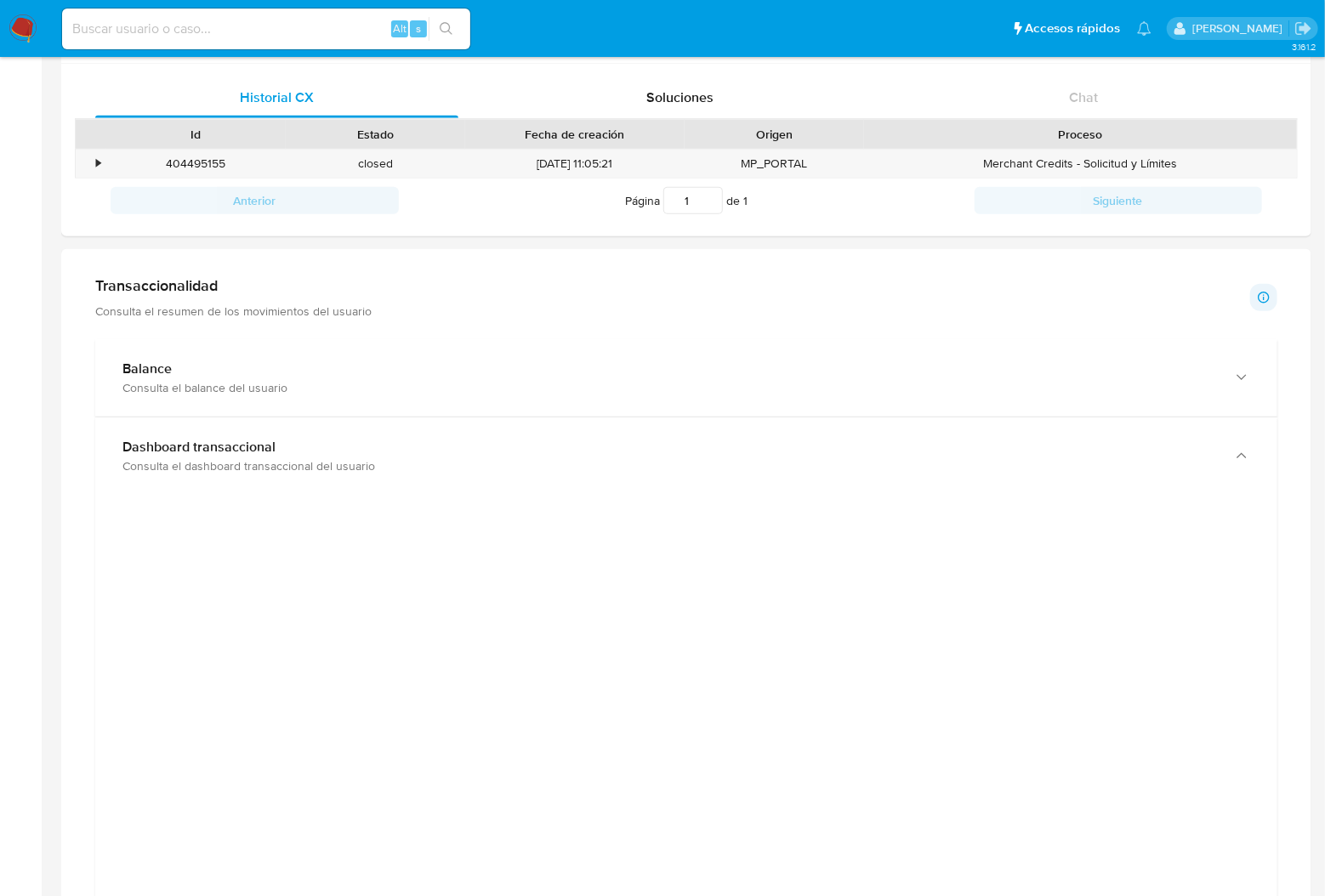
scroll to position [680, 0]
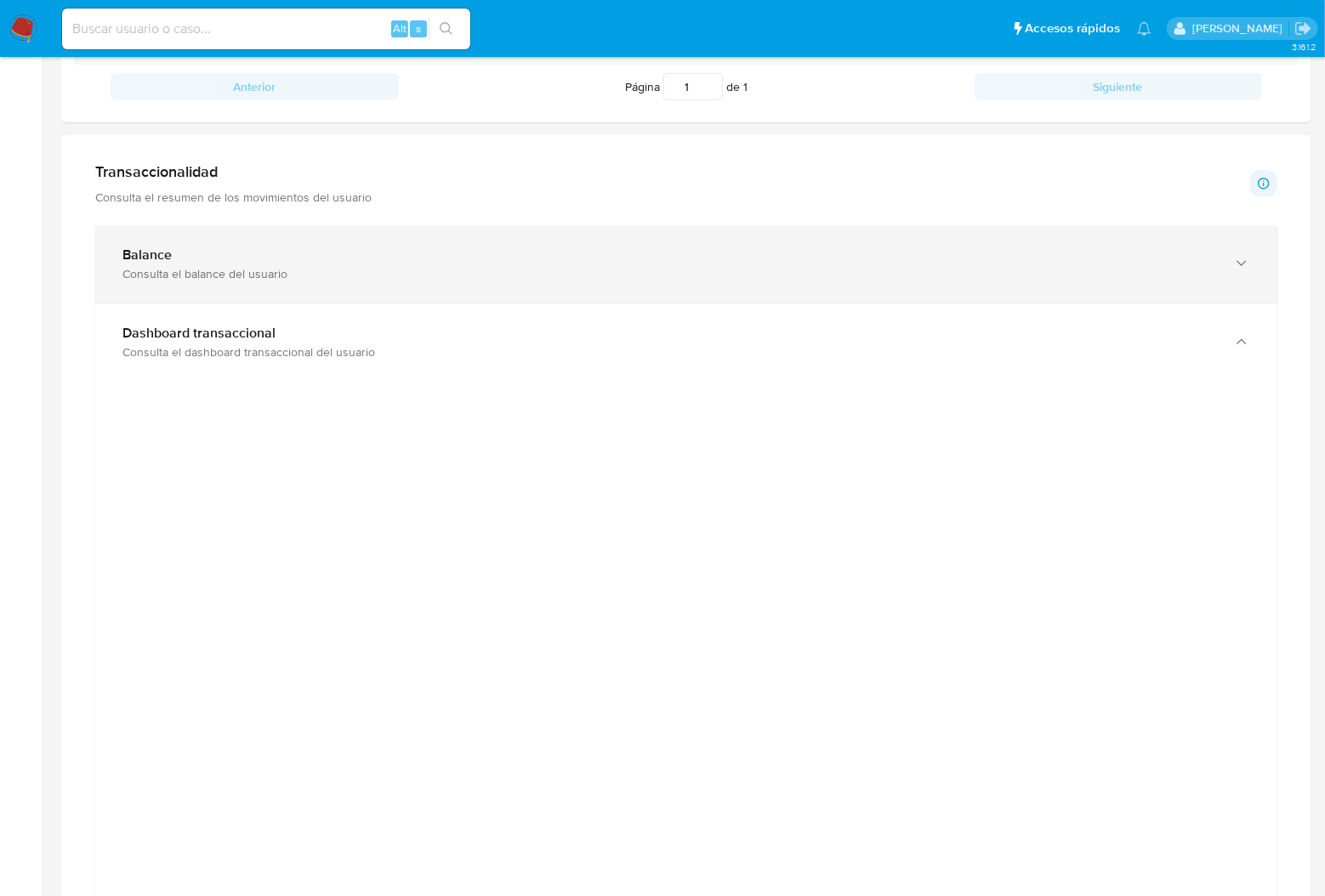
click at [221, 260] on div "Balance" at bounding box center [669, 254] width 1094 height 17
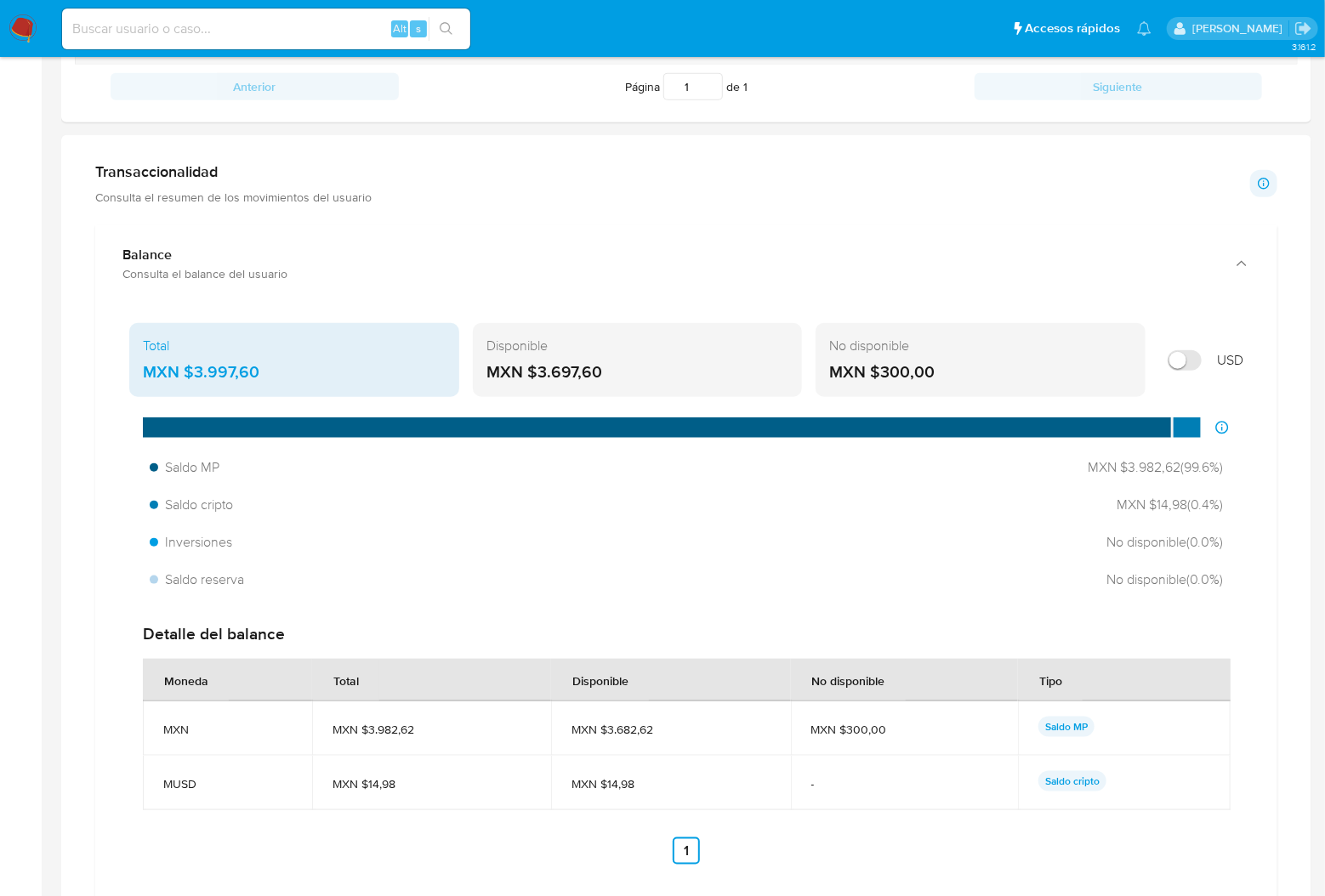
drag, startPoint x: 268, startPoint y: 365, endPoint x: 198, endPoint y: 364, distance: 70.0
click at [198, 364] on div "MXN $3.997,60" at bounding box center [293, 372] width 302 height 22
